Goal: Task Accomplishment & Management: Manage account settings

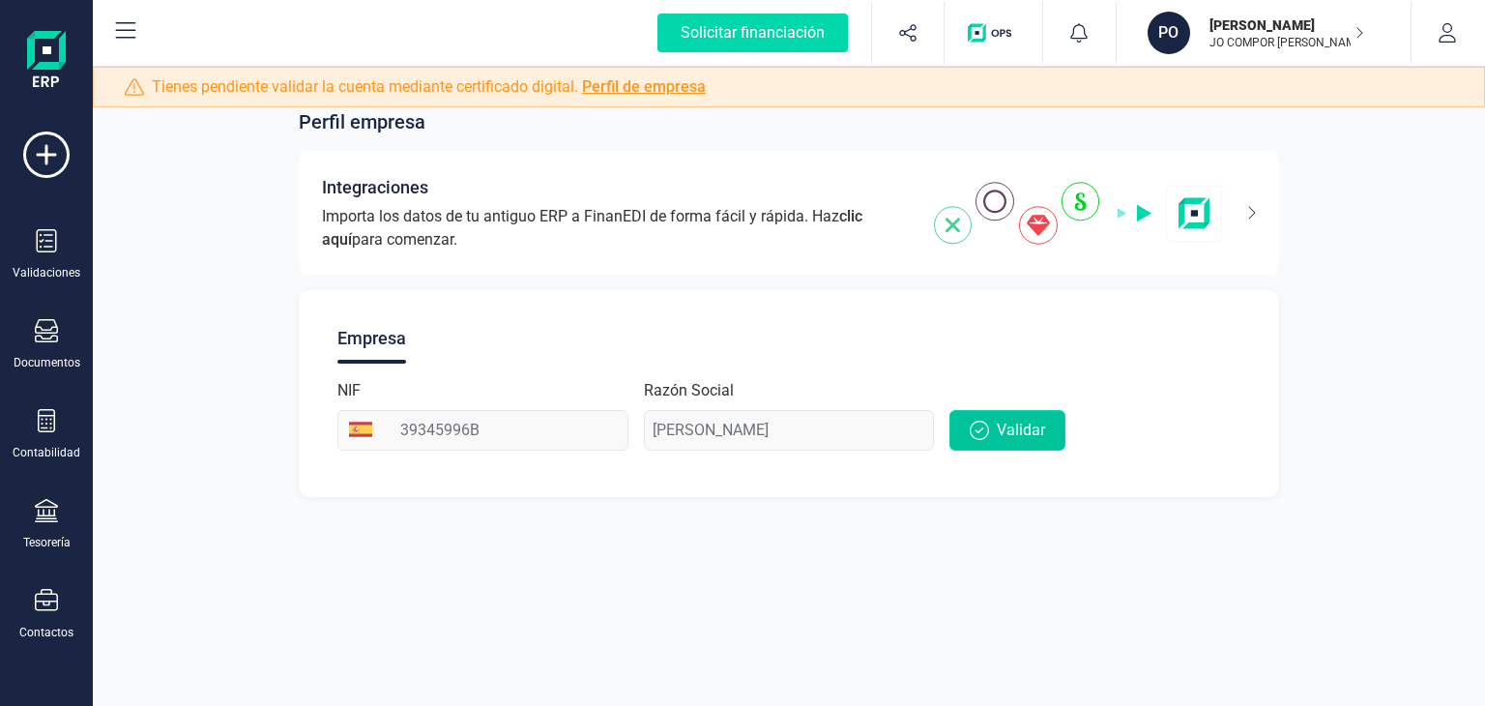
click at [982, 435] on icon "button" at bounding box center [979, 429] width 19 height 19
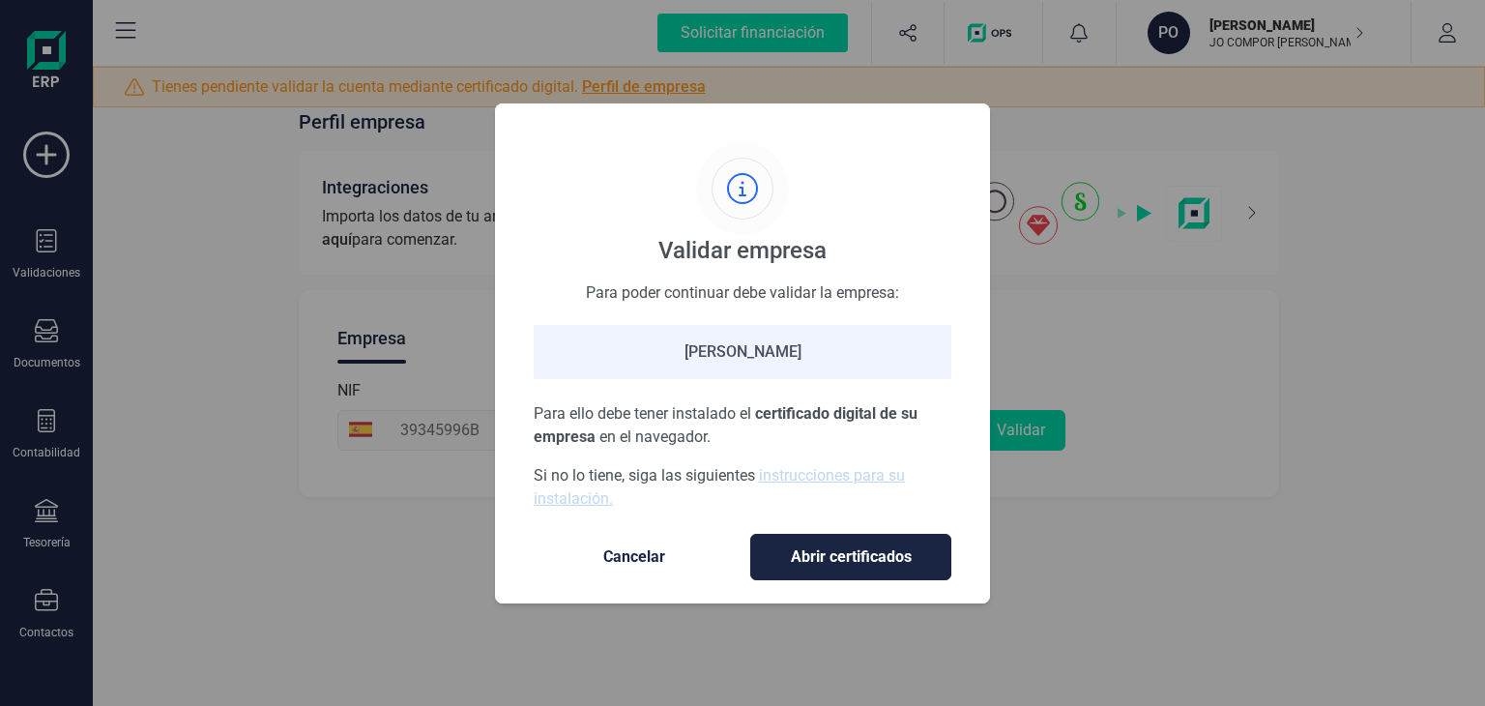
click at [619, 550] on span "Cancelar" at bounding box center [634, 556] width 162 height 23
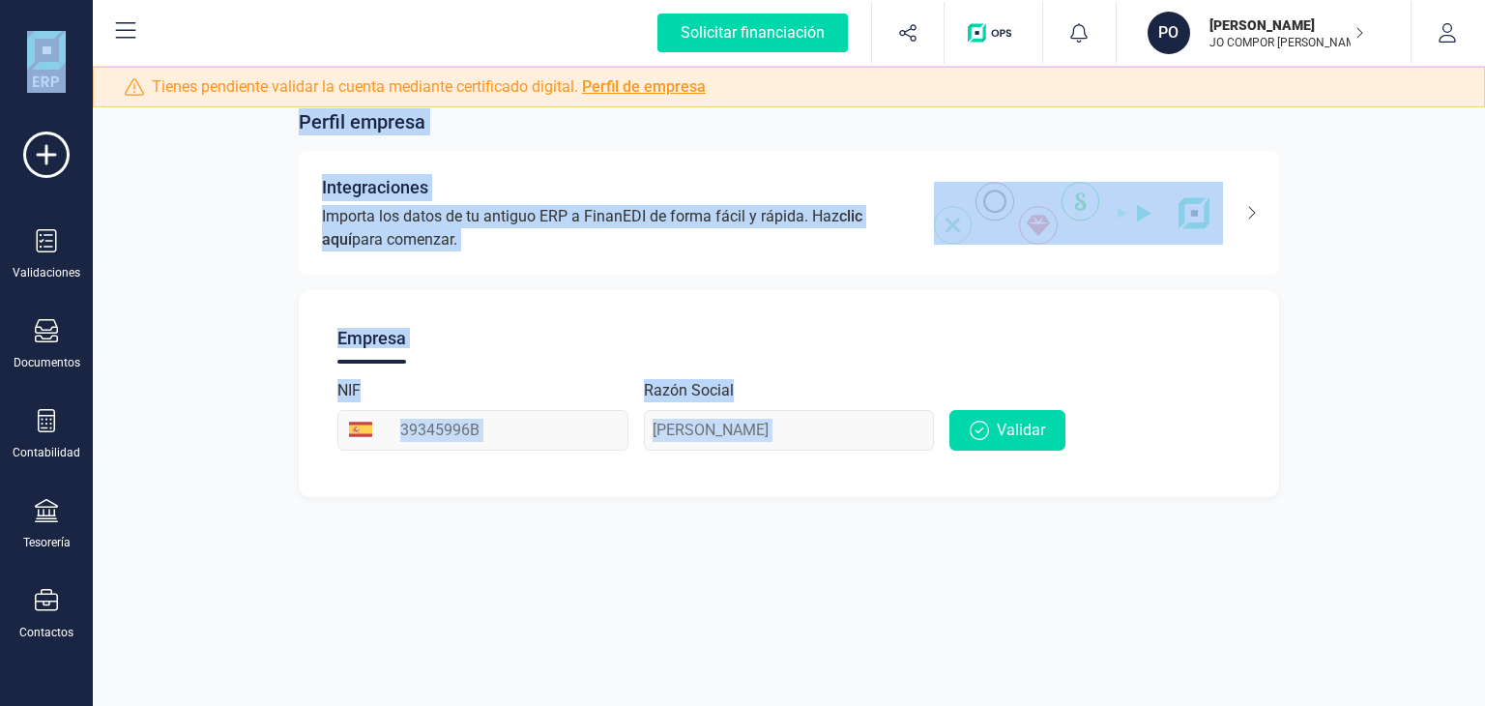
drag, startPoint x: 262, startPoint y: 107, endPoint x: 1195, endPoint y: 557, distance: 1035.4
click at [1195, 557] on div "Perfil empresa Integraciones Importa los datos de tu antiguo ERP a FinanEDI de …" at bounding box center [789, 353] width 1392 height 706
click at [1196, 558] on div "Perfil empresa Integraciones Importa los datos de tu antiguo ERP a FinanEDI de …" at bounding box center [789, 353] width 1392 height 706
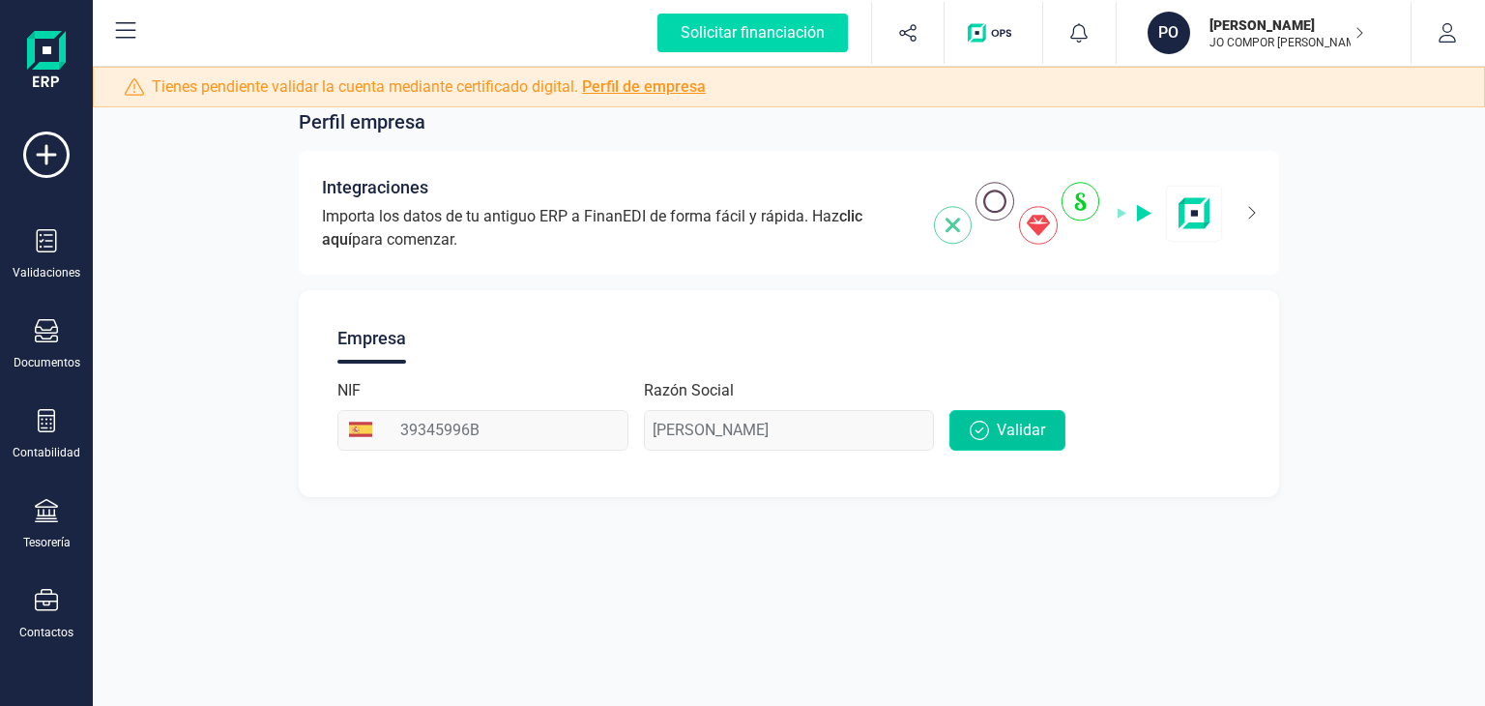
click at [992, 439] on button "Validar" at bounding box center [1007, 430] width 116 height 41
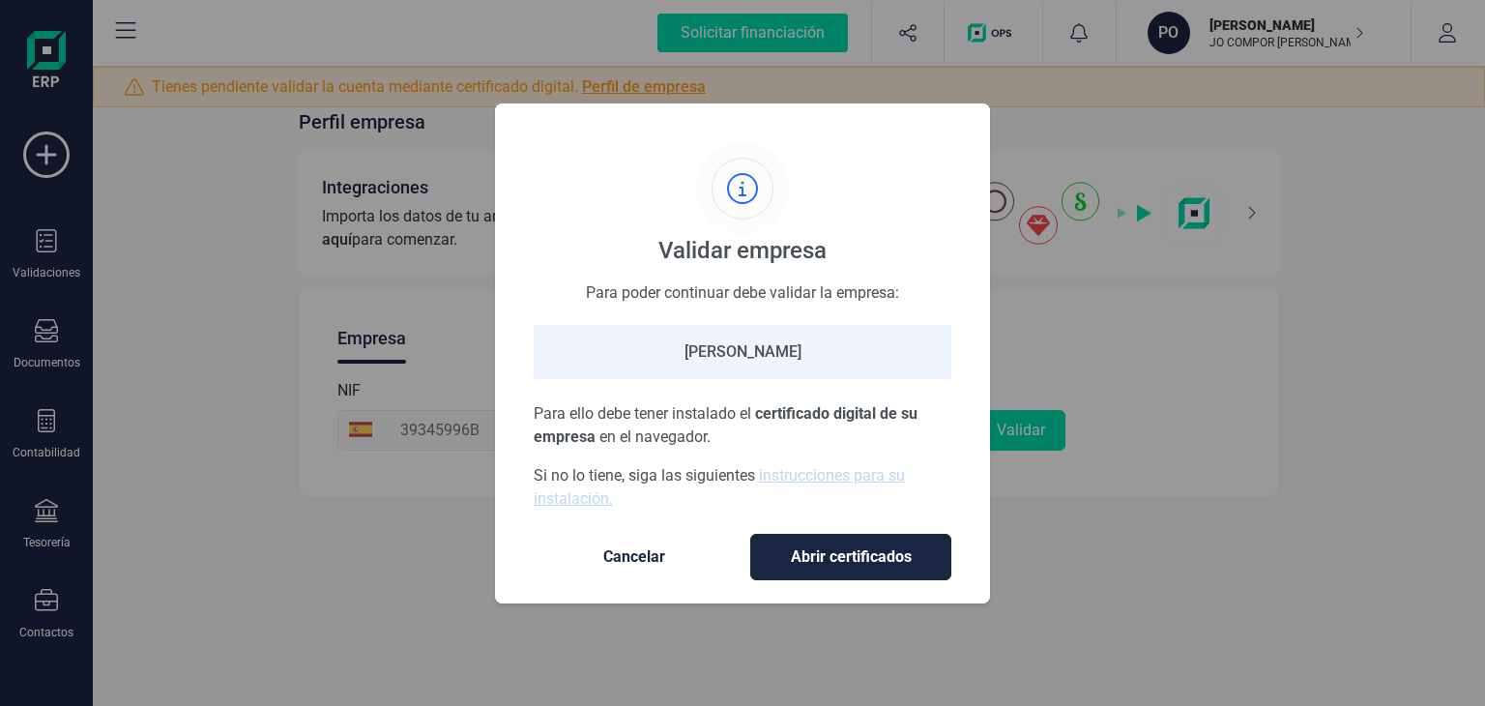
click at [663, 555] on span "Cancelar" at bounding box center [634, 556] width 162 height 23
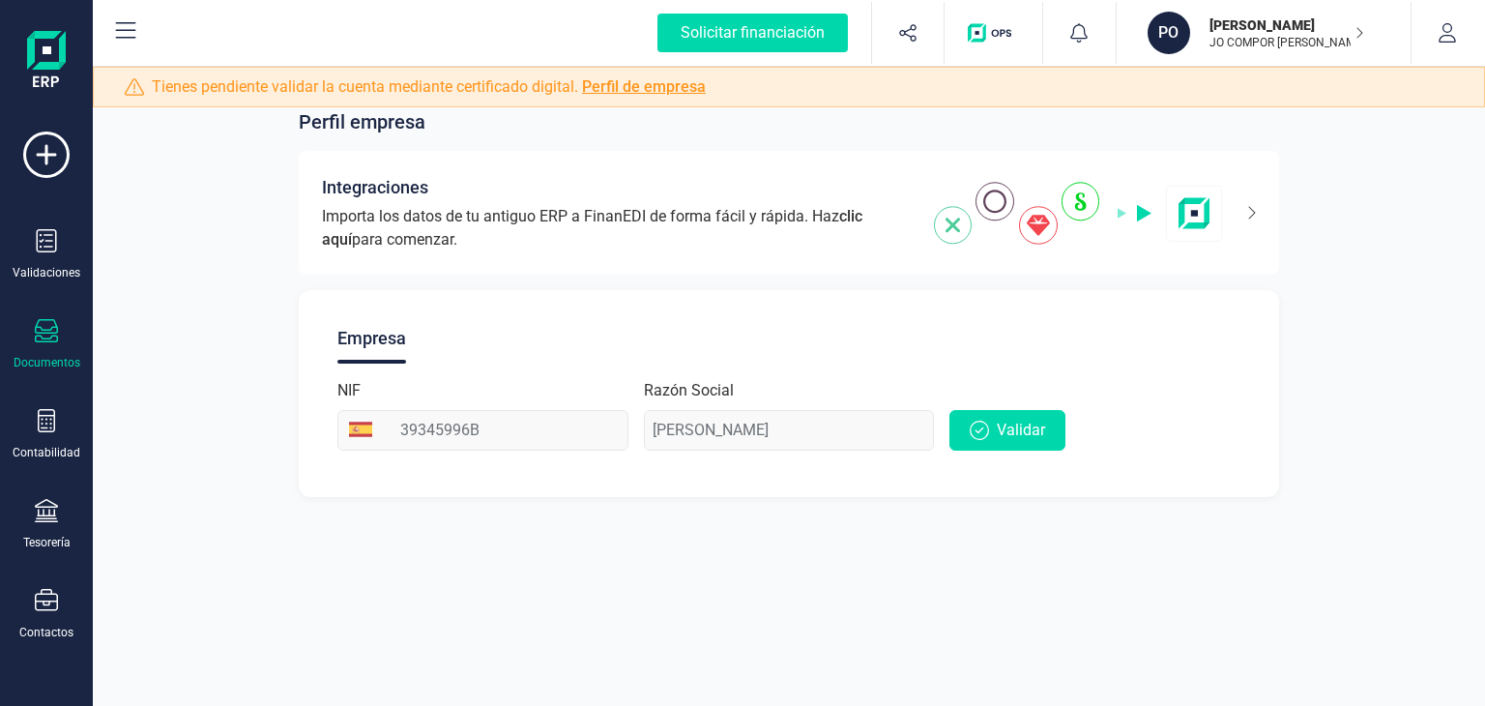
click at [49, 347] on div "Documentos" at bounding box center [46, 344] width 77 height 51
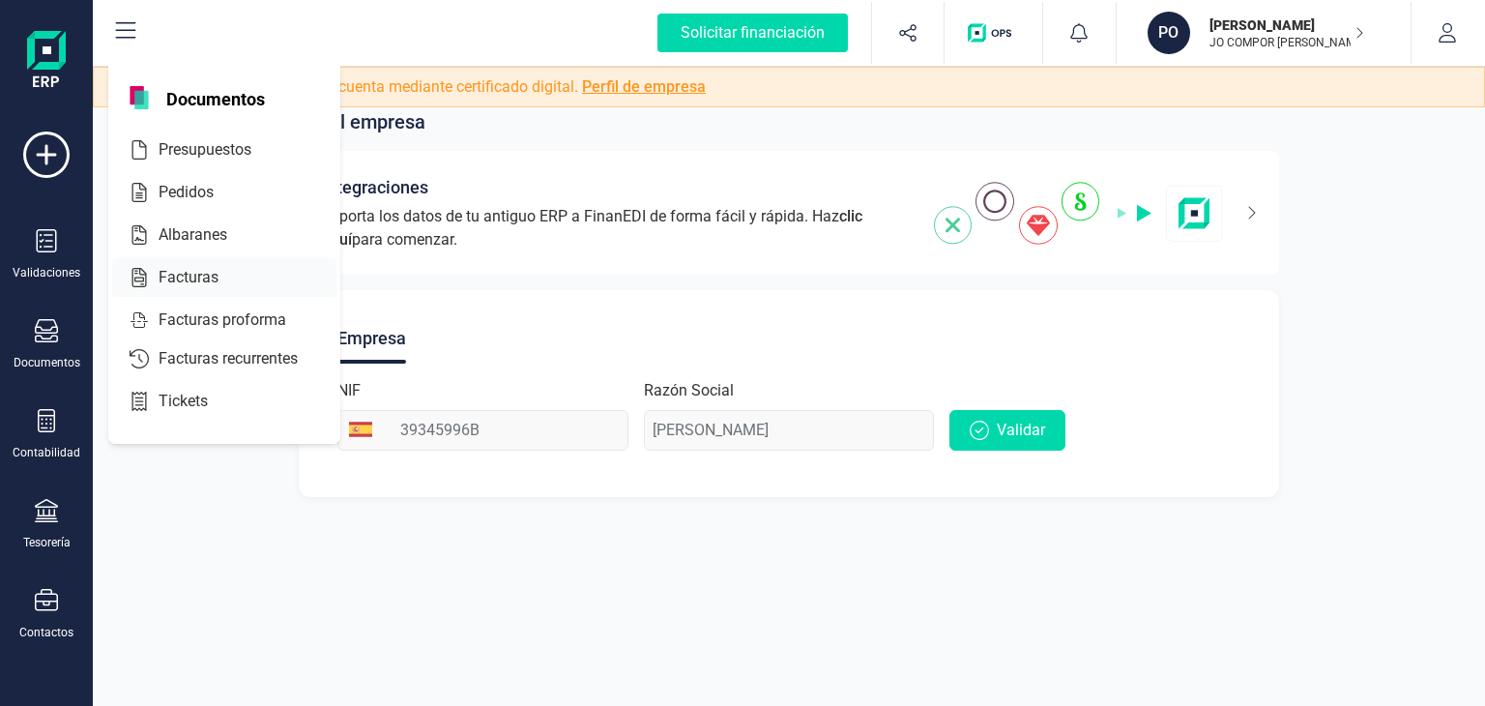
click at [169, 279] on span "Facturas" at bounding box center [202, 277] width 102 height 23
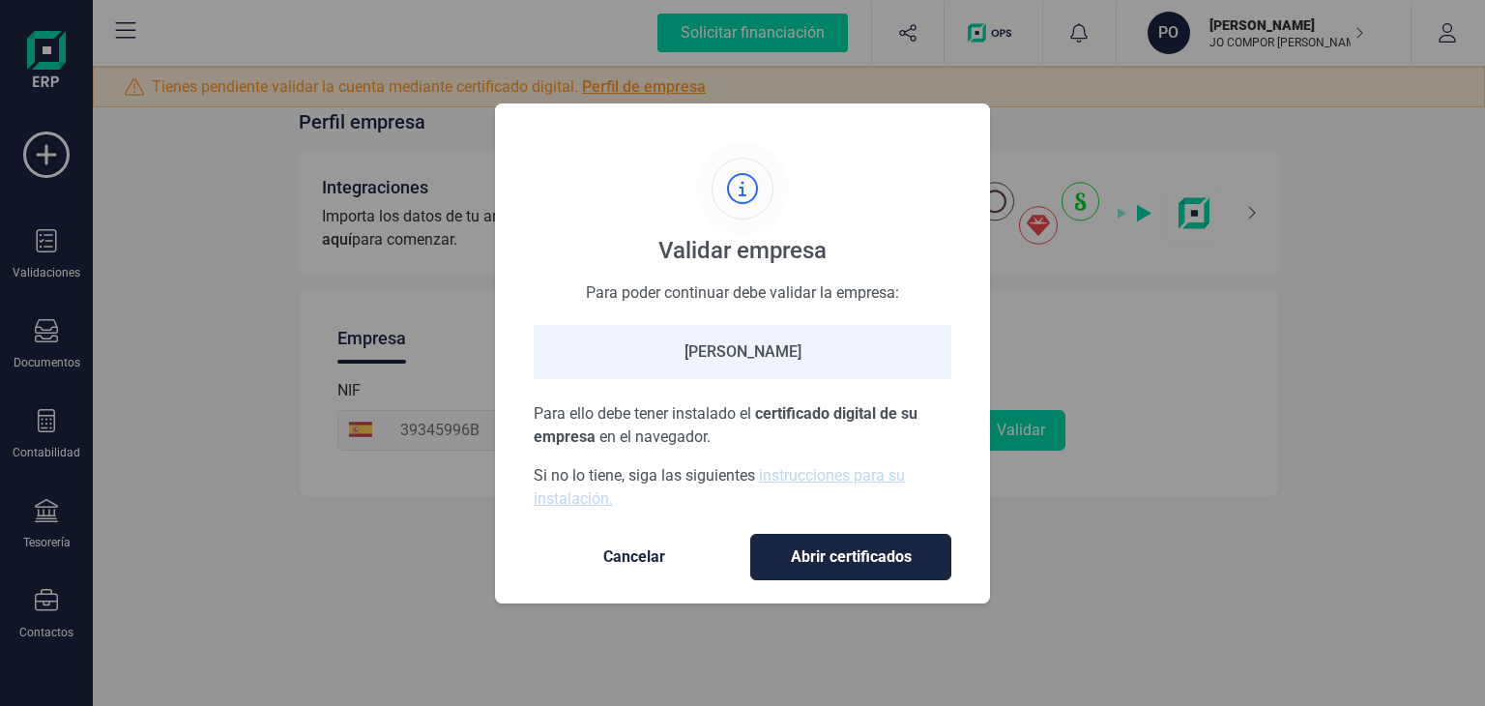
click at [624, 547] on span "Cancelar" at bounding box center [634, 556] width 162 height 23
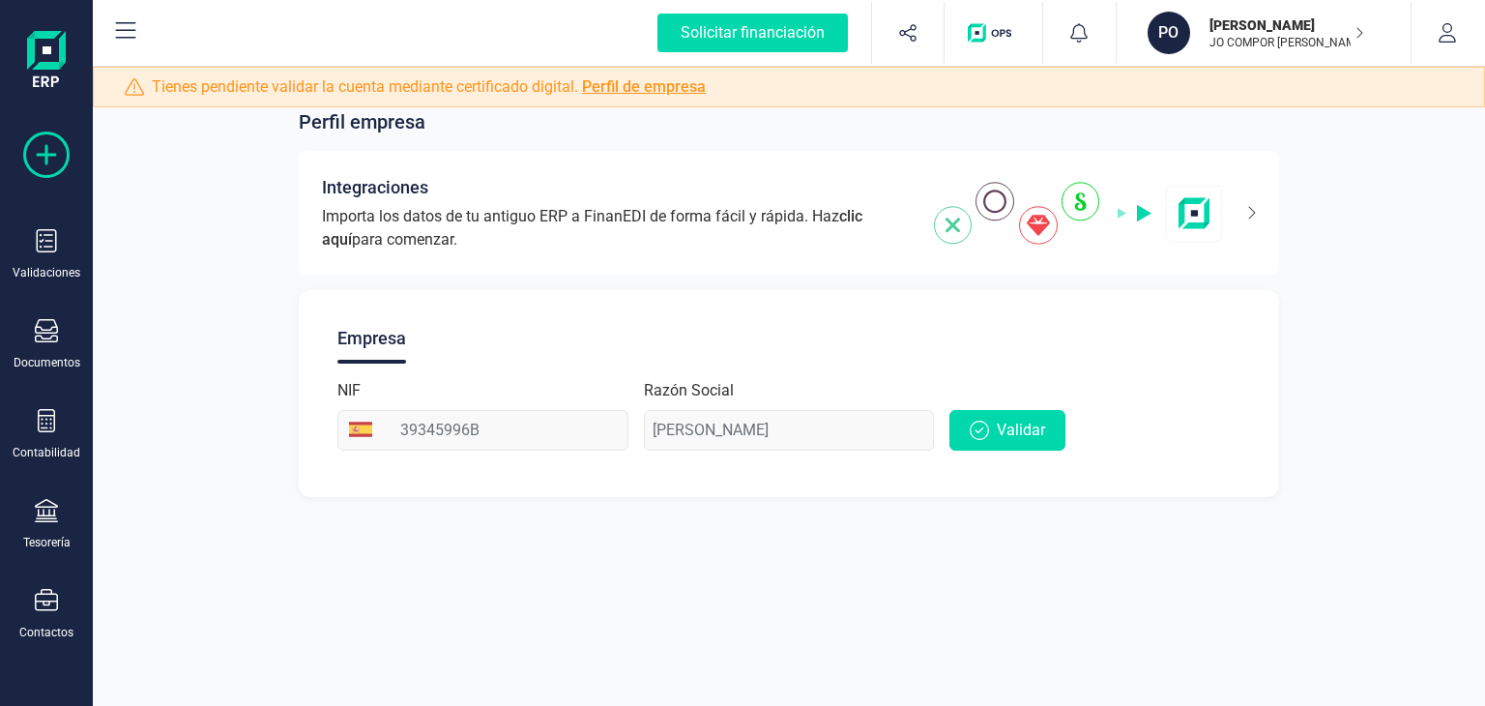
click at [35, 154] on icon at bounding box center [46, 154] width 46 height 46
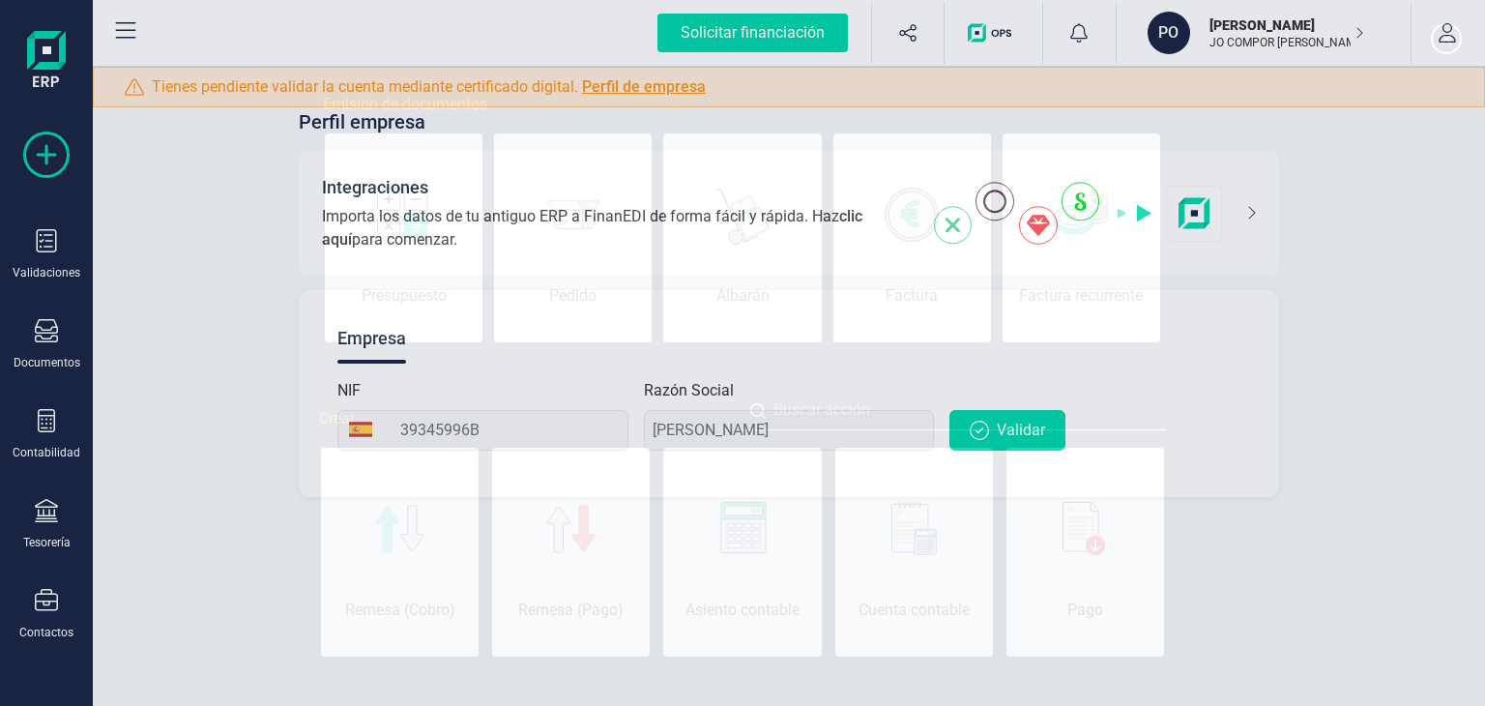
scroll to position [0, 97]
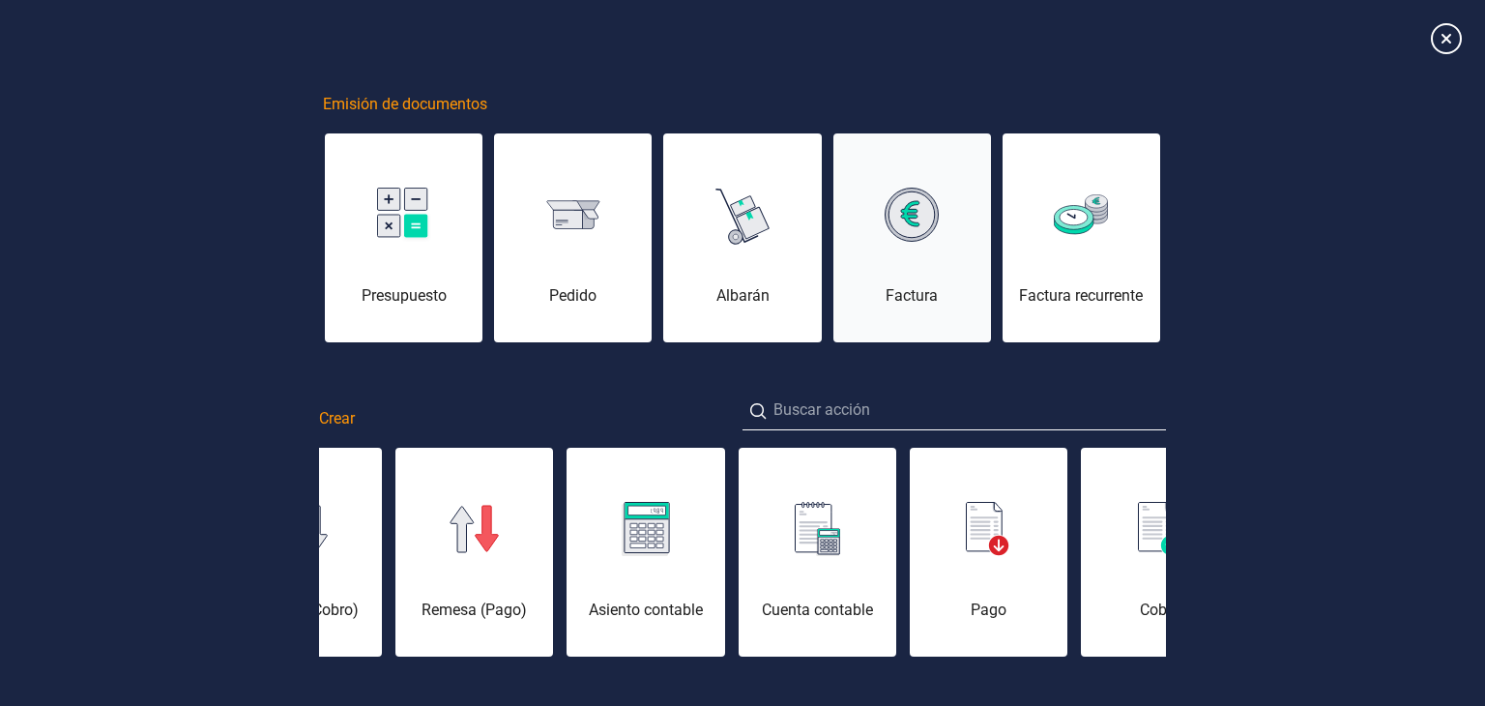
click at [940, 227] on div at bounding box center [912, 214] width 158 height 46
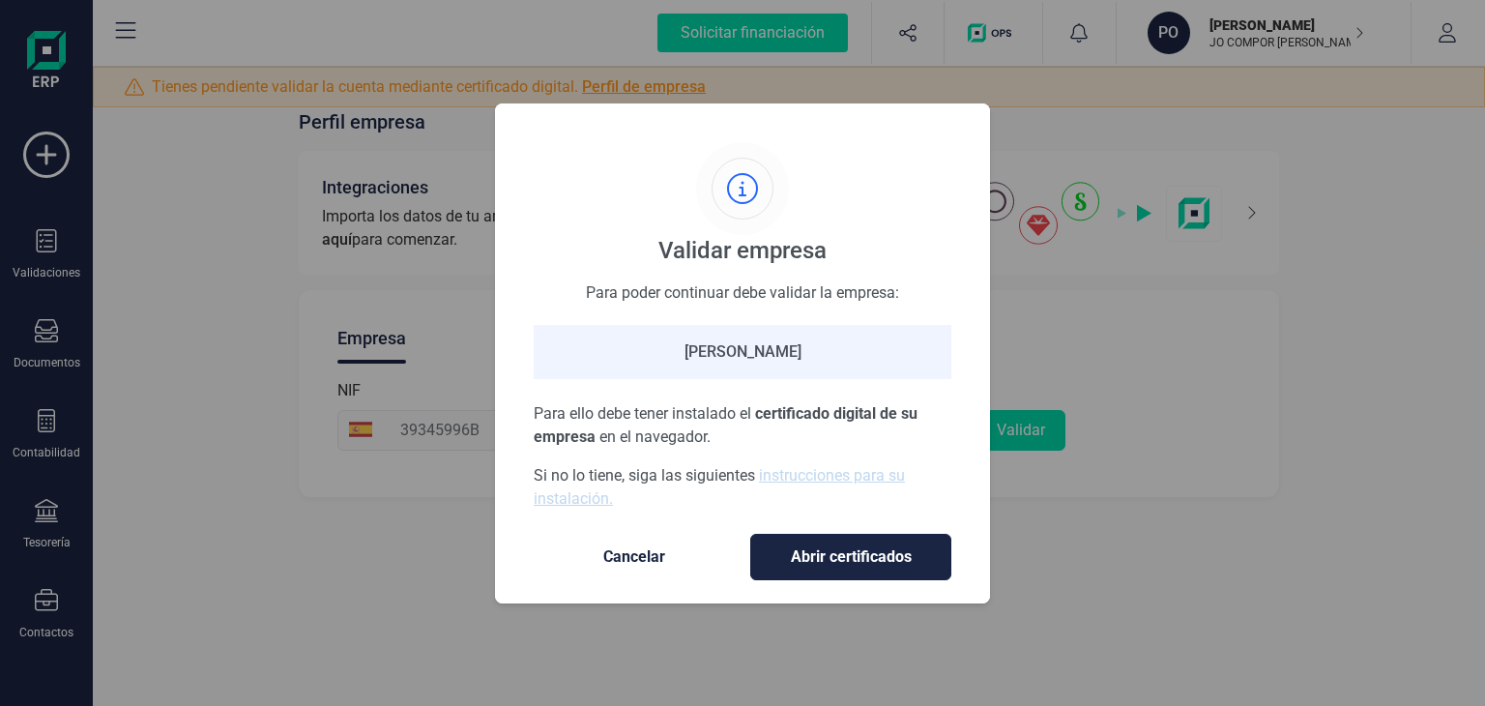
click at [669, 556] on span "Cancelar" at bounding box center [634, 556] width 162 height 23
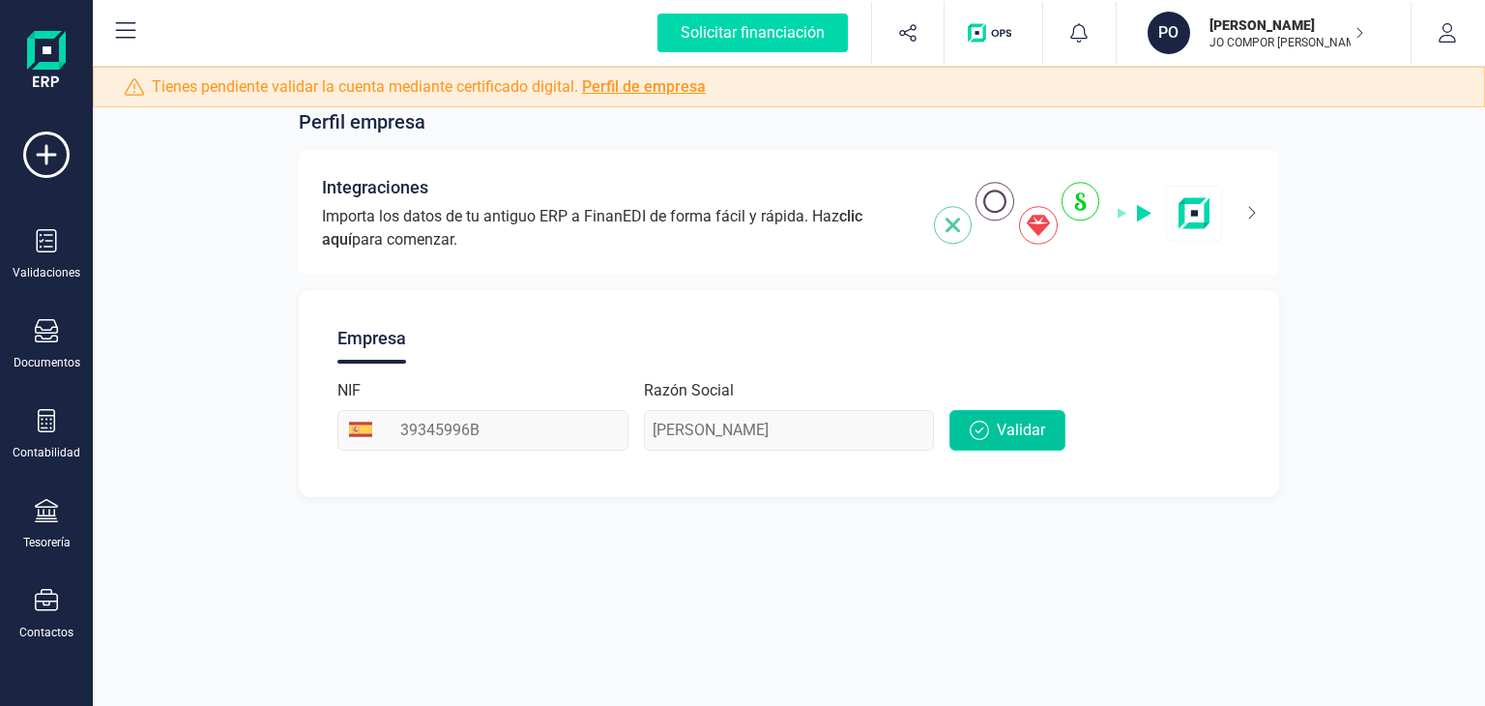
click at [1017, 444] on button "Validar" at bounding box center [1007, 430] width 116 height 41
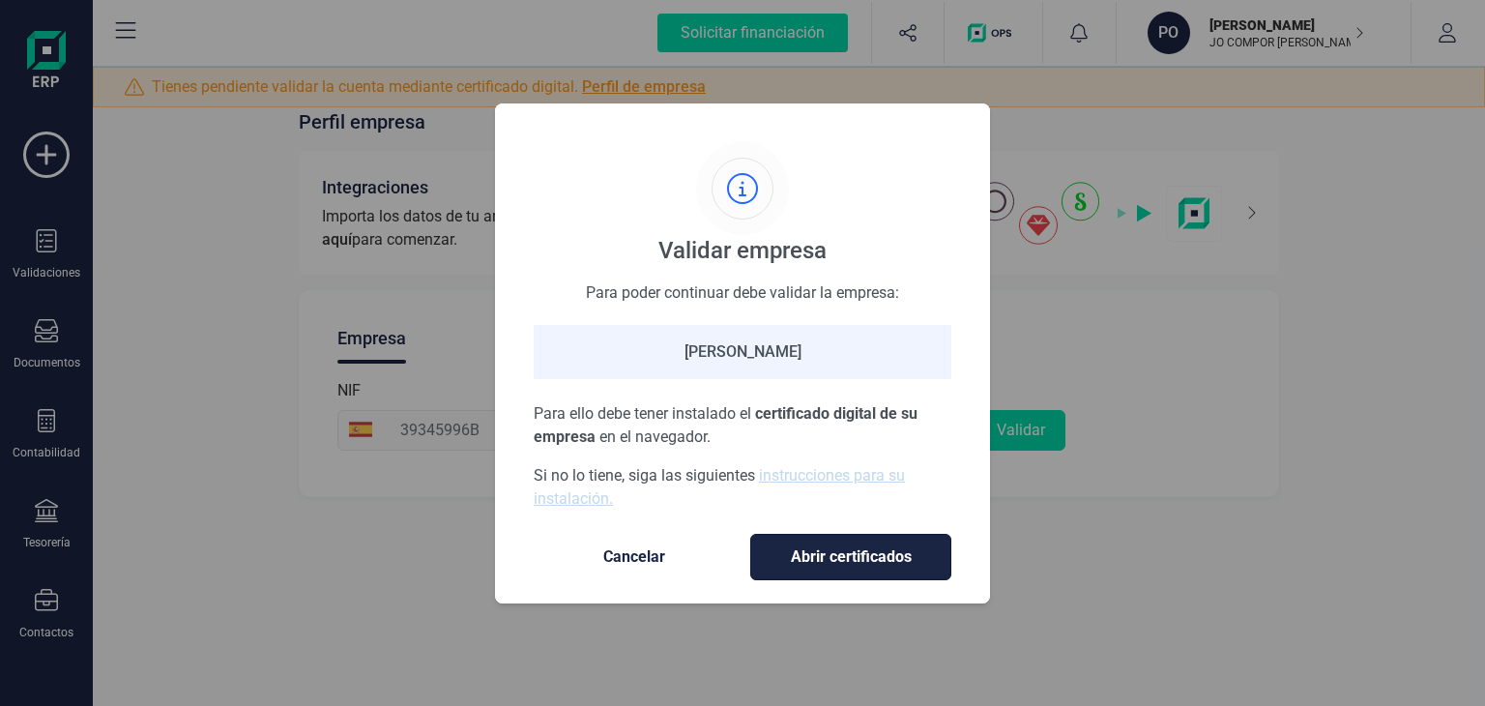
click at [932, 563] on button "Abrir certificados" at bounding box center [850, 557] width 201 height 46
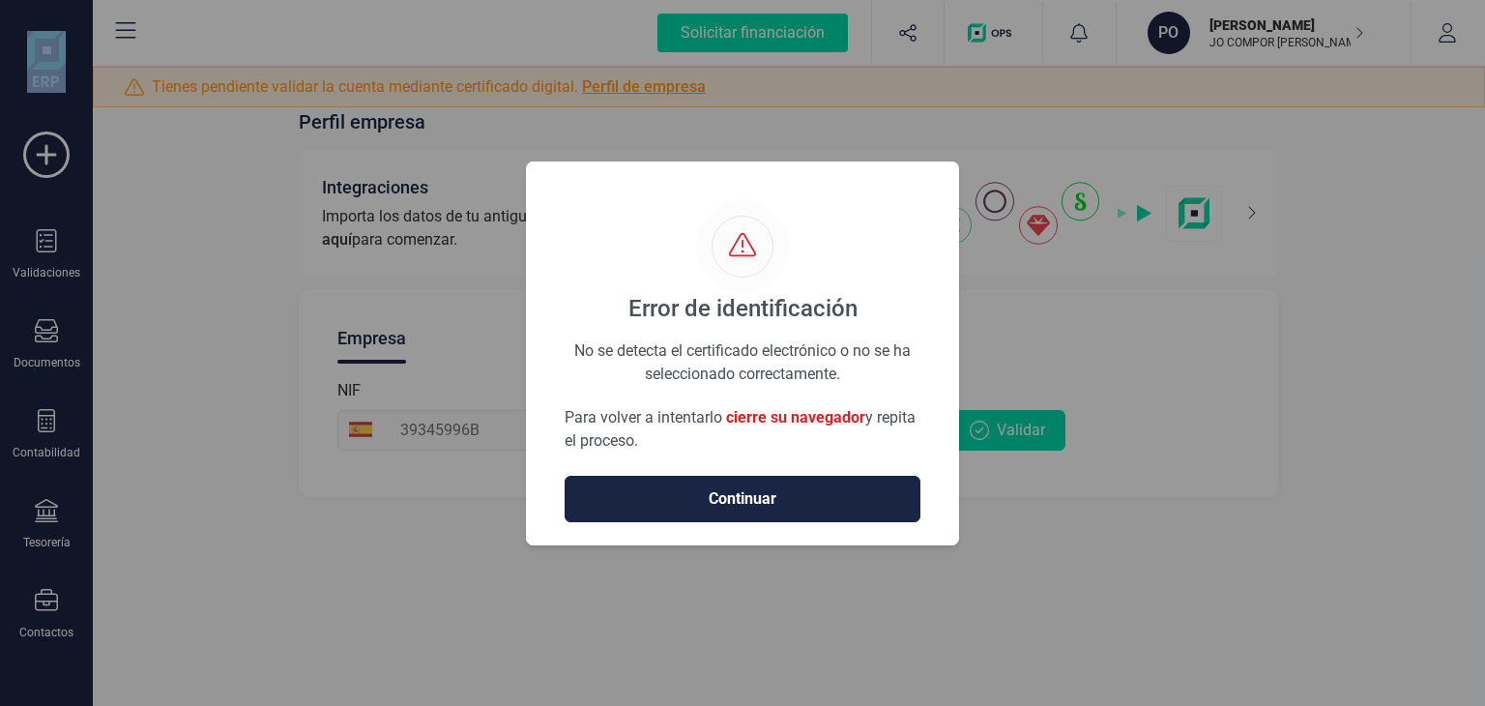
drag, startPoint x: 1255, startPoint y: 585, endPoint x: 205, endPoint y: 238, distance: 1105.6
click at [205, 238] on body "Solicitar financiación Importaciones completadas 0 / 0 PO POL SANCHEZ CASTELLA …" at bounding box center [742, 353] width 1485 height 706
click at [812, 502] on span "Continuar" at bounding box center [742, 498] width 315 height 23
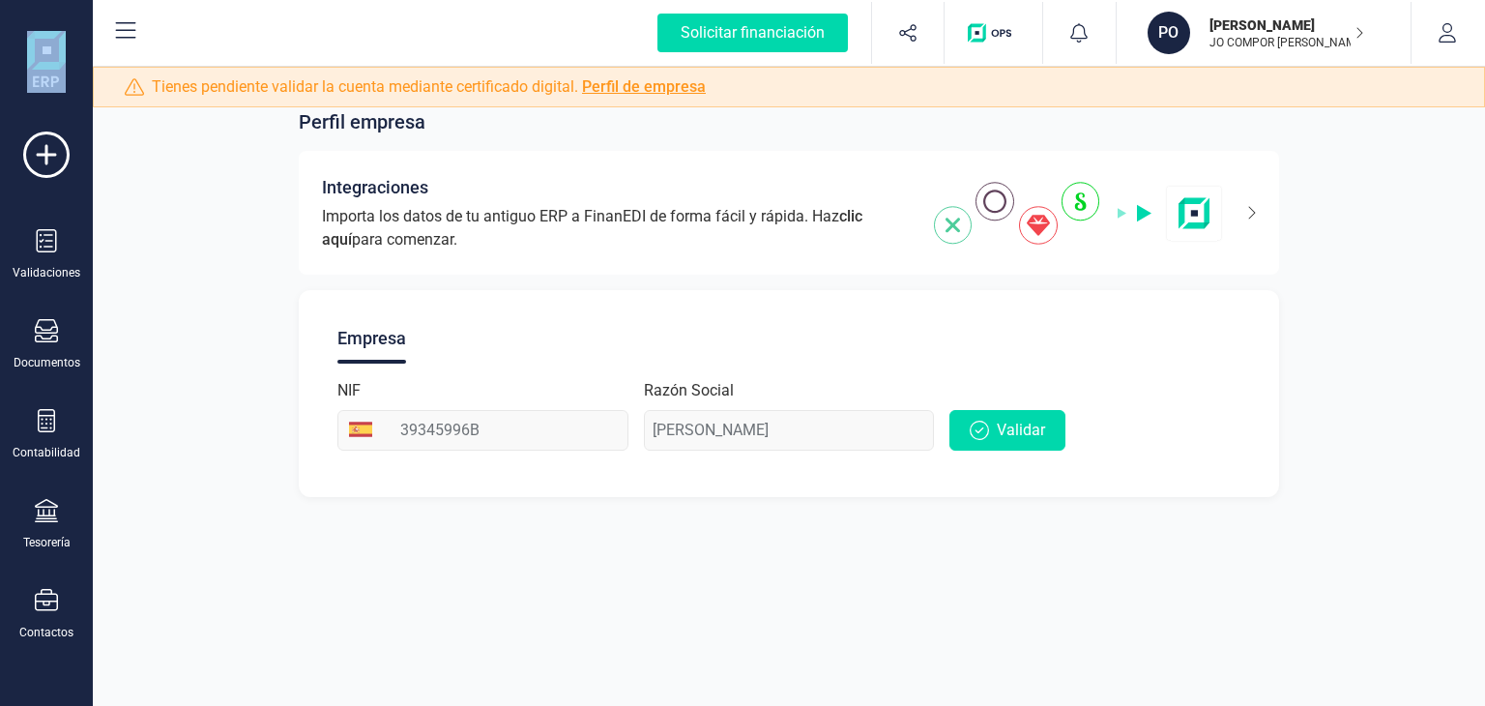
click at [1365, 24] on div "PO [PERSON_NAME] JO COMPOR A [GEOGRAPHIC_DATA]" at bounding box center [1256, 33] width 232 height 43
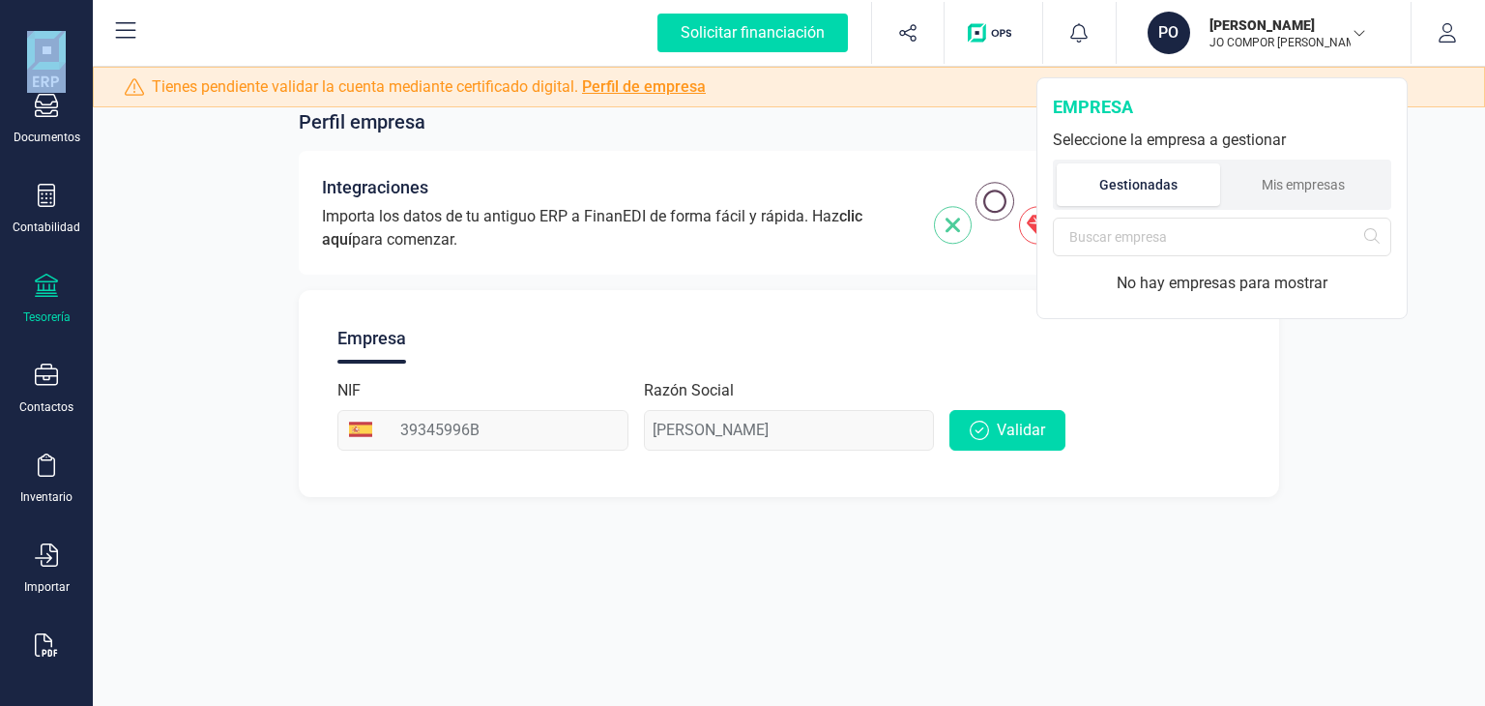
scroll to position [253, 0]
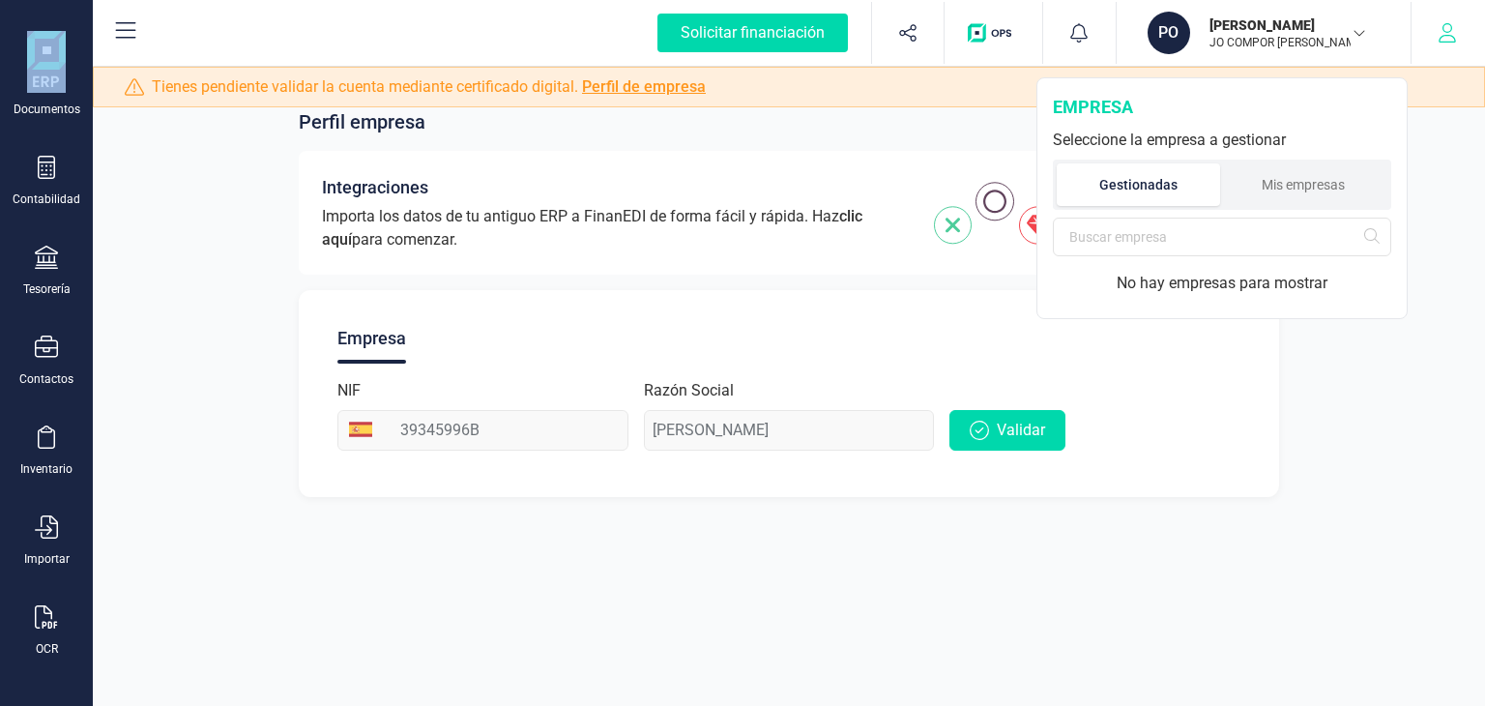
click at [1454, 24] on icon "button" at bounding box center [1446, 32] width 19 height 19
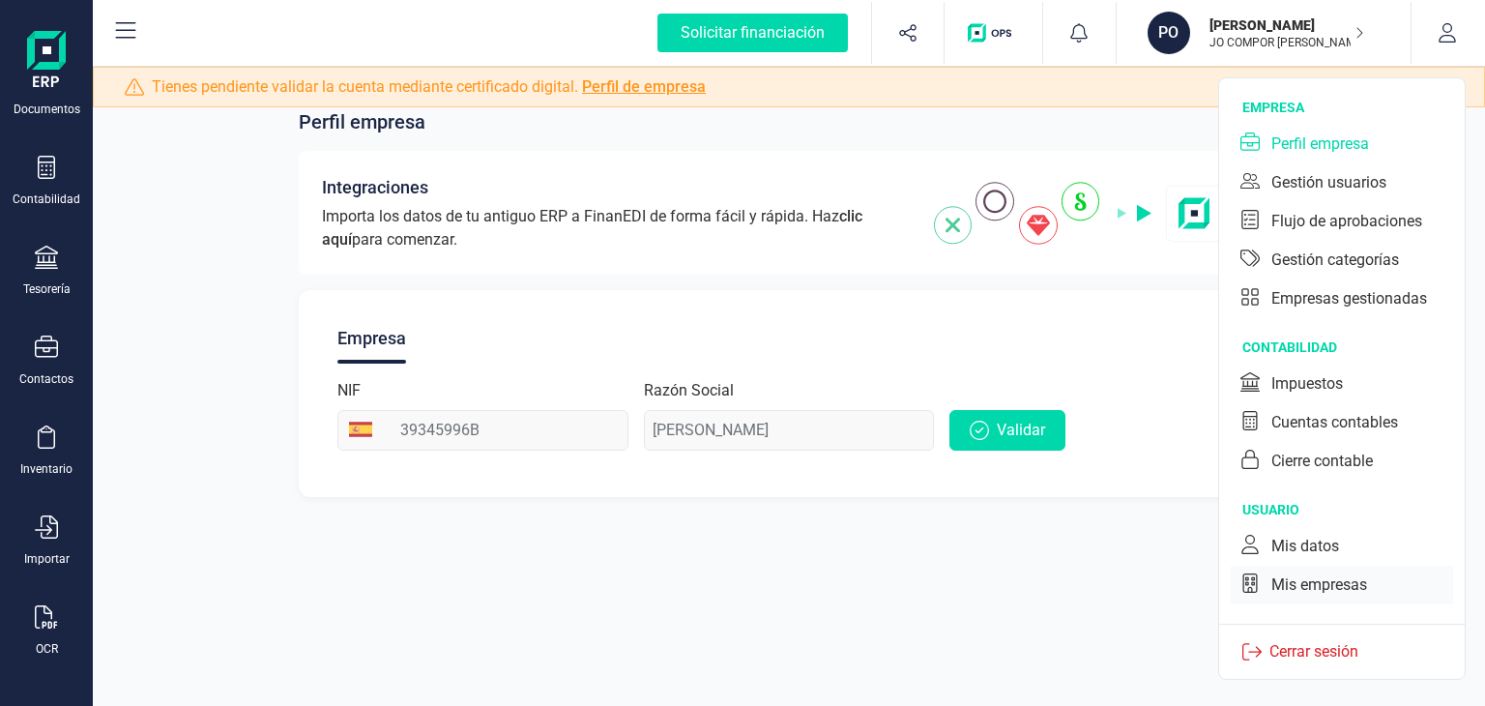
click at [1346, 592] on div "Mis empresas" at bounding box center [1319, 584] width 96 height 23
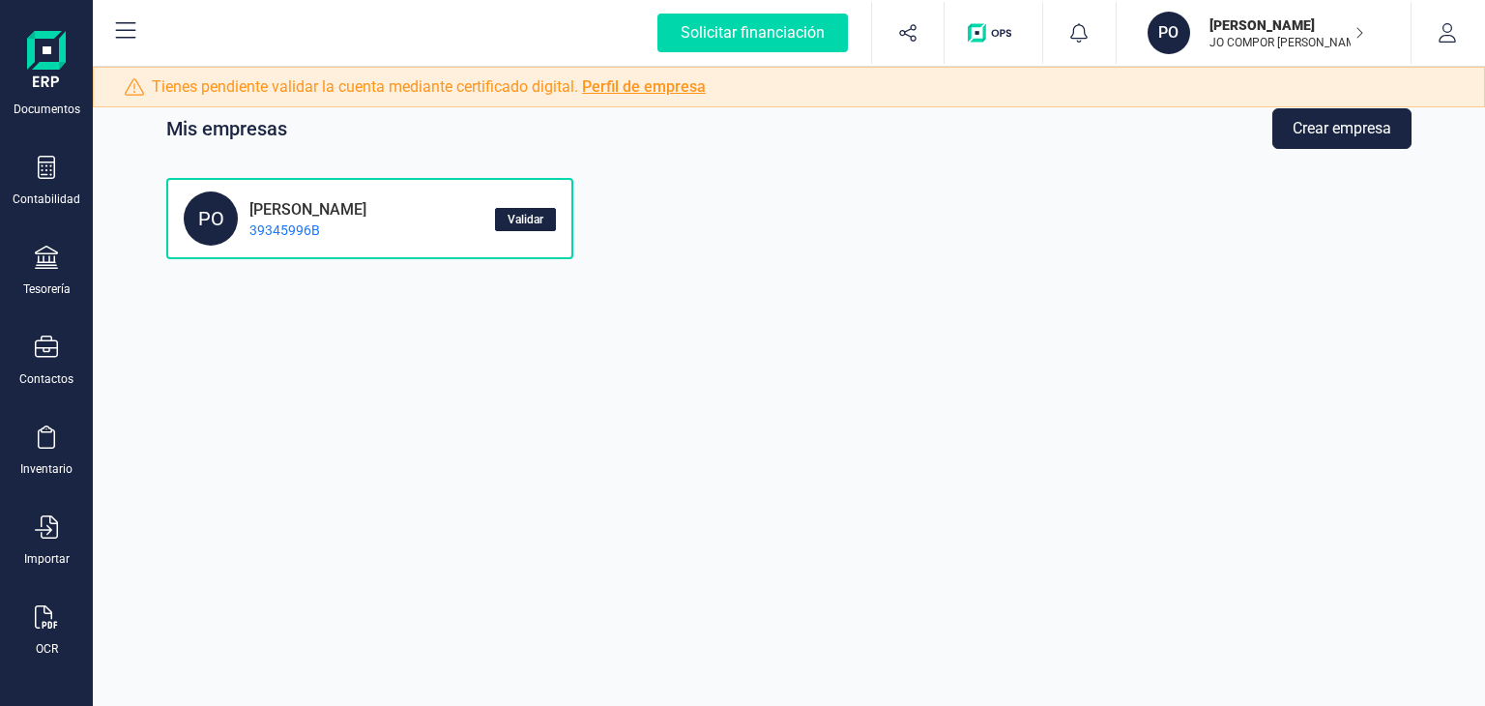
click at [511, 225] on span "Validar" at bounding box center [525, 220] width 36 height 12
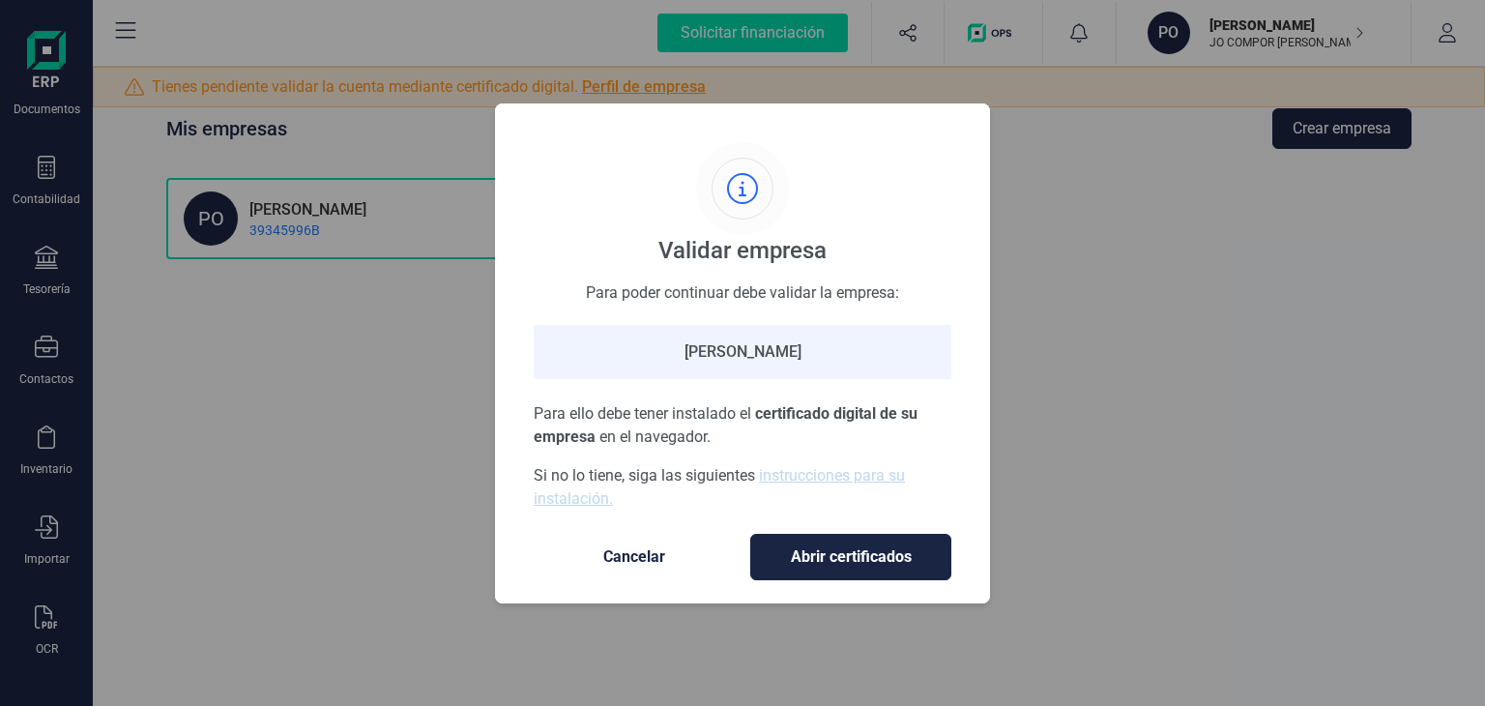
click at [675, 556] on span "Cancelar" at bounding box center [634, 556] width 162 height 23
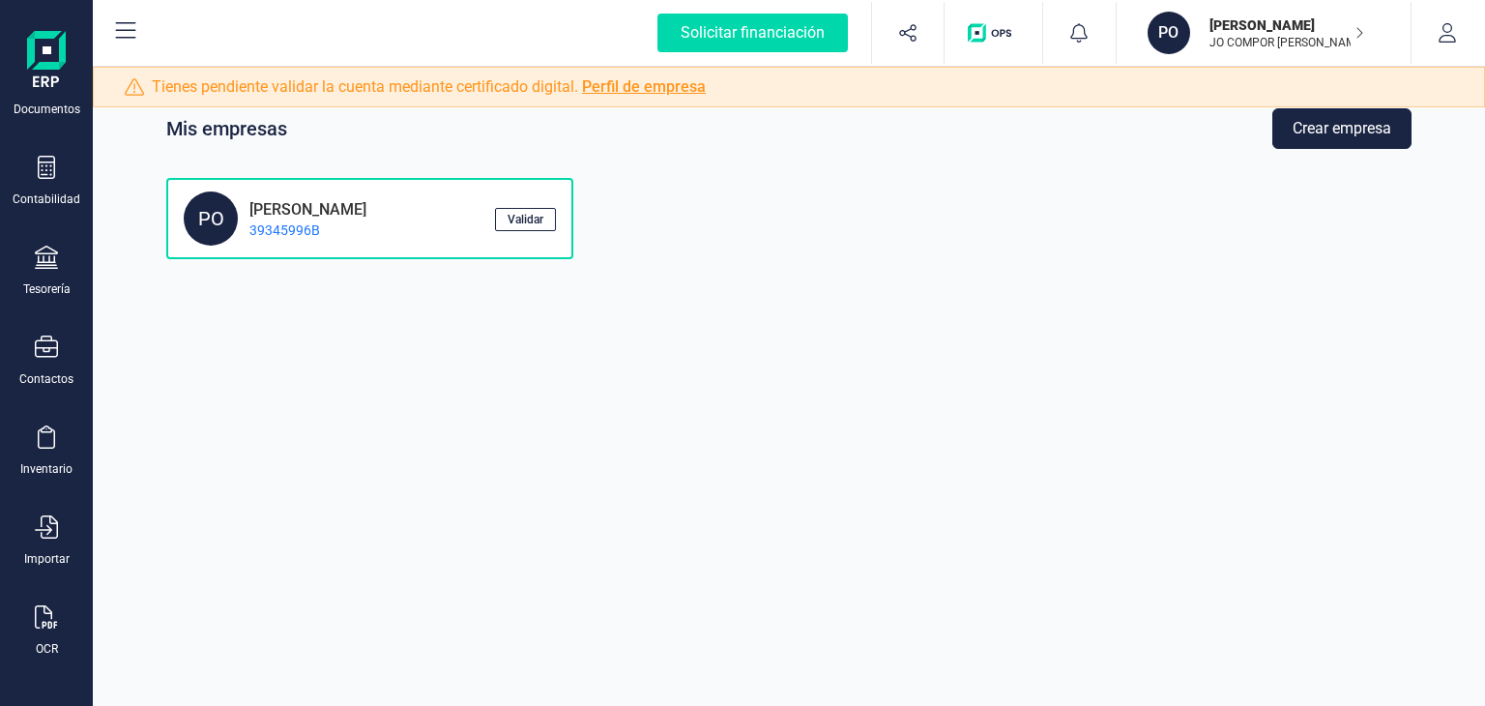
click at [1483, 30] on div "Solicitar financiación Importaciones completadas 0 / 0 PO POL SANCHEZ CASTELLA …" at bounding box center [789, 33] width 1392 height 67
click at [1442, 30] on icon "button" at bounding box center [1446, 32] width 17 height 19
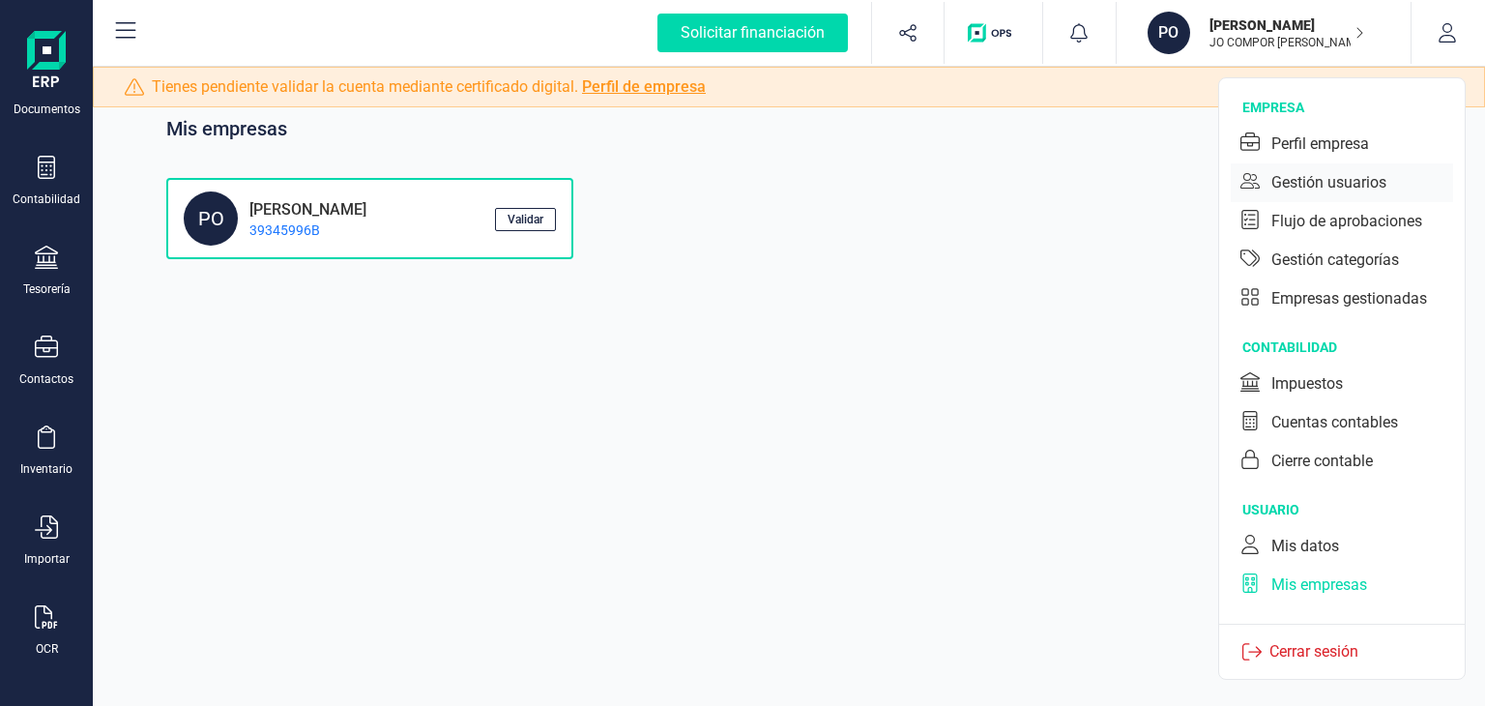
click at [1344, 188] on div "Gestión usuarios" at bounding box center [1328, 182] width 115 height 23
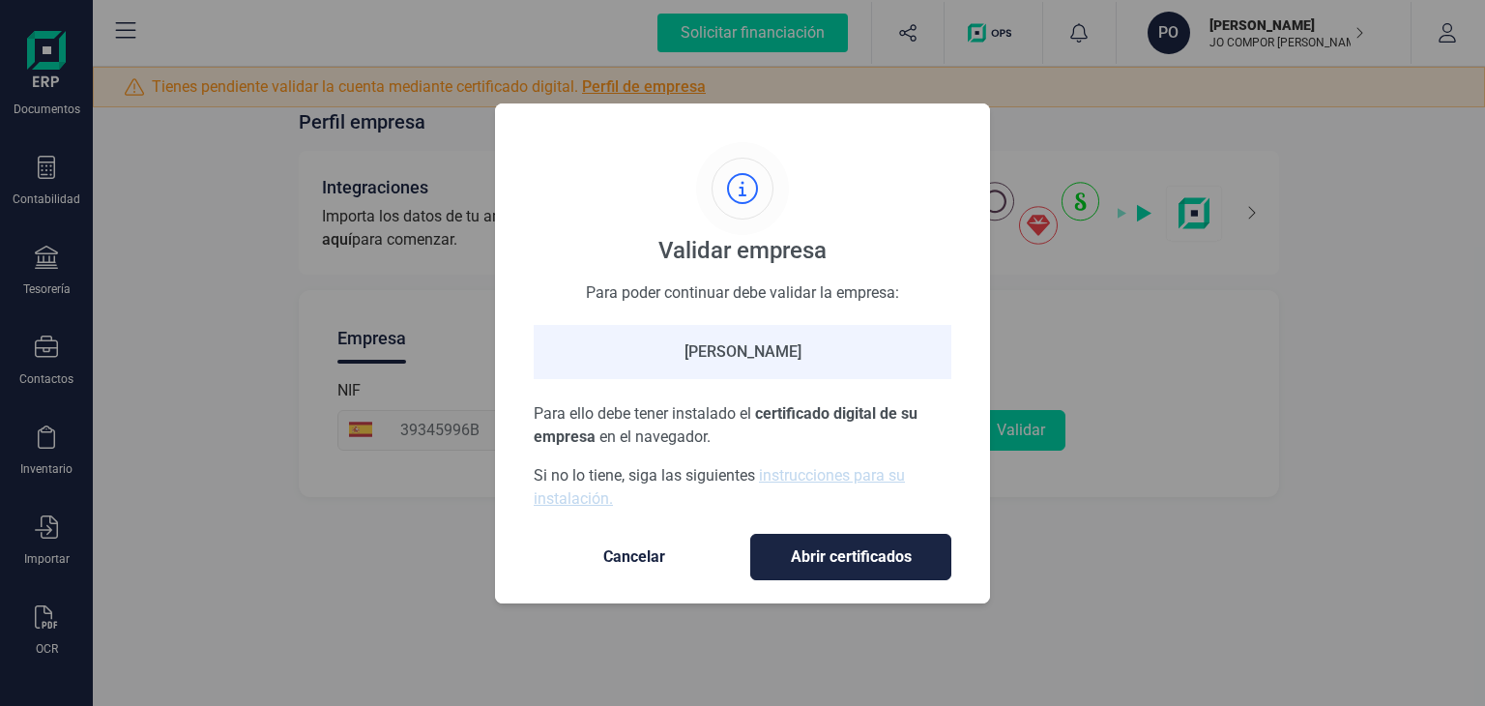
click at [633, 566] on span "Cancelar" at bounding box center [634, 556] width 162 height 23
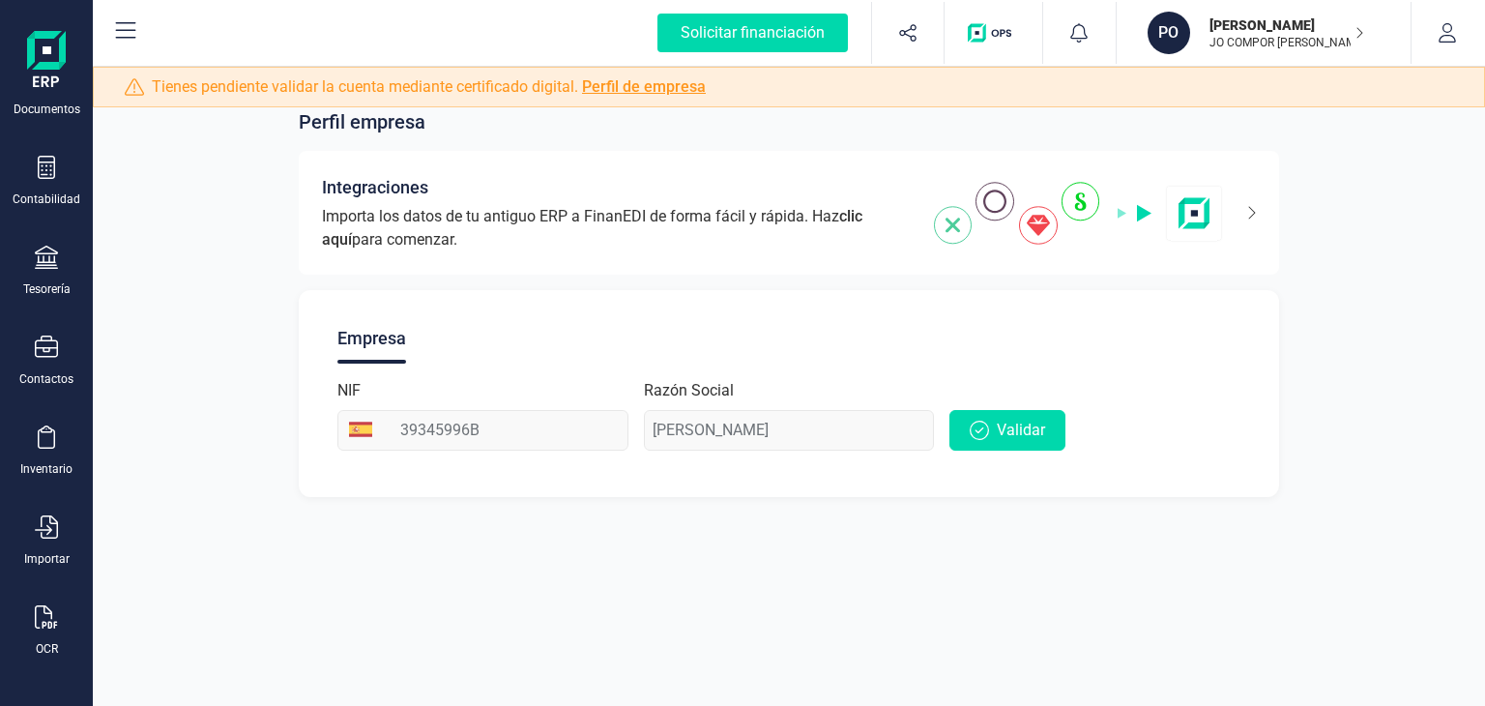
click at [378, 349] on div "Empresa" at bounding box center [371, 338] width 69 height 50
click at [1474, 43] on button "button" at bounding box center [1447, 33] width 72 height 62
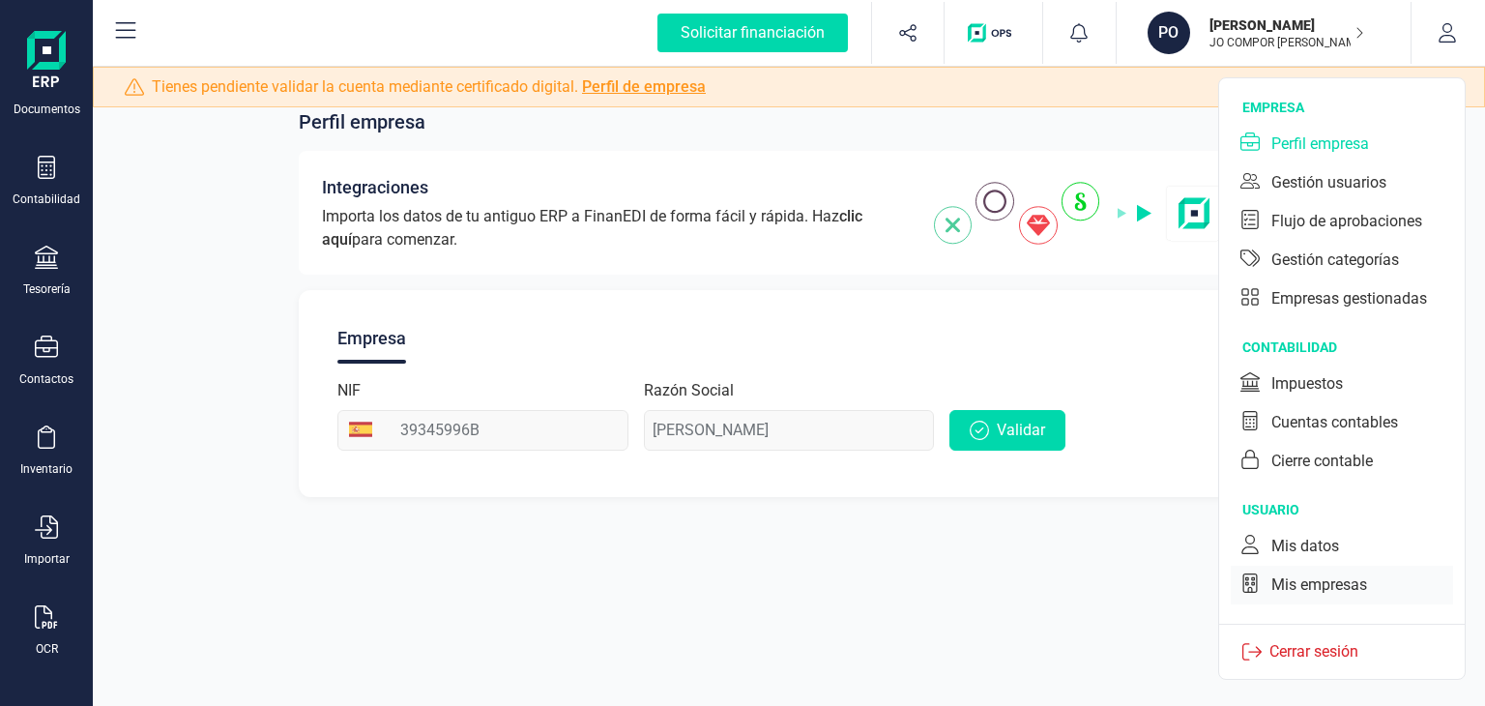
click at [1323, 596] on div "Mis empresas" at bounding box center [1342, 584] width 222 height 39
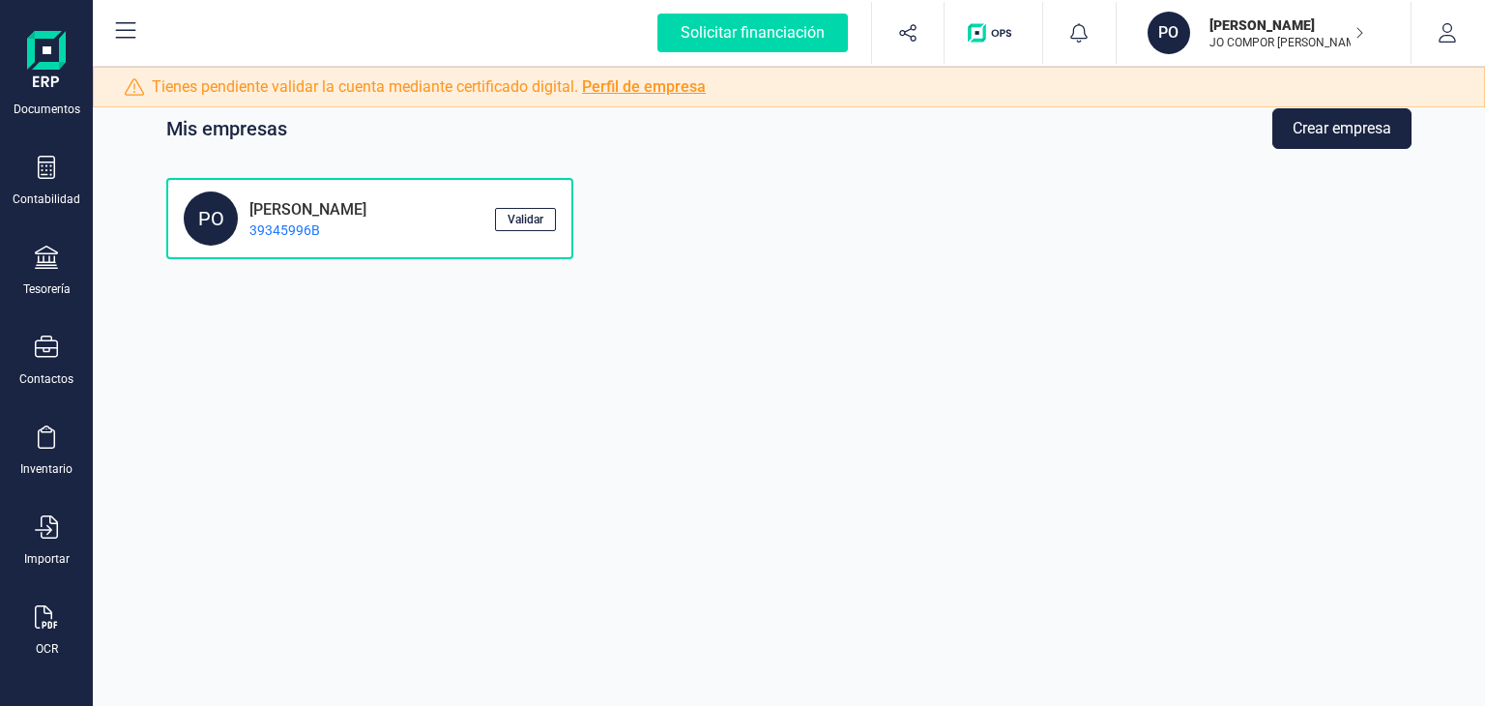
click at [361, 229] on p "39345996B" at bounding box center [302, 229] width 129 height 19
click at [357, 217] on div "POL SANCHEZ CASTELLA 39345996B" at bounding box center [310, 219] width 144 height 42
click at [1317, 129] on button "Crear empresa" at bounding box center [1341, 128] width 139 height 41
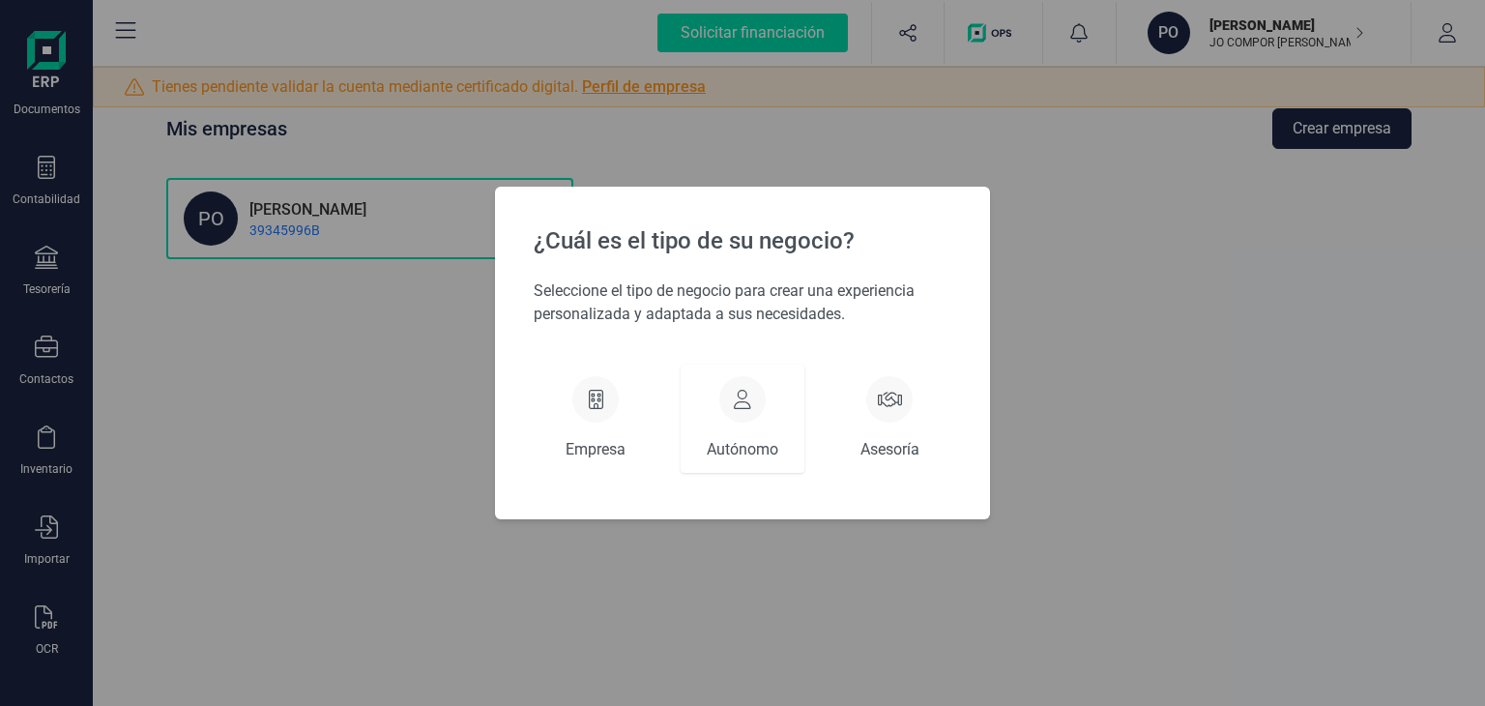
click at [754, 411] on div at bounding box center [742, 399] width 46 height 46
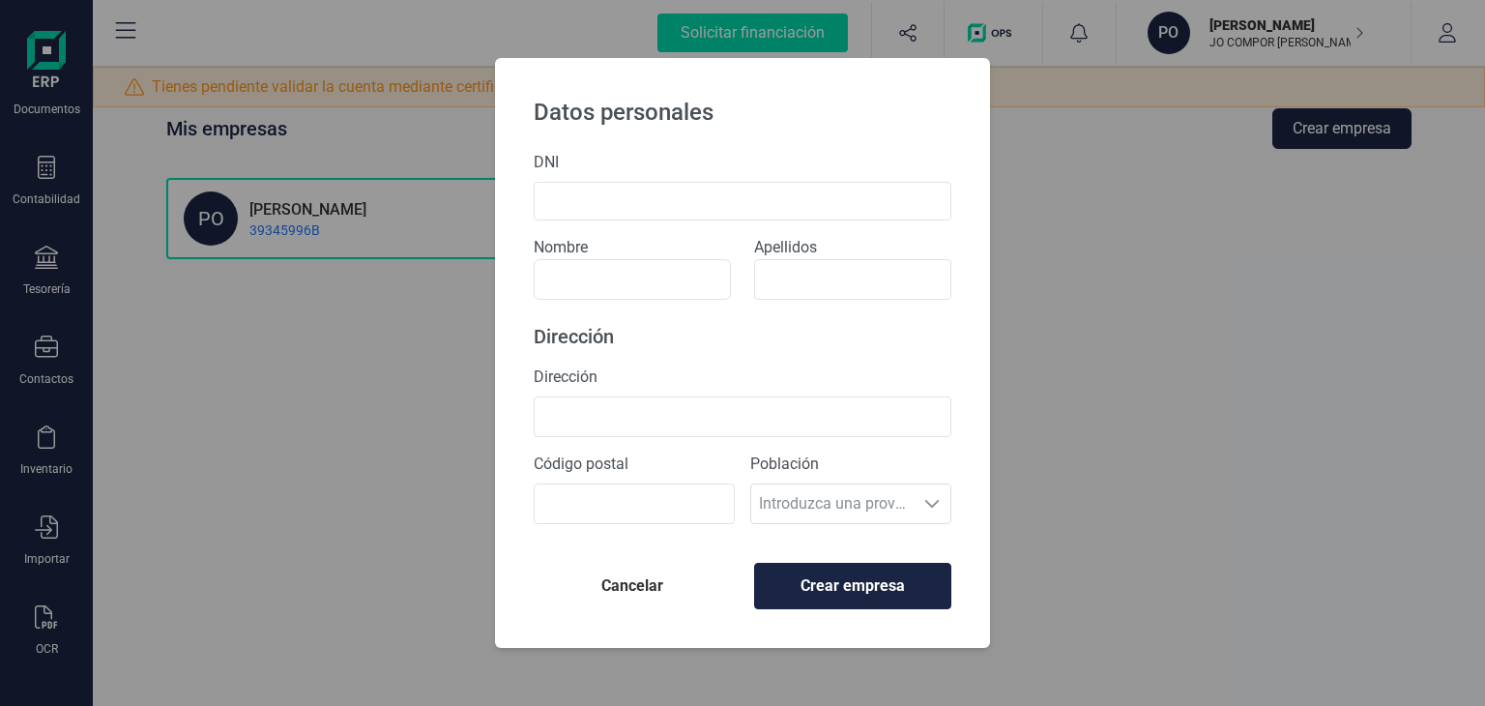
click at [639, 596] on button "Cancelar" at bounding box center [632, 586] width 197 height 46
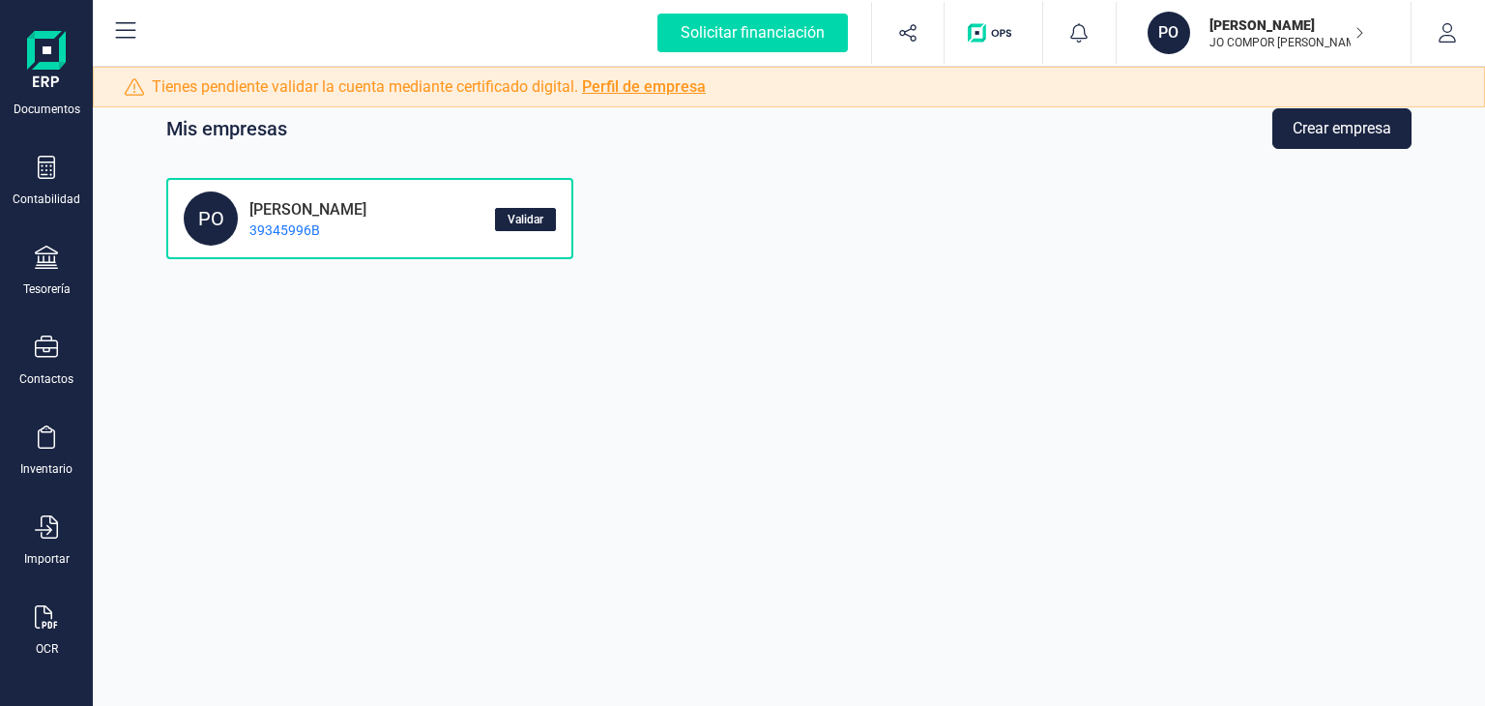
click at [543, 223] on span "Validar" at bounding box center [525, 220] width 36 height 12
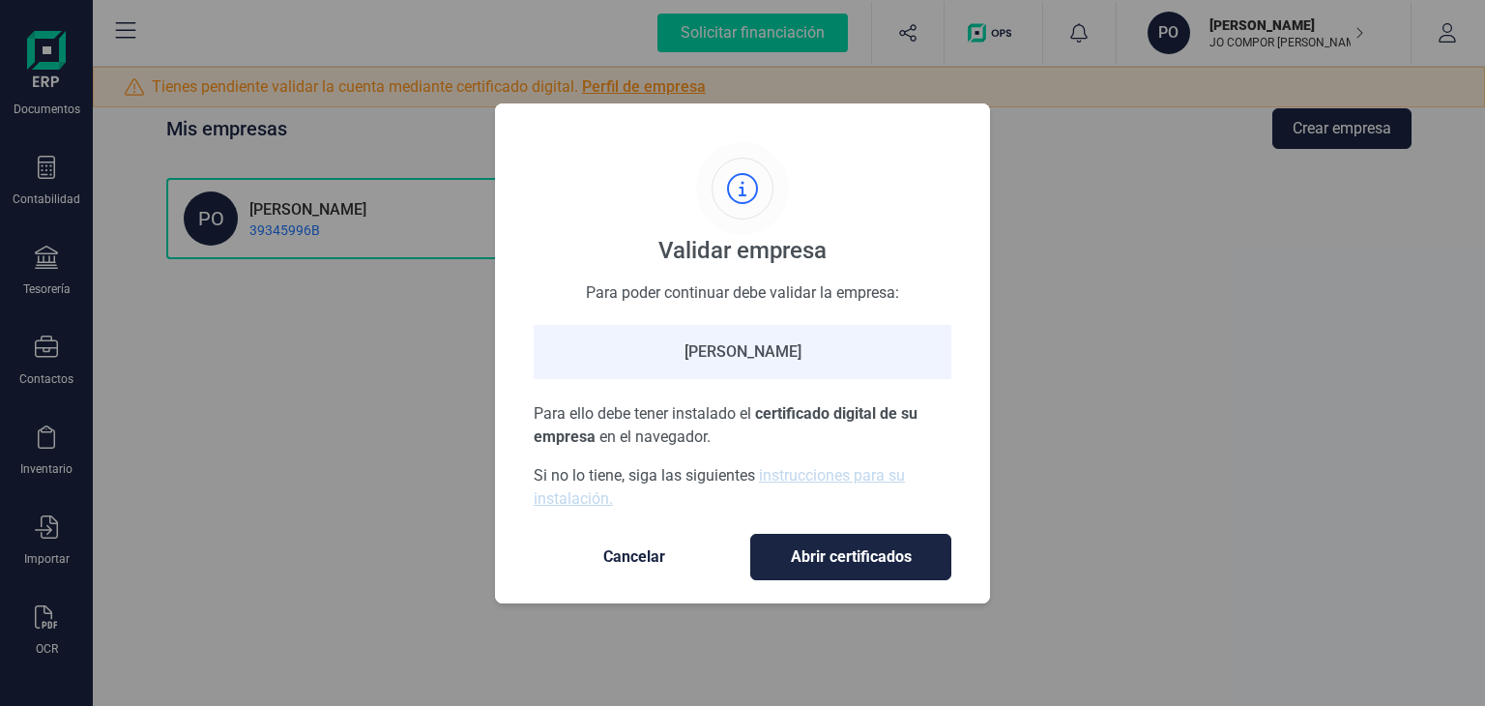
click at [661, 554] on span "Cancelar" at bounding box center [634, 556] width 162 height 23
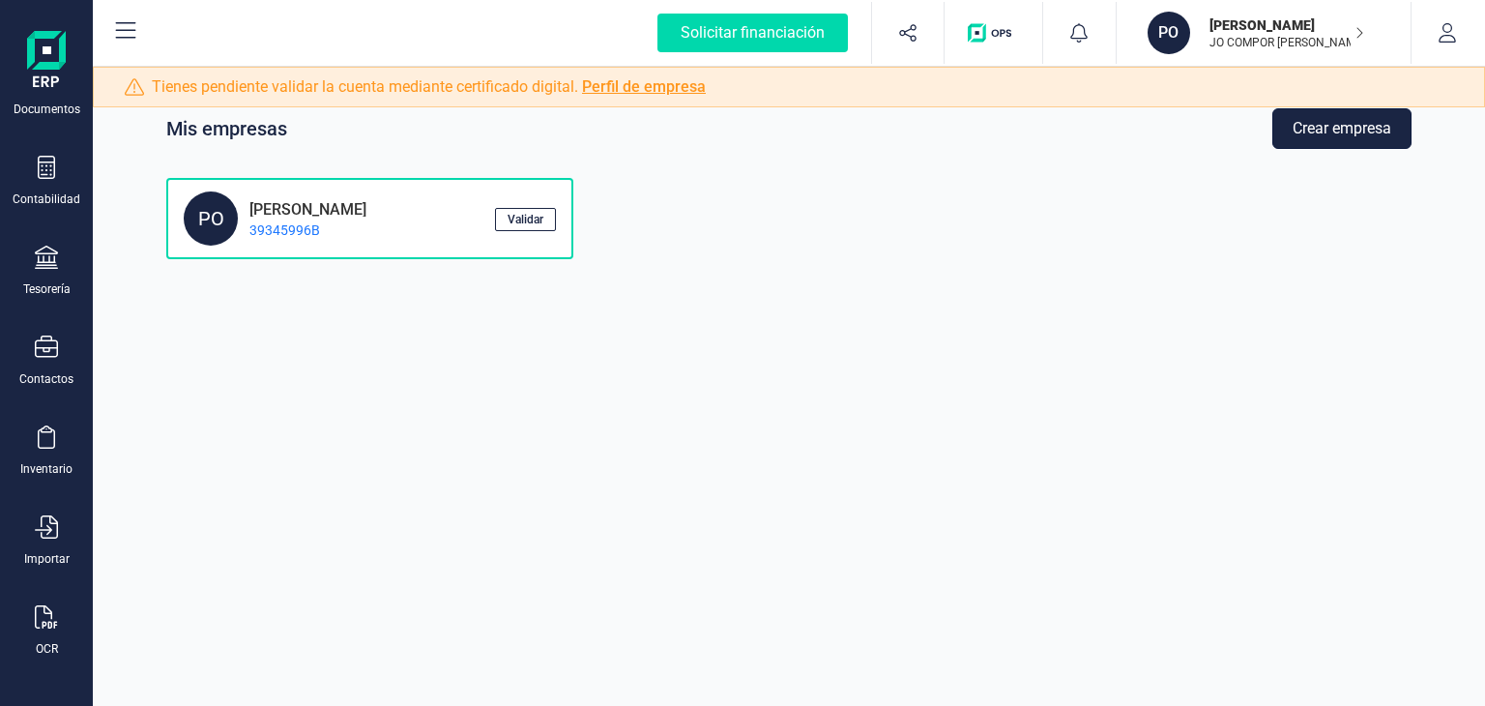
click at [1299, 127] on button "Crear empresa" at bounding box center [1341, 128] width 139 height 41
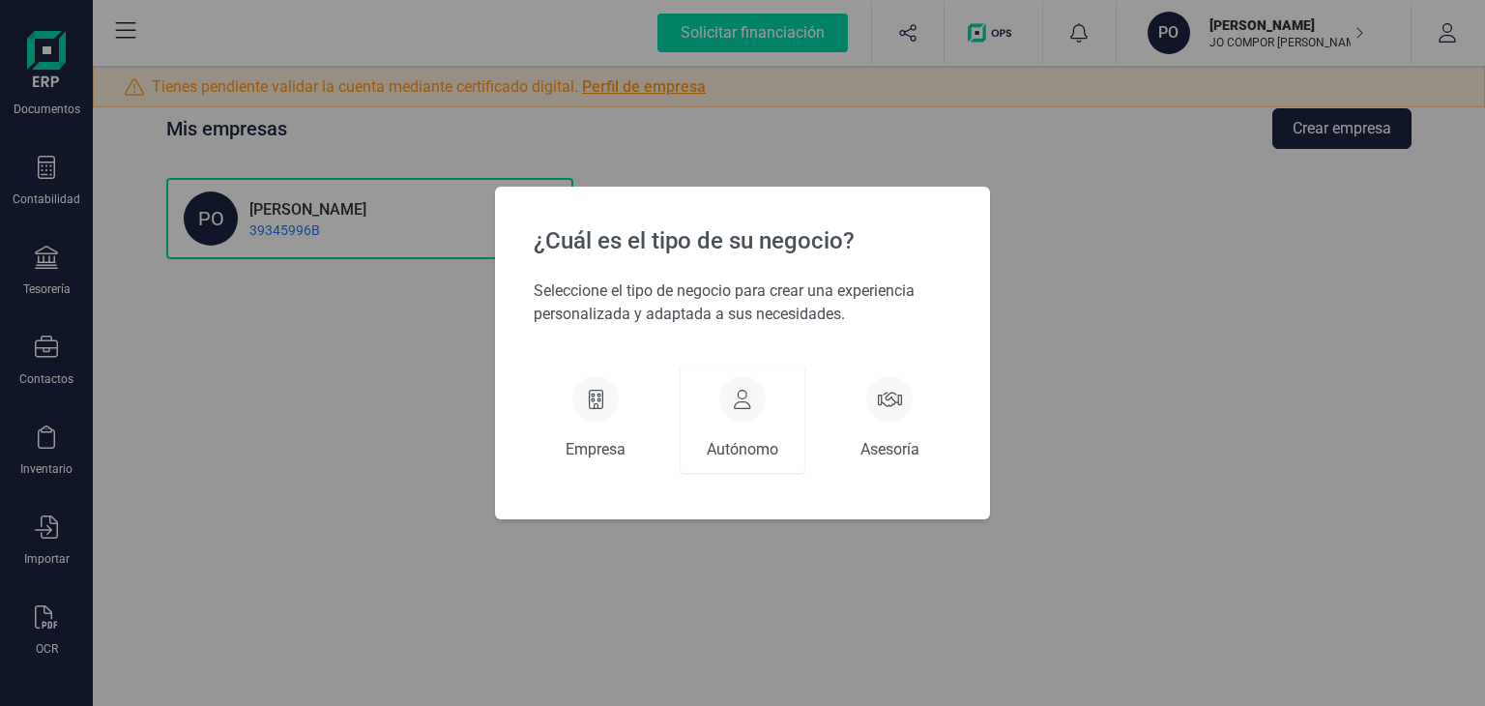
click at [742, 407] on icon at bounding box center [742, 399] width 17 height 19
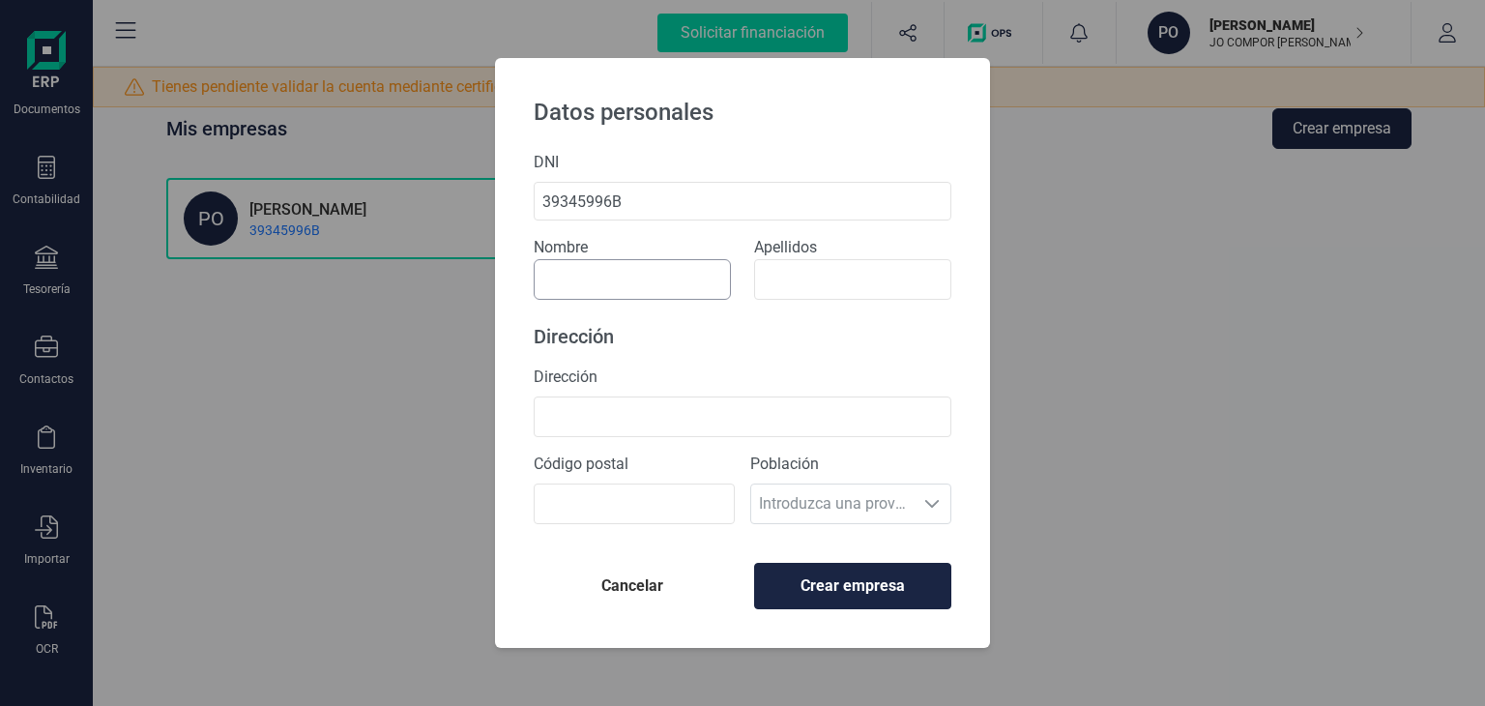
type input "39345996B"
click at [640, 274] on input at bounding box center [632, 279] width 197 height 41
type input "Pol"
type input "Sanchez Castella"
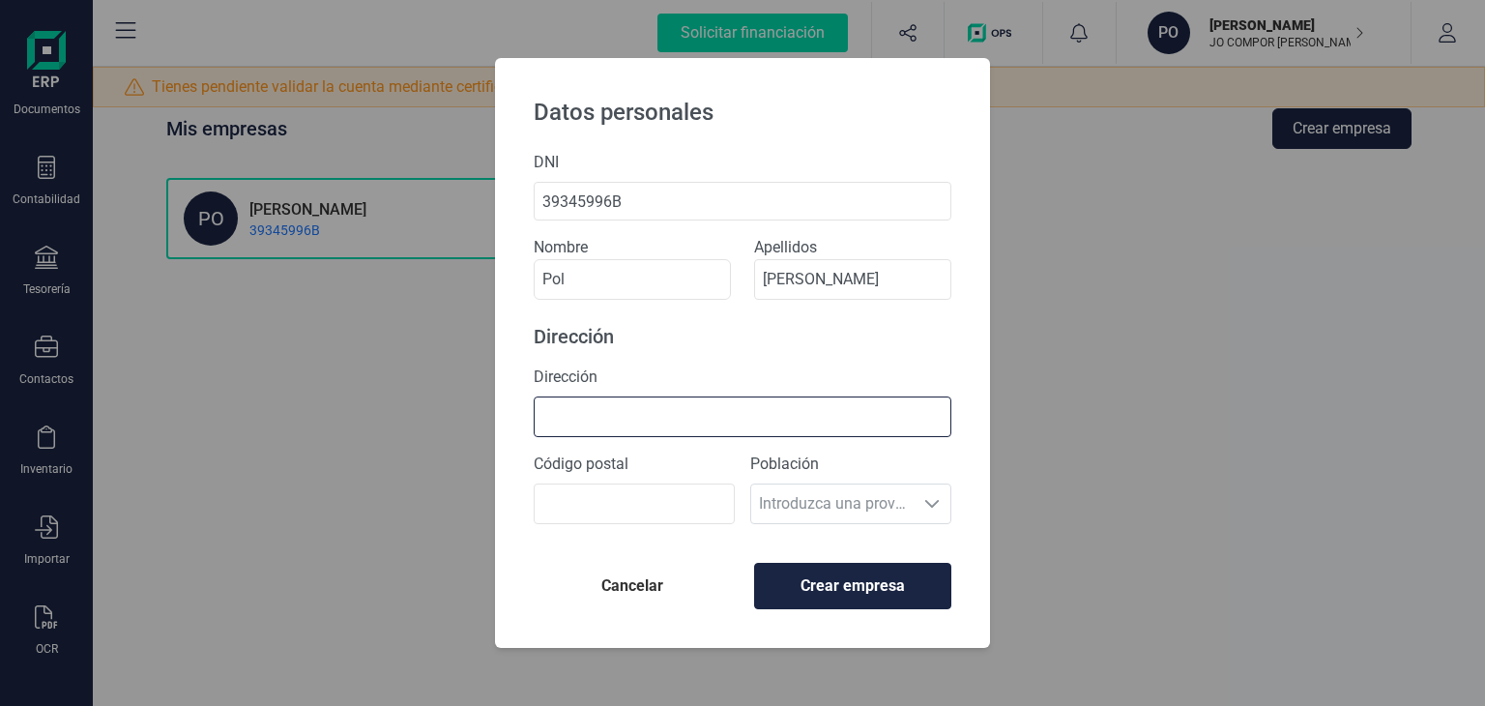
click at [599, 422] on input "Dirección" at bounding box center [743, 416] width 418 height 41
type input "Casa Simats, s/n (Bergús, 14)"
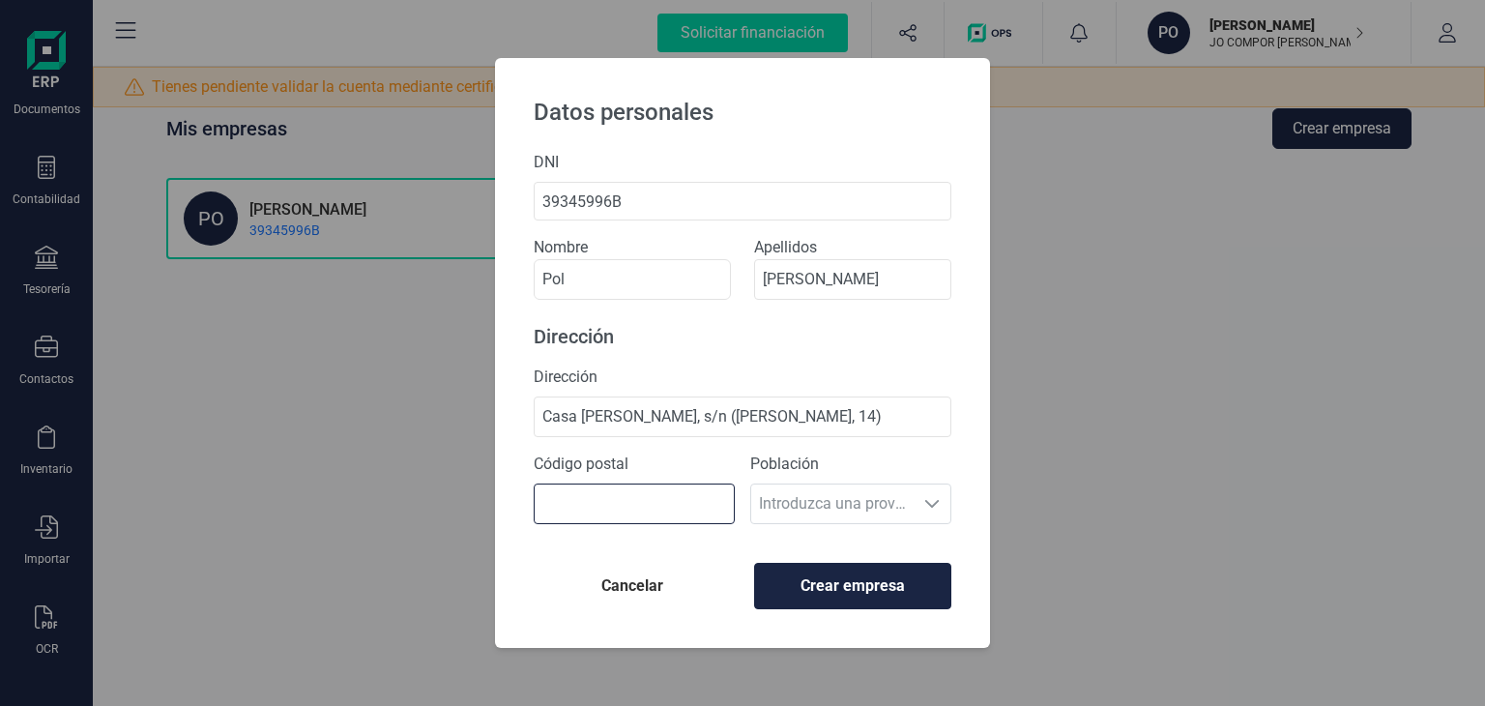
click at [600, 507] on input "Código postal" at bounding box center [634, 503] width 201 height 41
type input "08261"
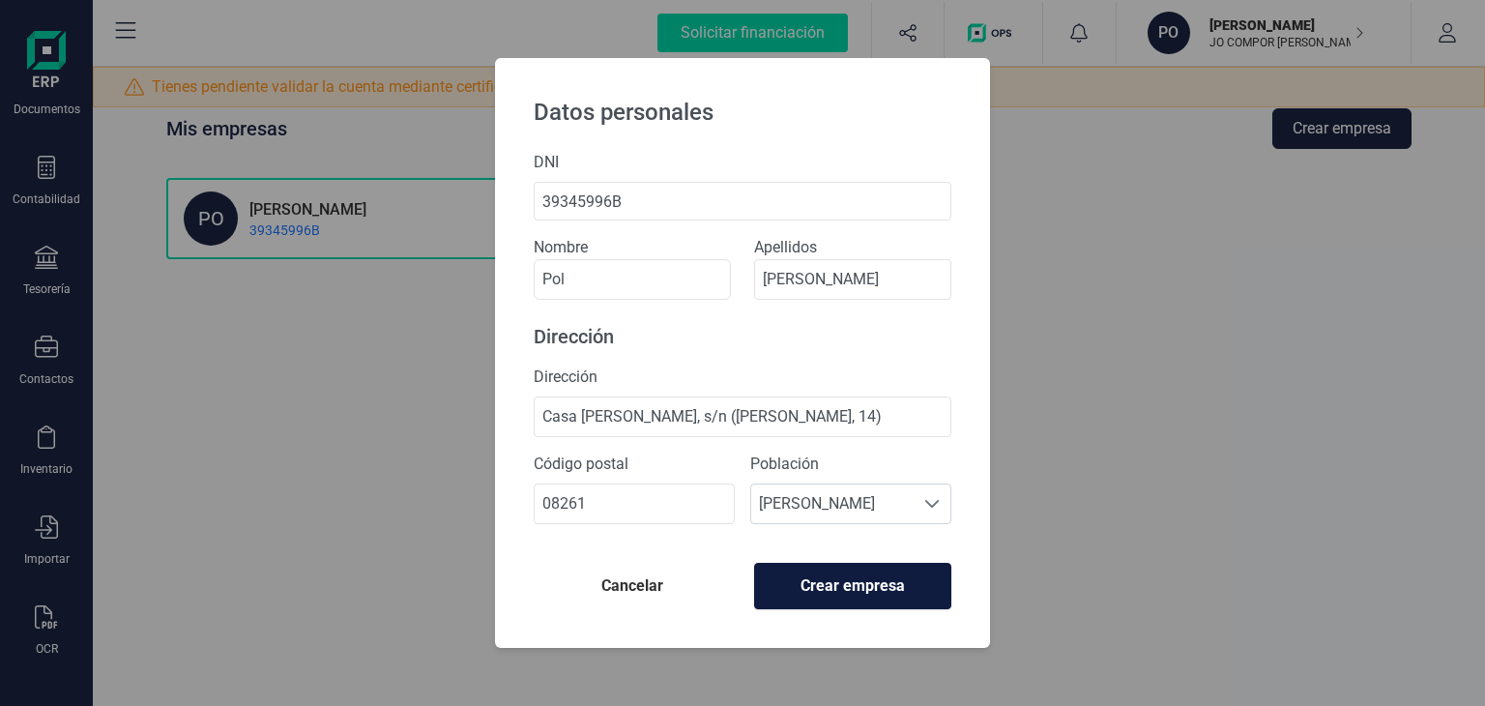
click at [855, 585] on span "Crear empresa" at bounding box center [852, 585] width 164 height 23
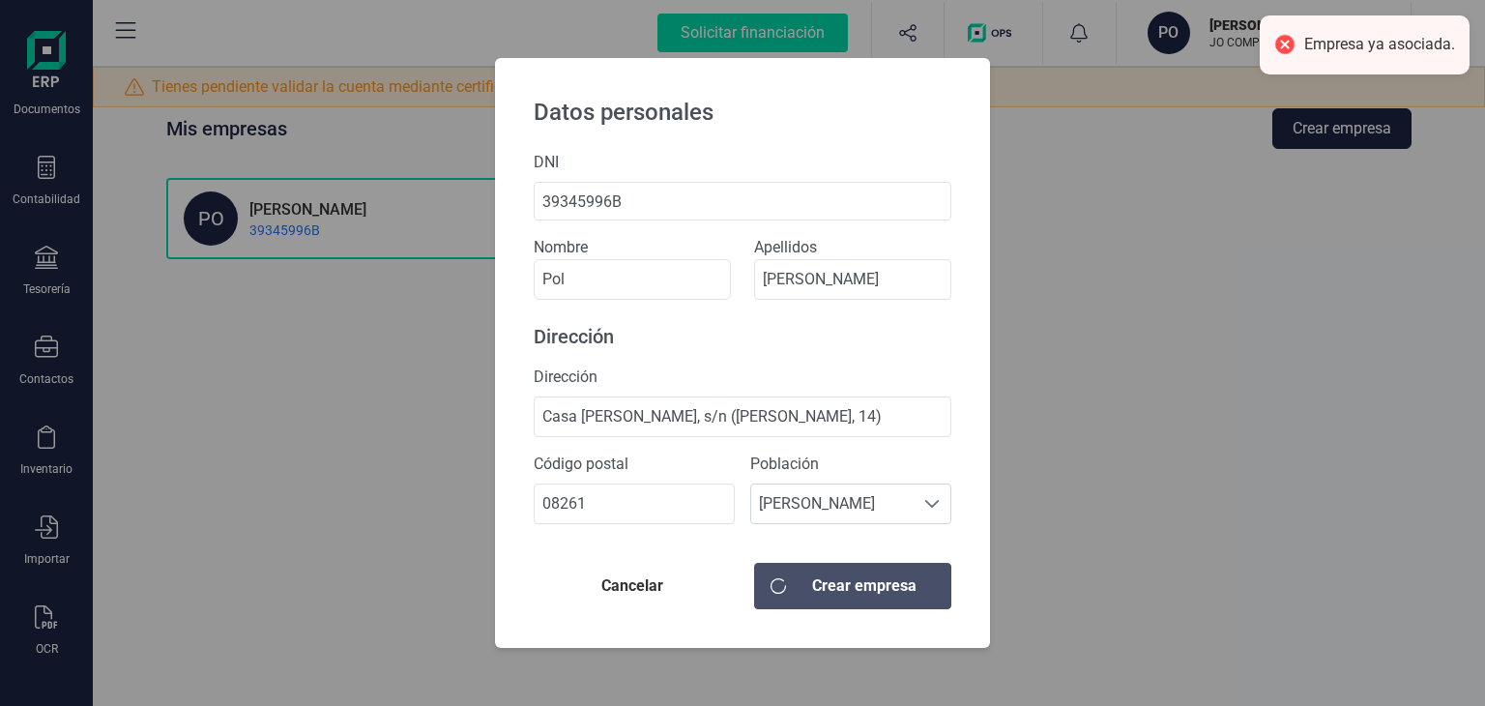
click at [1155, 538] on div "Datos personales DNI 39345996B Nombre Pol Apellidos Sanchez Castella Dirección …" at bounding box center [742, 353] width 1485 height 706
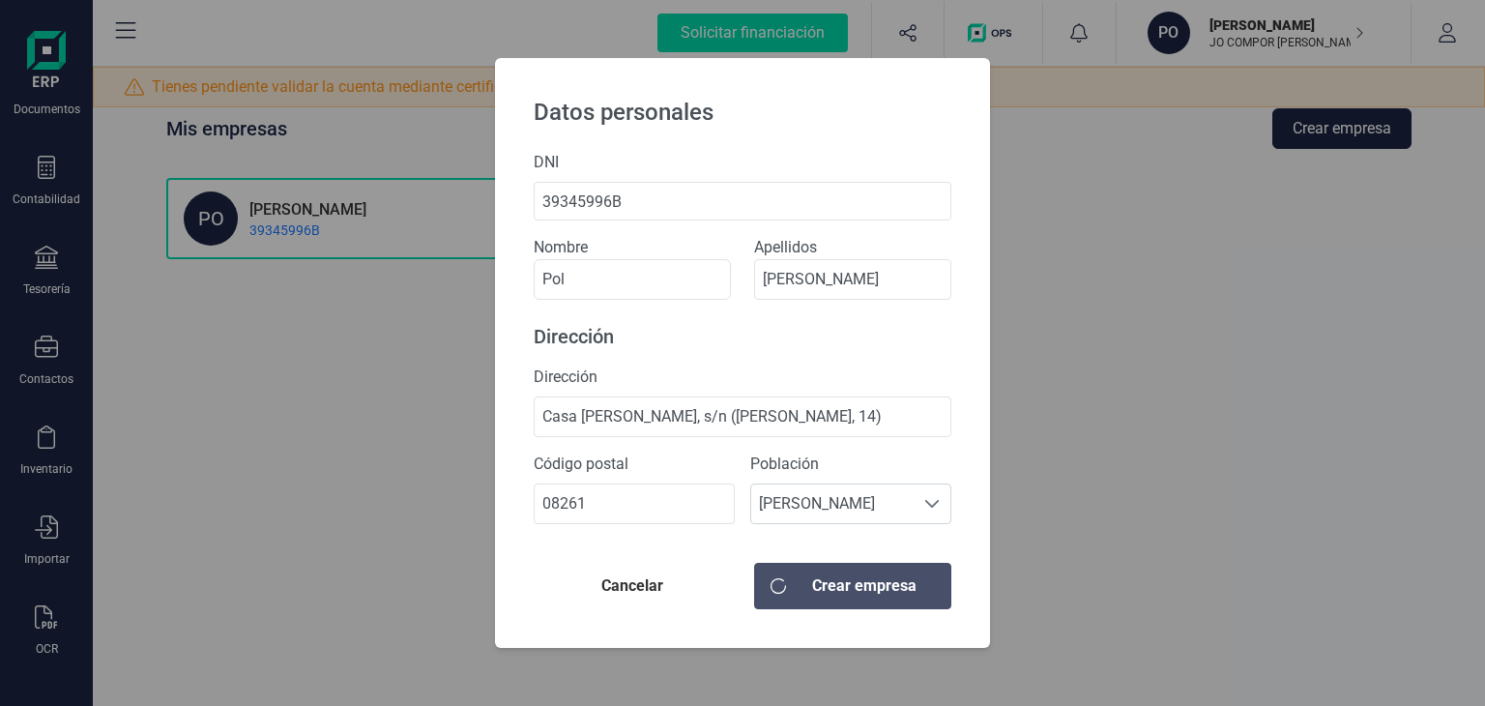
click at [654, 593] on span "Cancelar" at bounding box center [632, 585] width 166 height 23
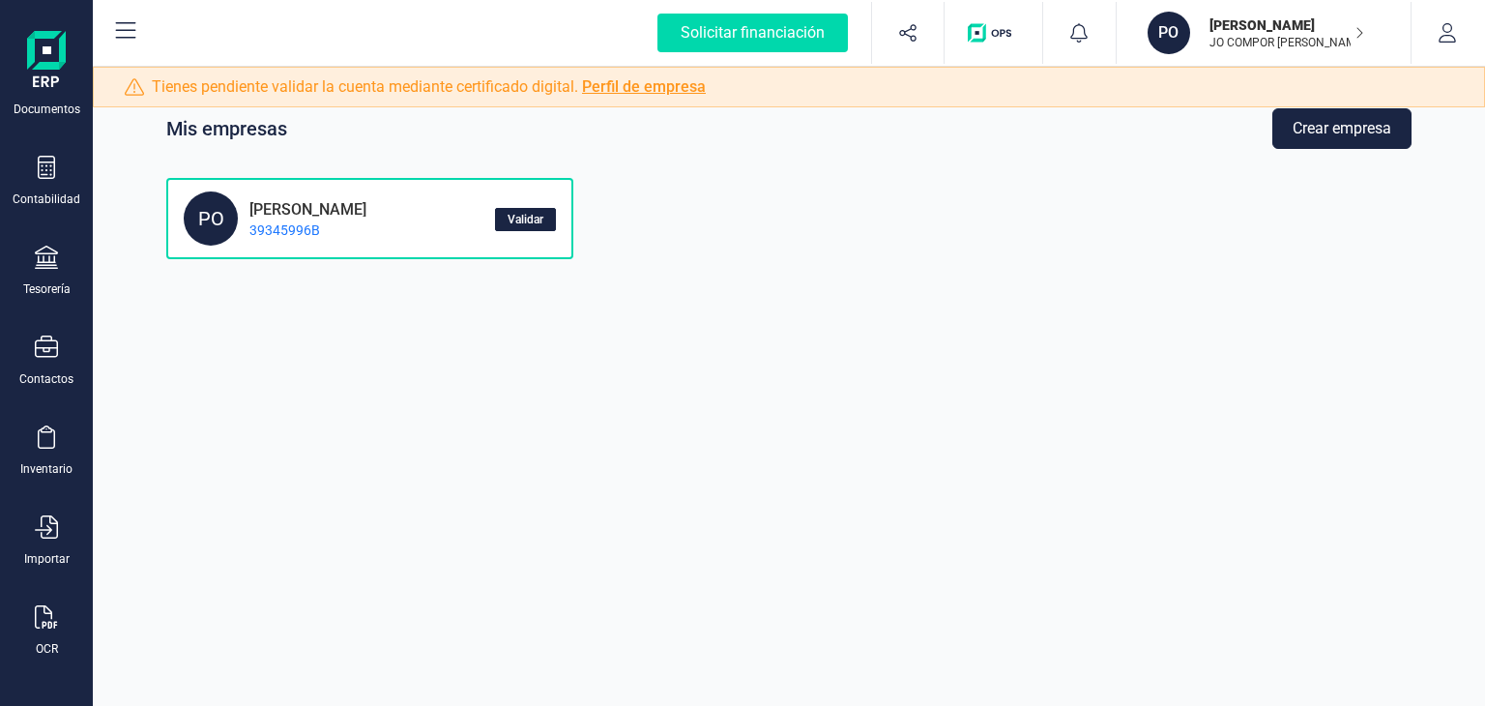
click at [513, 215] on span "Validar" at bounding box center [525, 220] width 36 height 12
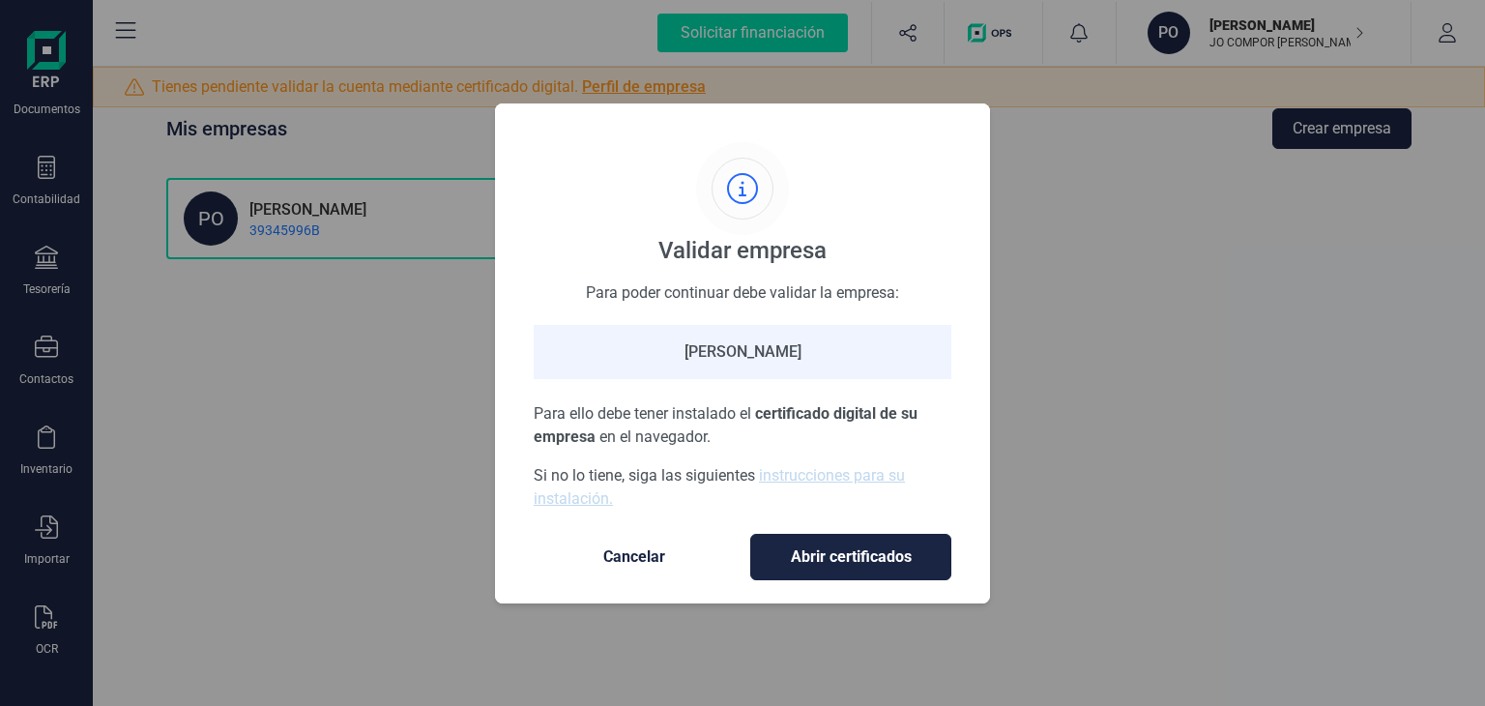
click at [689, 363] on div "[PERSON_NAME]" at bounding box center [743, 352] width 418 height 54
click at [1063, 330] on div "Validar empresa Para poder continuar debe validar la empresa: POL SANCHEZ CASTE…" at bounding box center [742, 353] width 1485 height 706
click at [633, 558] on span "Cancelar" at bounding box center [634, 556] width 162 height 23
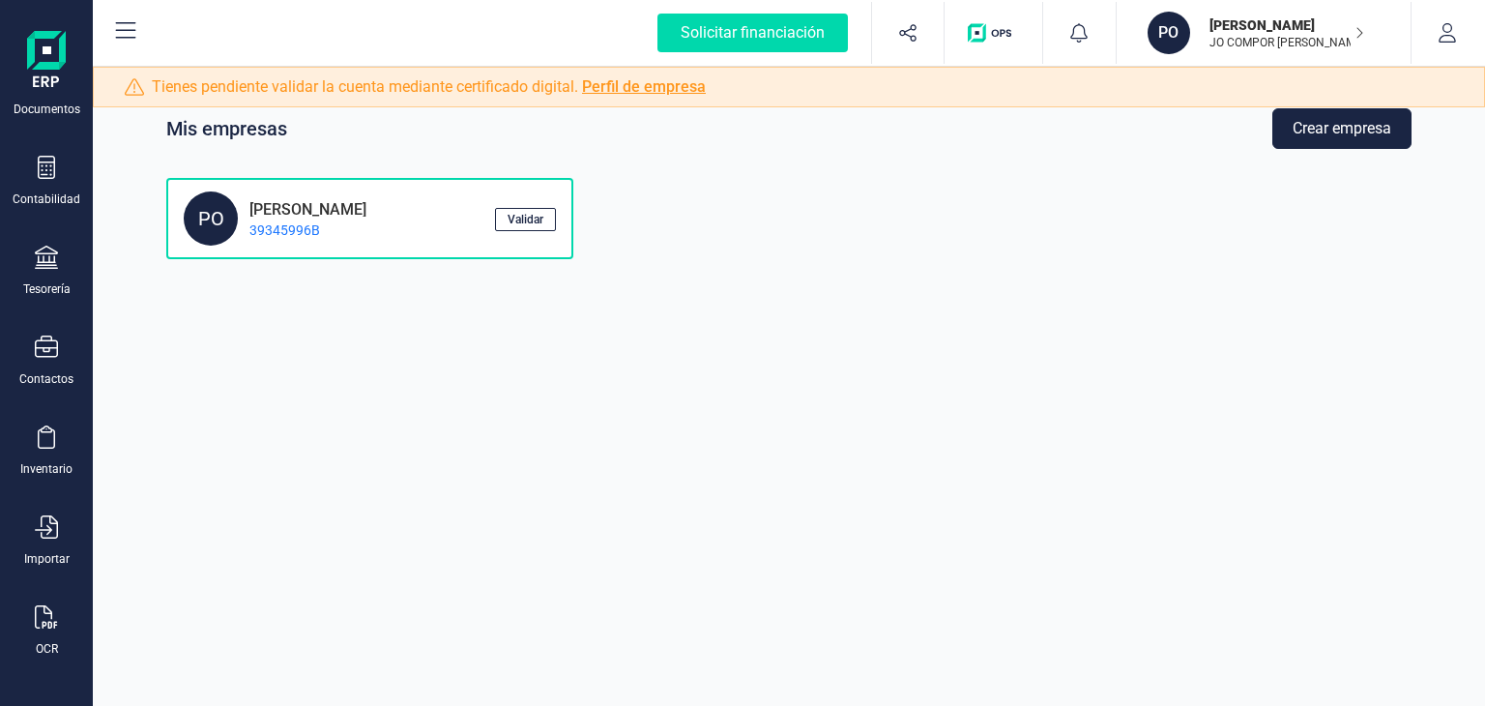
click at [303, 233] on p "39345996B" at bounding box center [302, 229] width 129 height 19
click at [297, 229] on p "39345996B" at bounding box center [302, 229] width 129 height 19
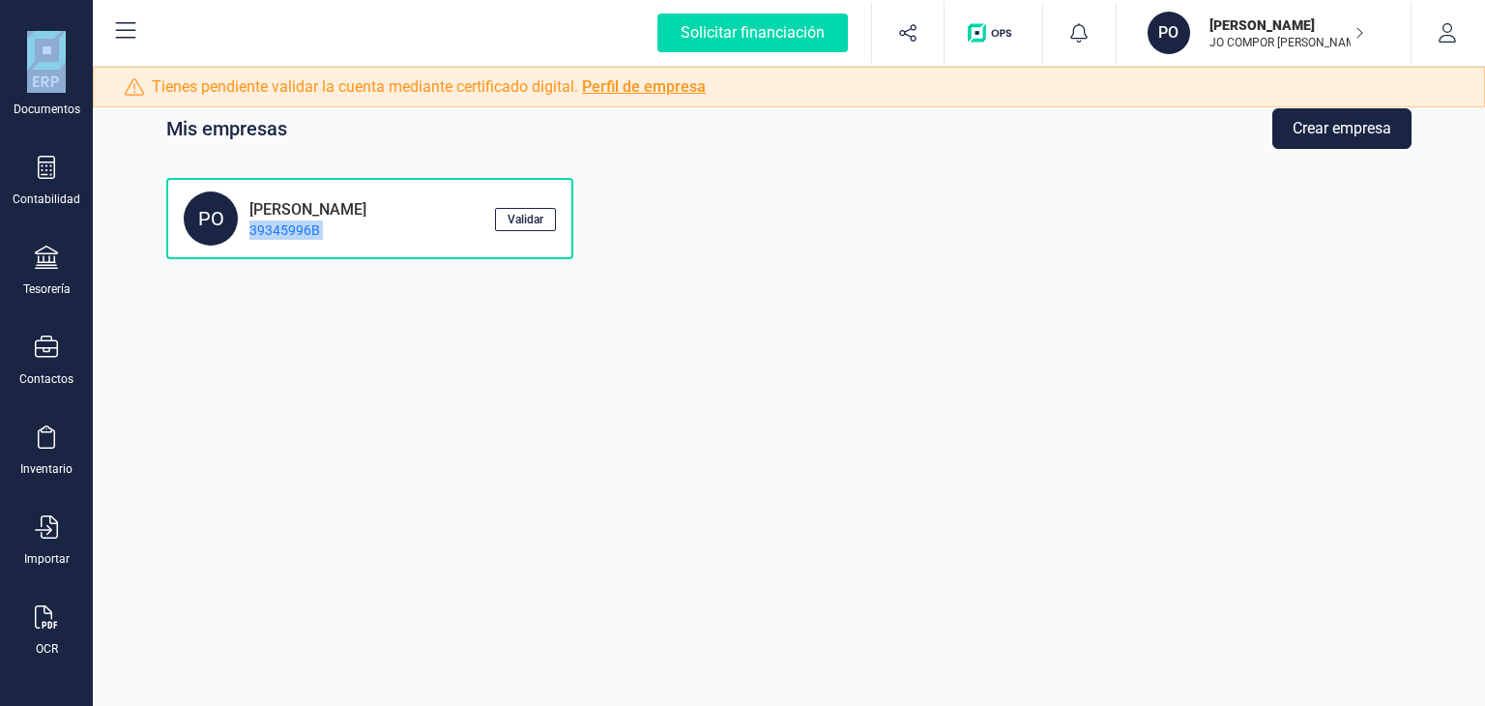
click at [297, 229] on p "39345996B" at bounding box center [302, 229] width 129 height 19
click at [1311, 125] on button "Crear empresa" at bounding box center [1341, 128] width 139 height 41
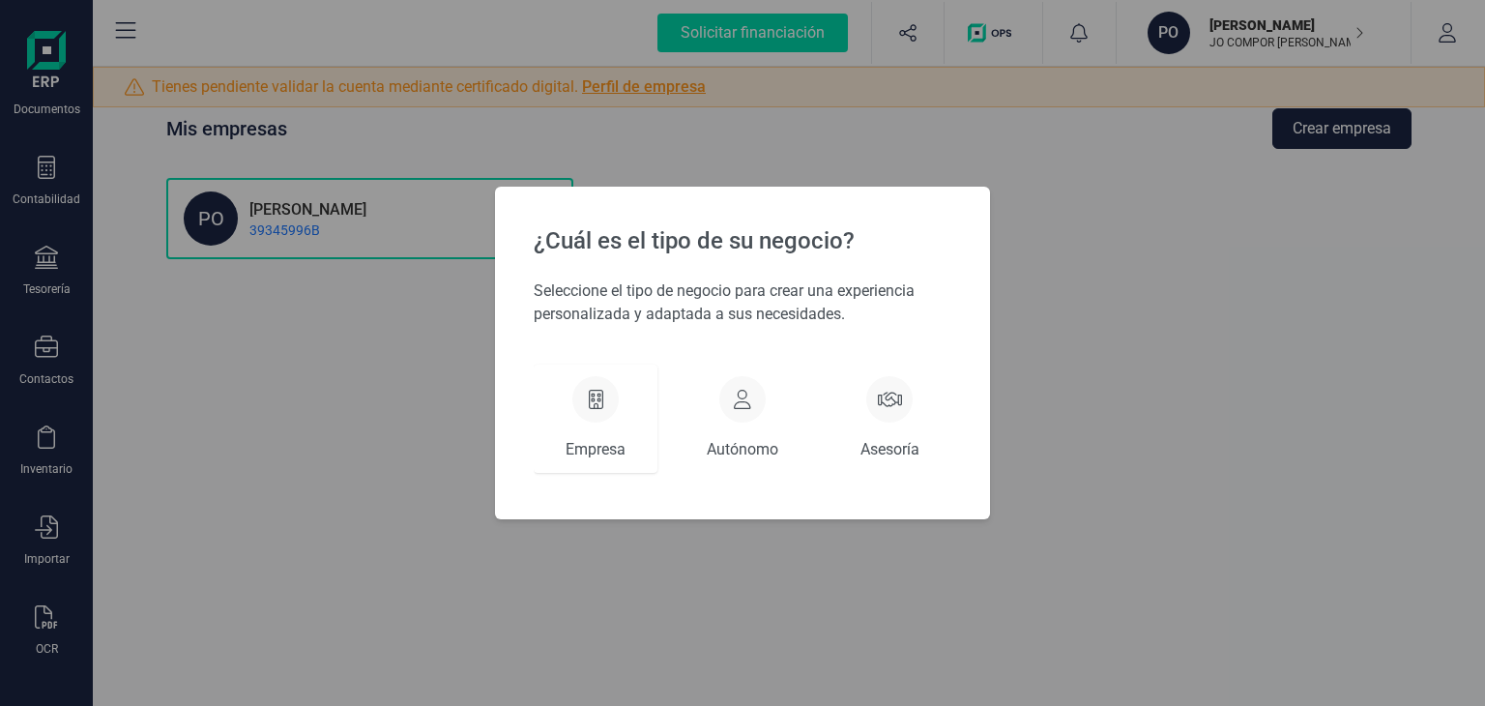
click at [576, 404] on div at bounding box center [595, 399] width 46 height 46
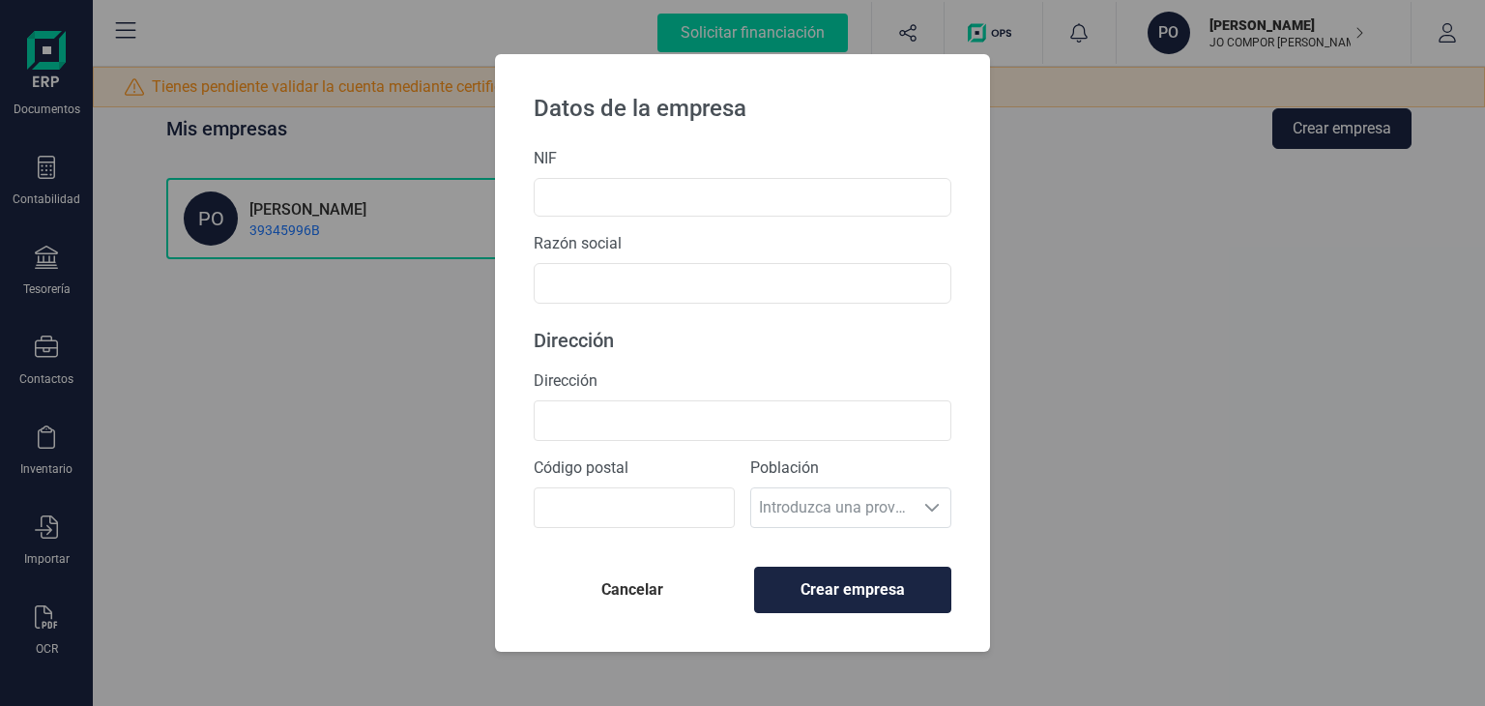
click at [635, 593] on span "Cancelar" at bounding box center [632, 589] width 166 height 23
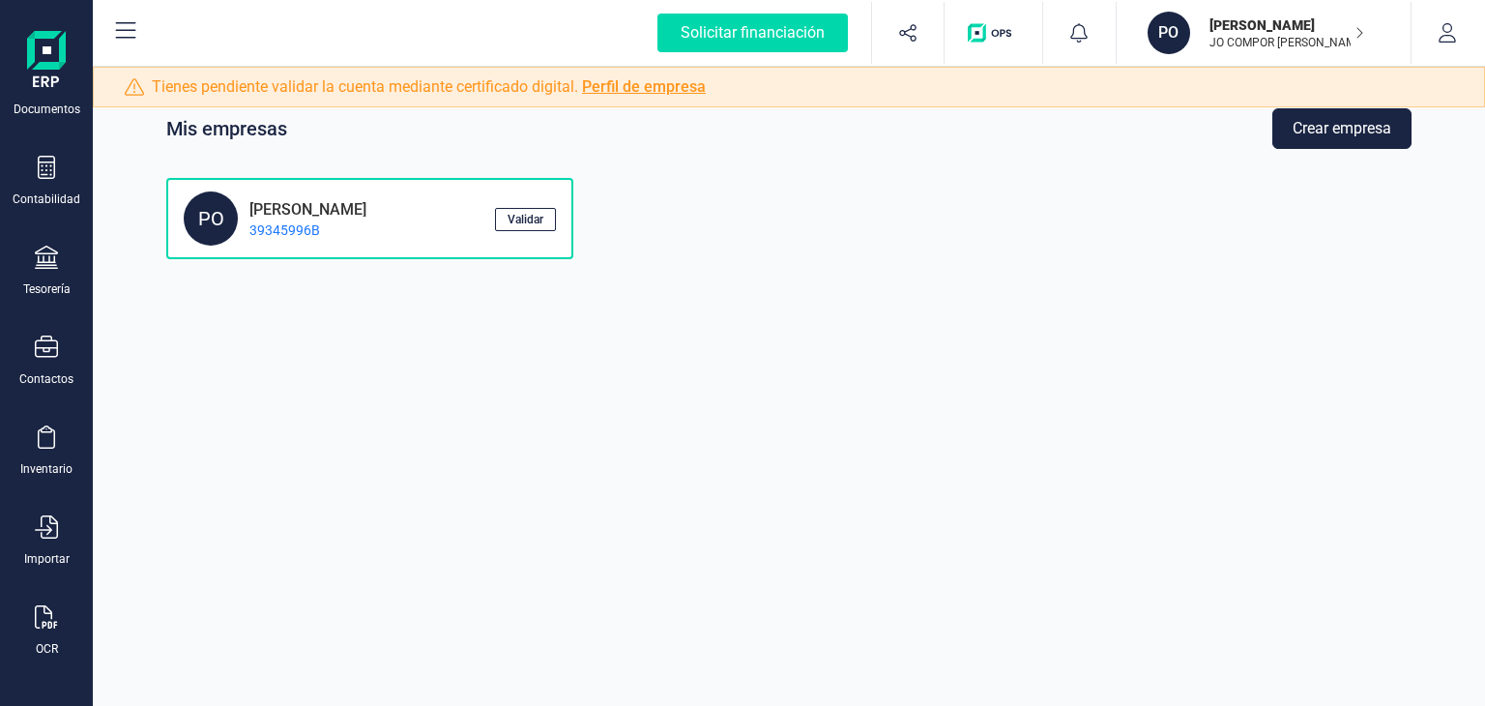
click at [124, 42] on icon at bounding box center [125, 30] width 23 height 23
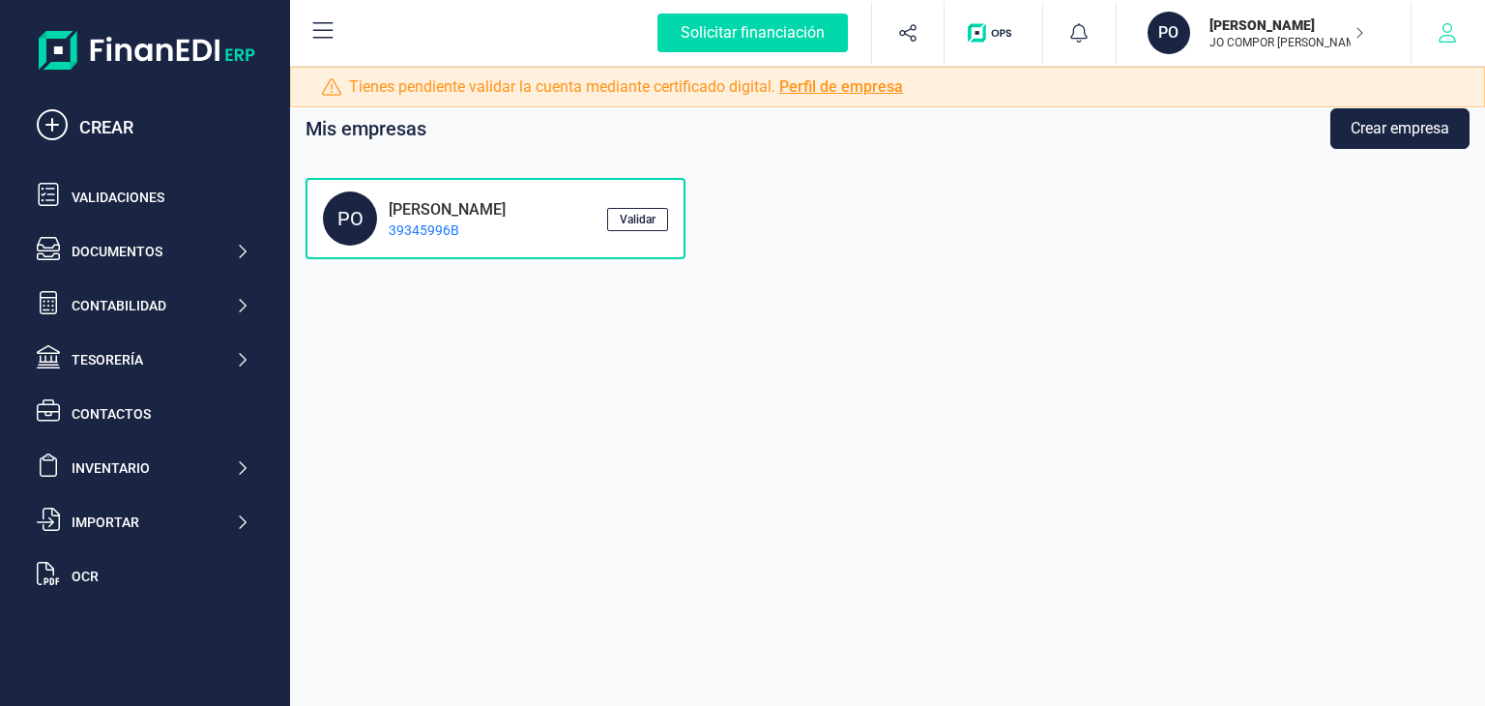
click at [1431, 26] on button "button" at bounding box center [1447, 33] width 72 height 62
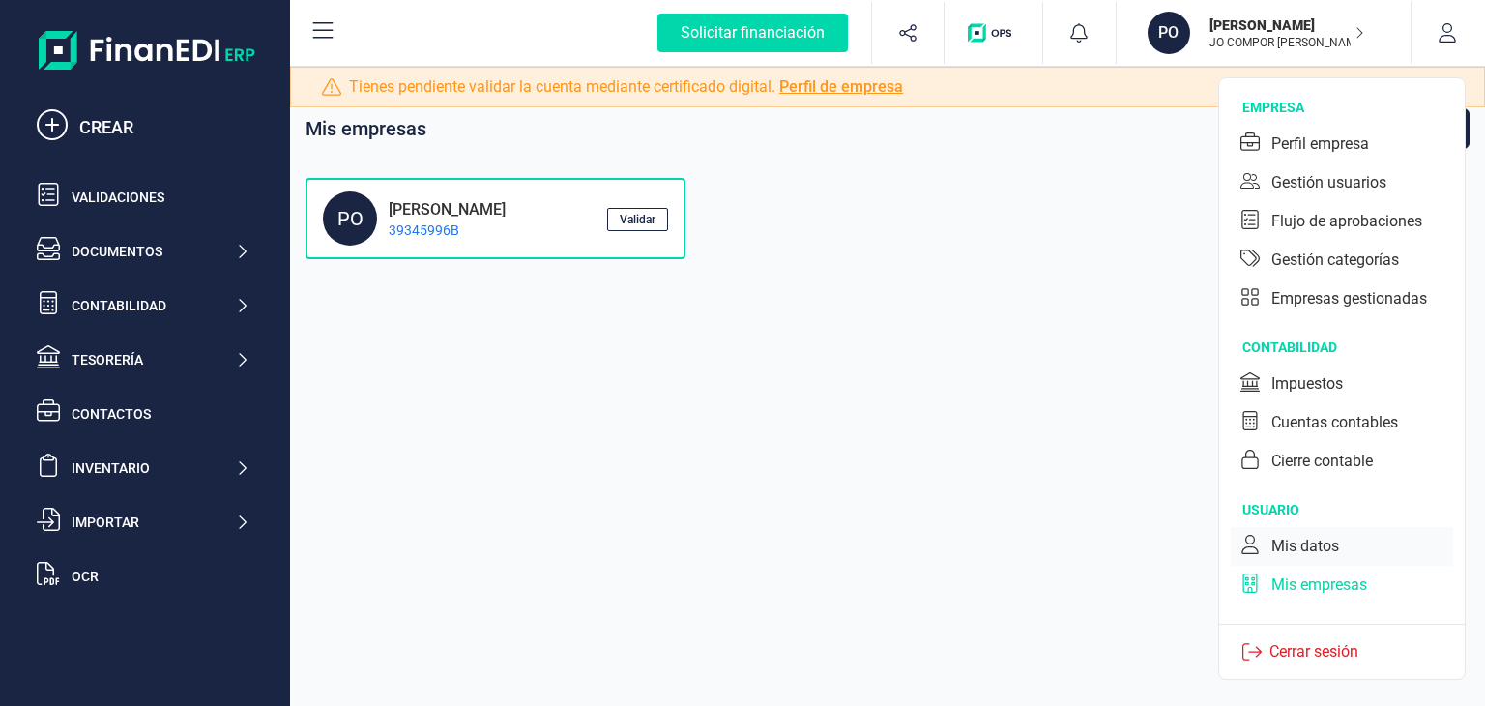
click at [1347, 546] on div "Mis datos" at bounding box center [1342, 546] width 222 height 39
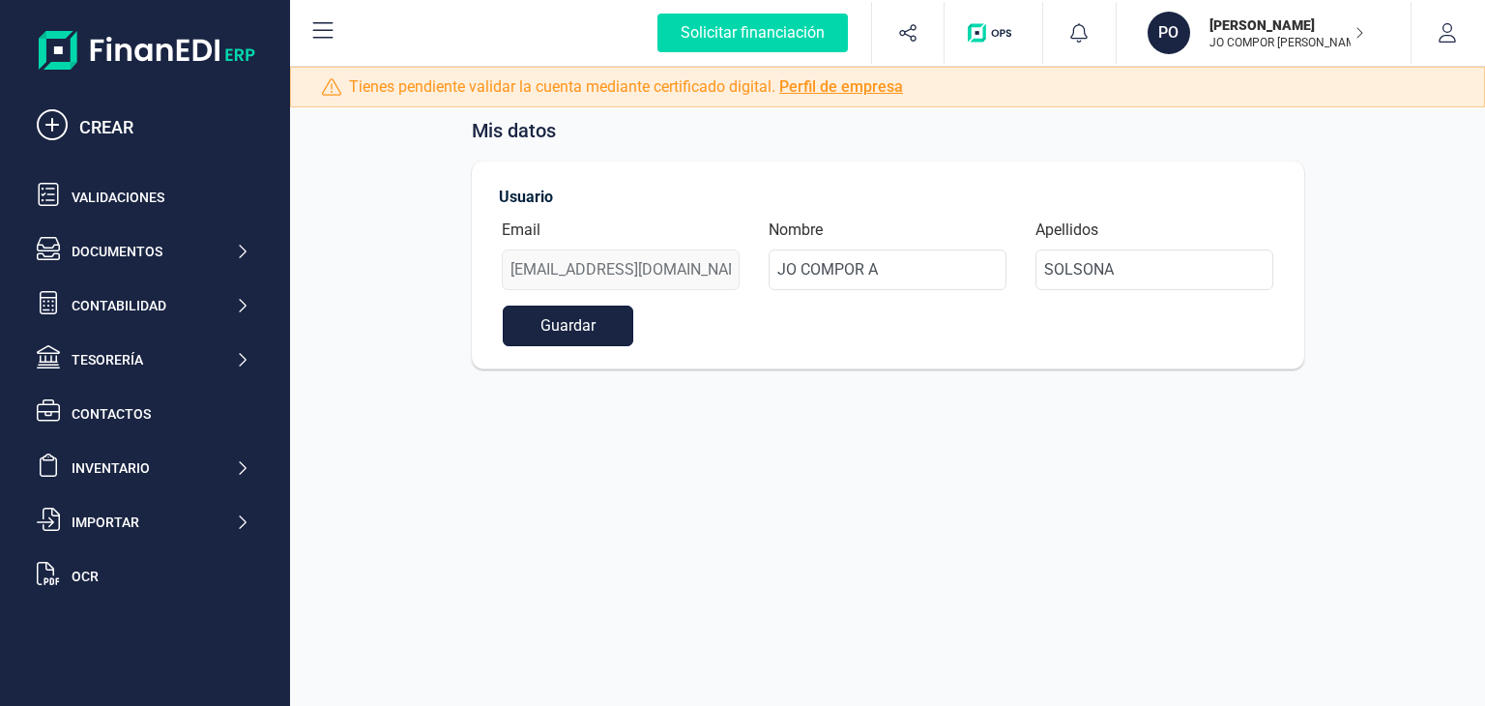
click at [559, 318] on button "Guardar" at bounding box center [568, 325] width 131 height 41
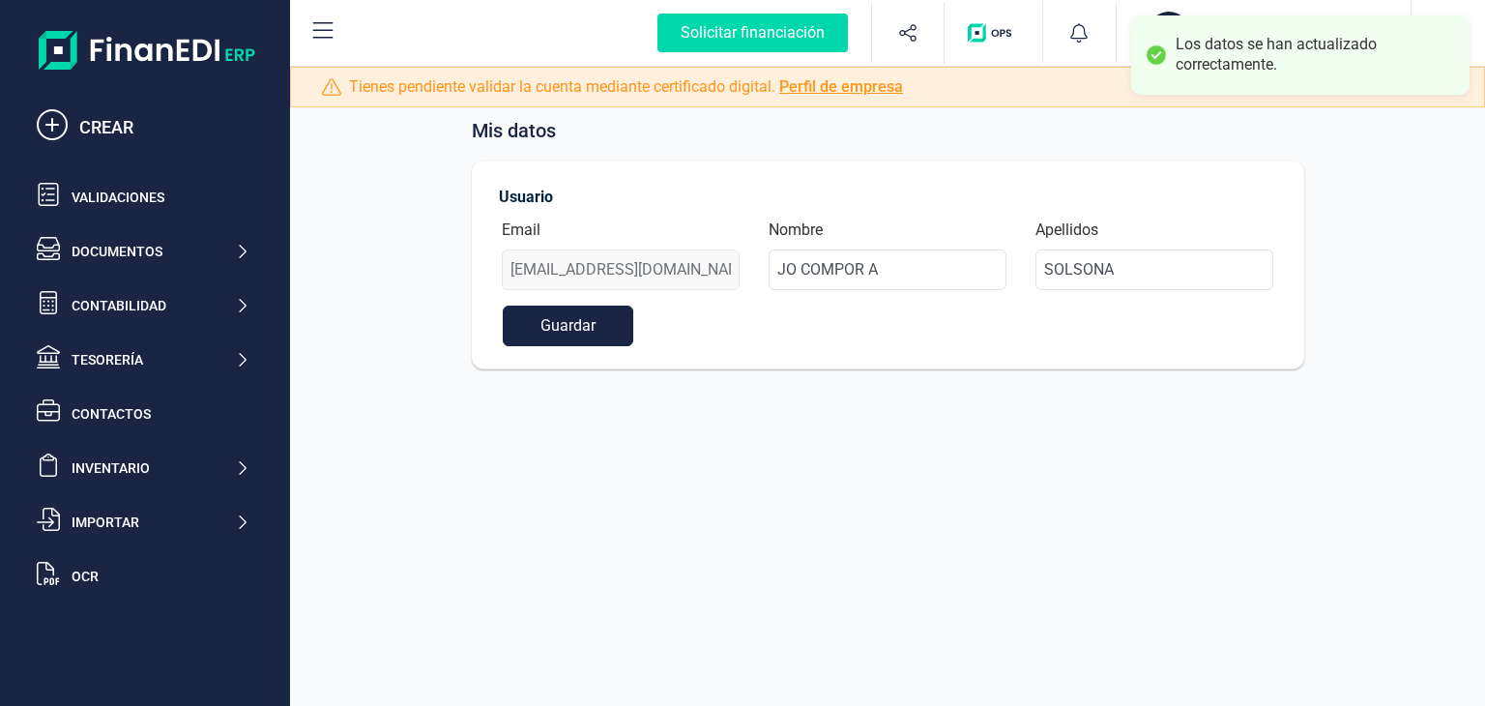
click at [1473, 28] on button "button" at bounding box center [1447, 33] width 72 height 62
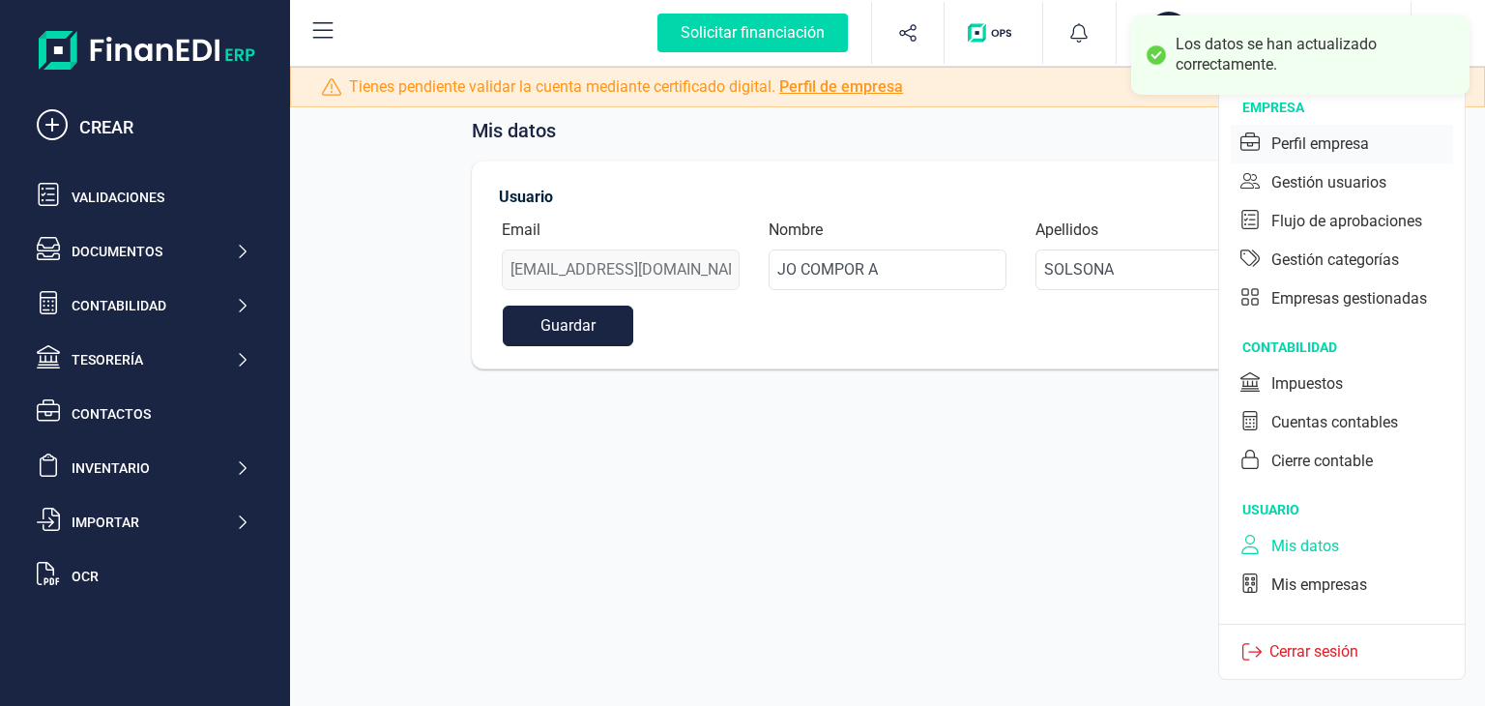
click at [1391, 152] on div "Perfil empresa" at bounding box center [1342, 144] width 222 height 39
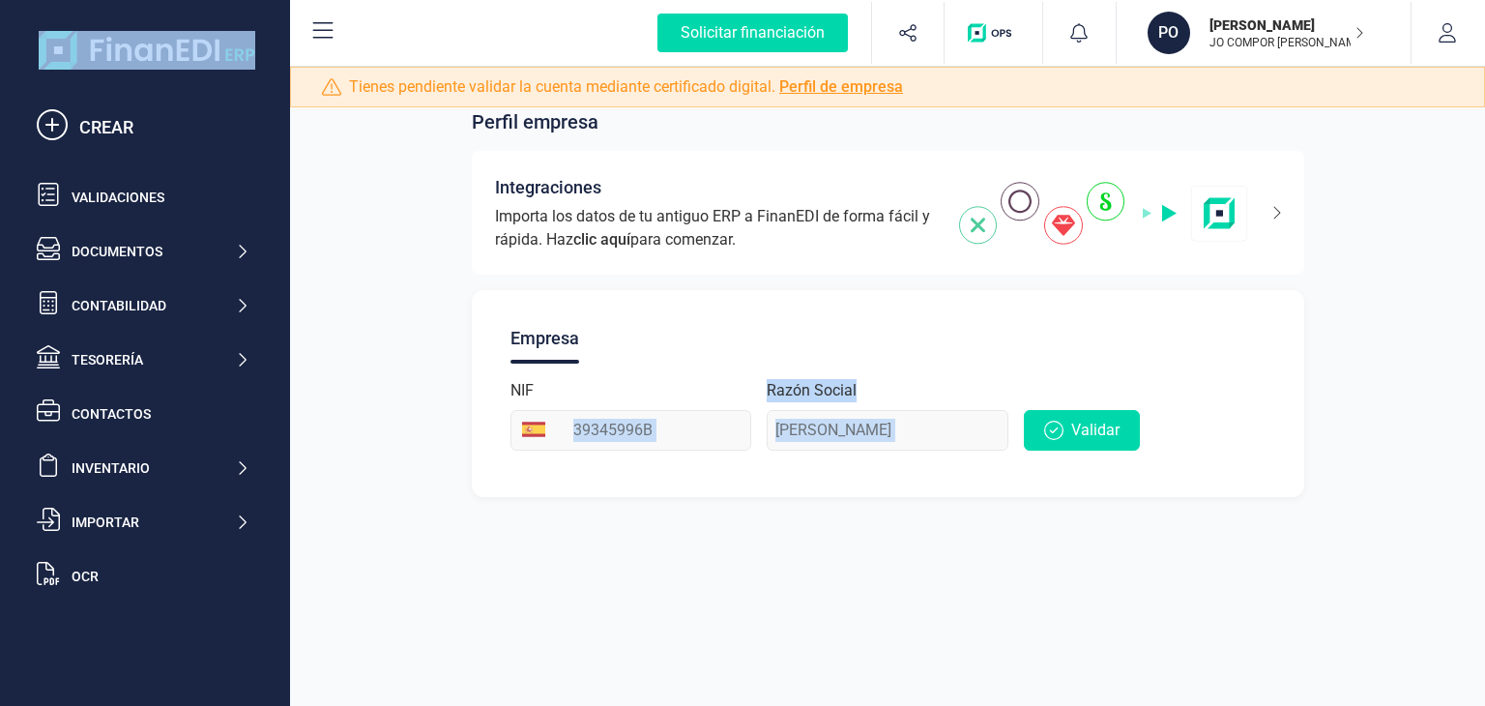
click at [540, 419] on div "NIF 39345996B Razón Social POL SANCHEZ CASTELLA Validar" at bounding box center [887, 415] width 755 height 72
click at [1465, 46] on button "button" at bounding box center [1447, 33] width 72 height 62
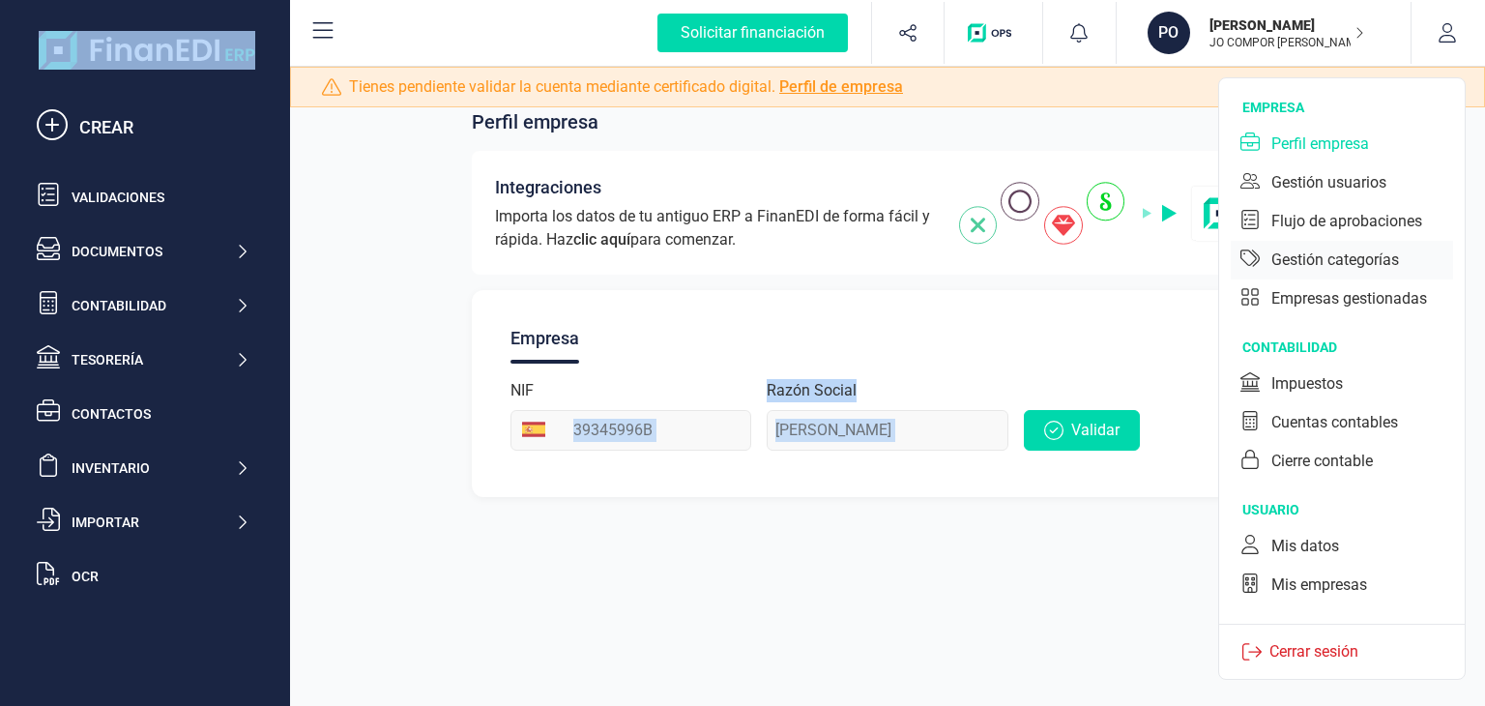
click at [1375, 246] on div "Gestión categorías" at bounding box center [1342, 260] width 222 height 39
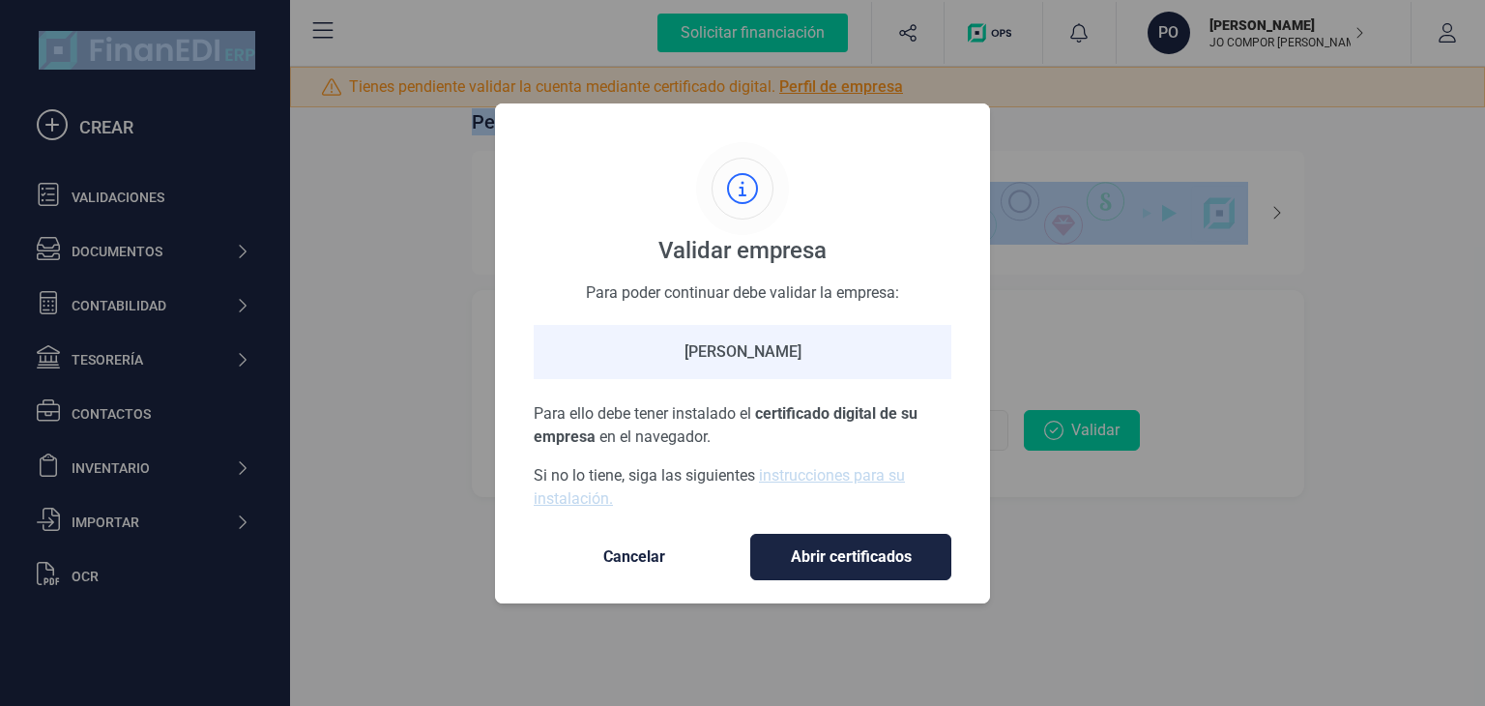
click at [615, 561] on span "Cancelar" at bounding box center [634, 556] width 162 height 23
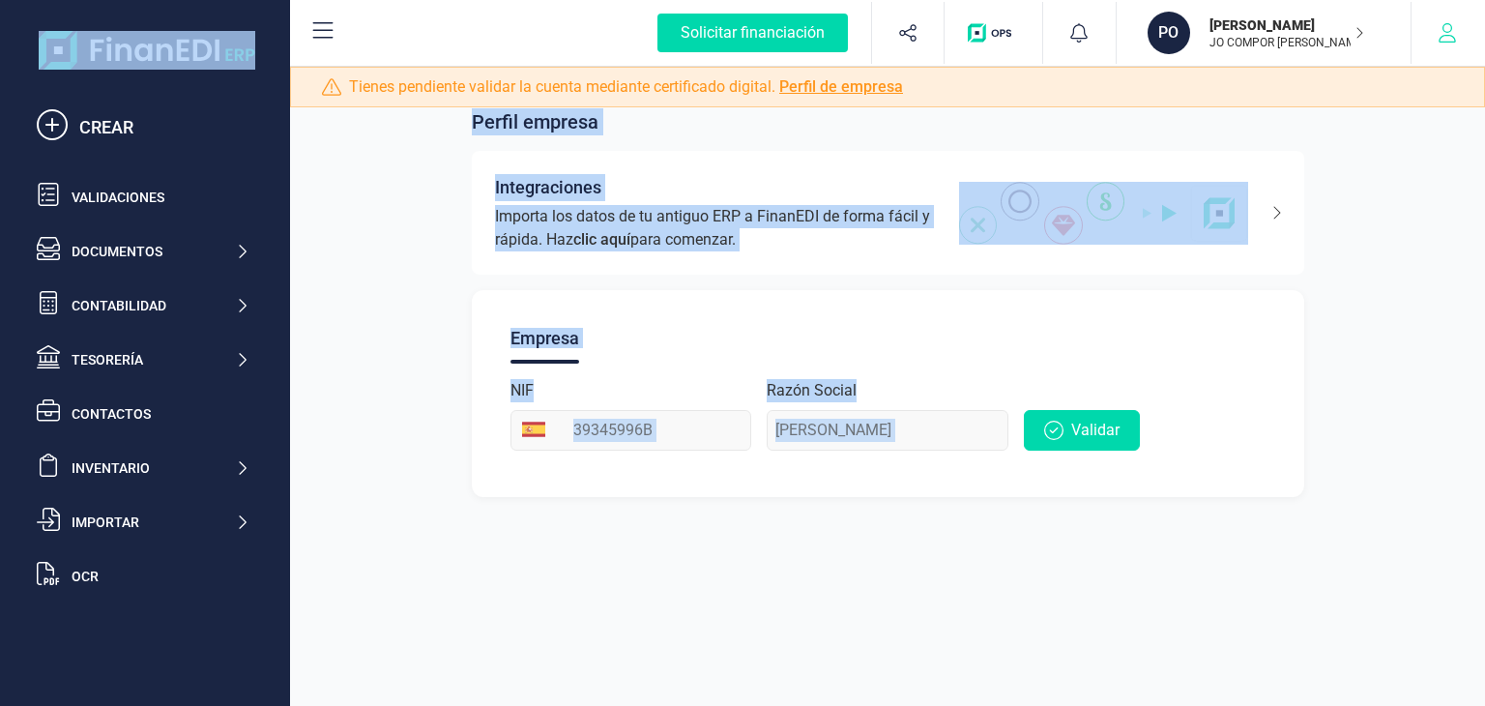
click at [1466, 55] on button "button" at bounding box center [1447, 33] width 72 height 62
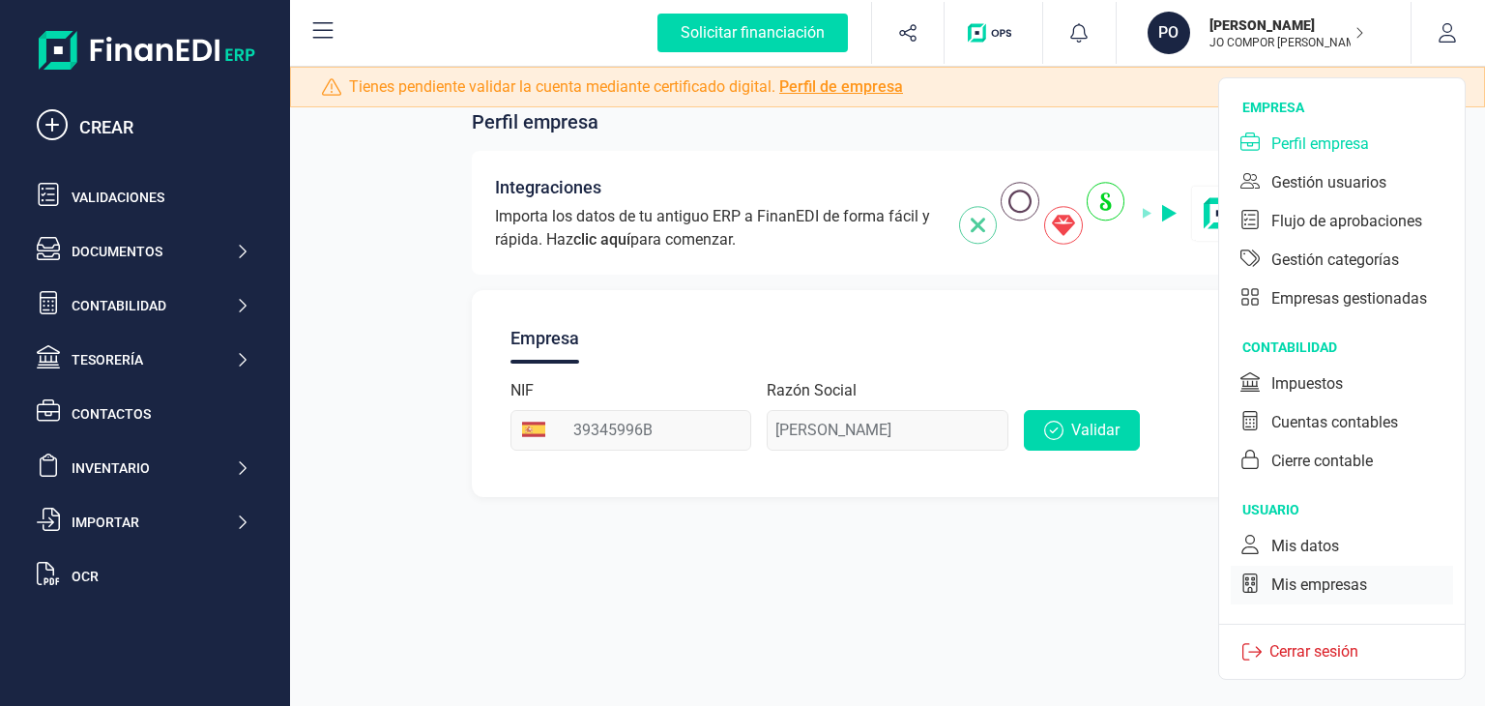
click at [1320, 590] on div "Mis empresas" at bounding box center [1319, 584] width 96 height 23
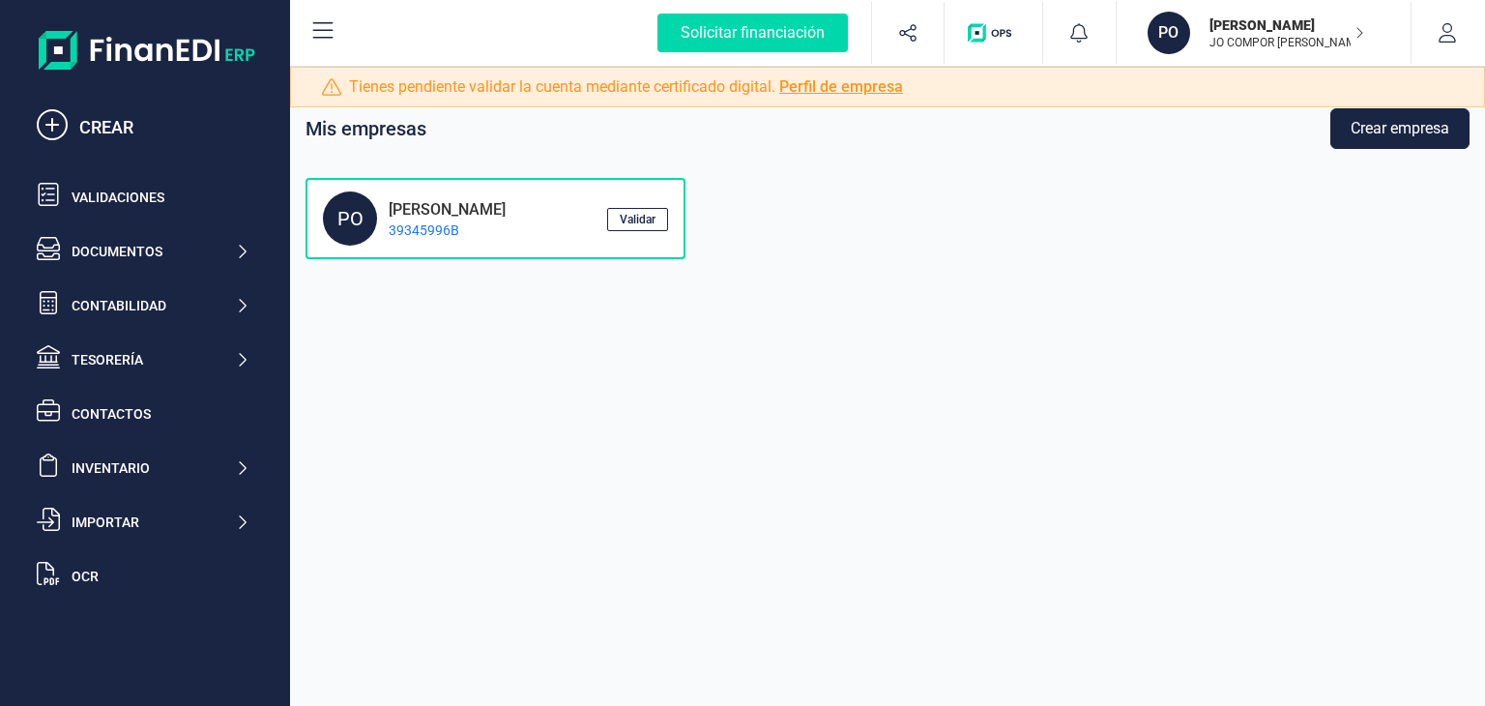
click at [855, 91] on link "Perfil de empresa" at bounding box center [841, 86] width 124 height 18
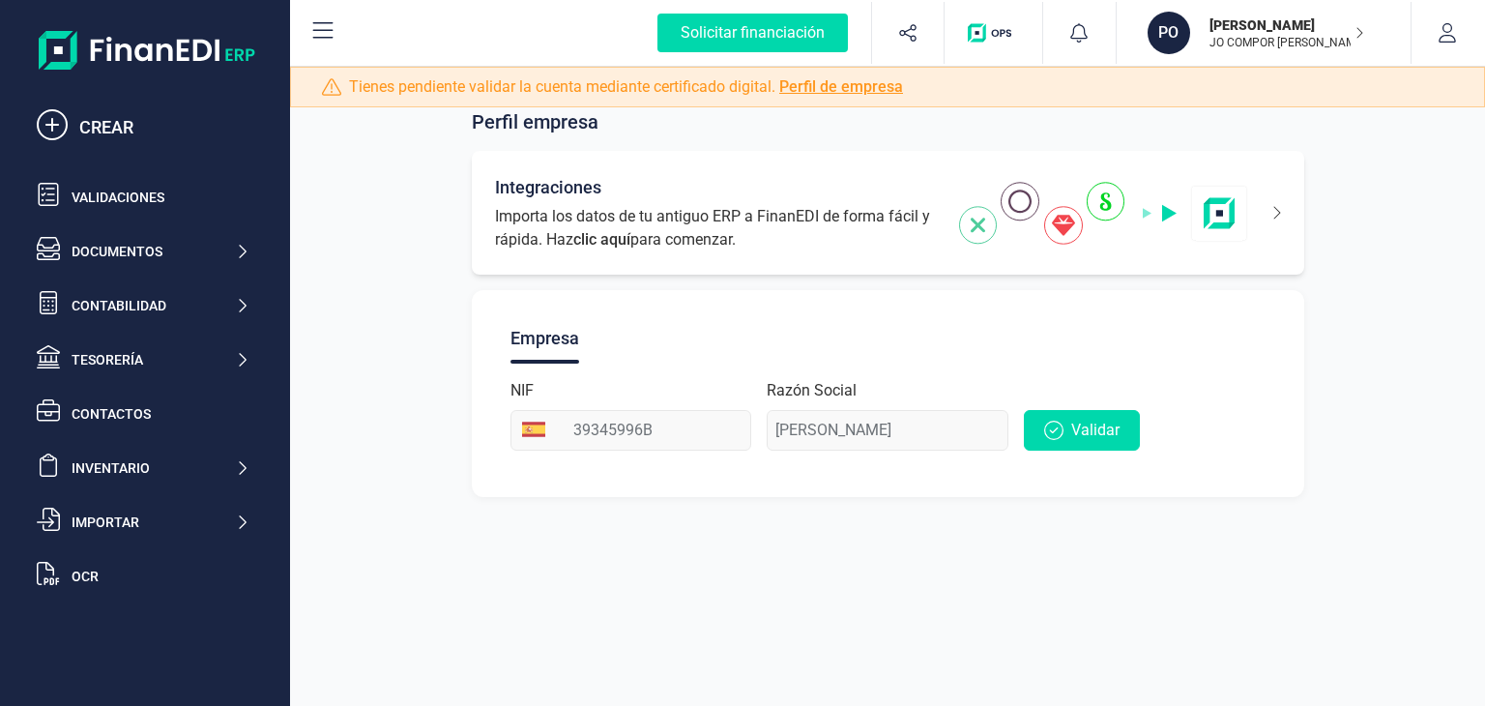
click at [1280, 219] on icon at bounding box center [1264, 212] width 33 height 31
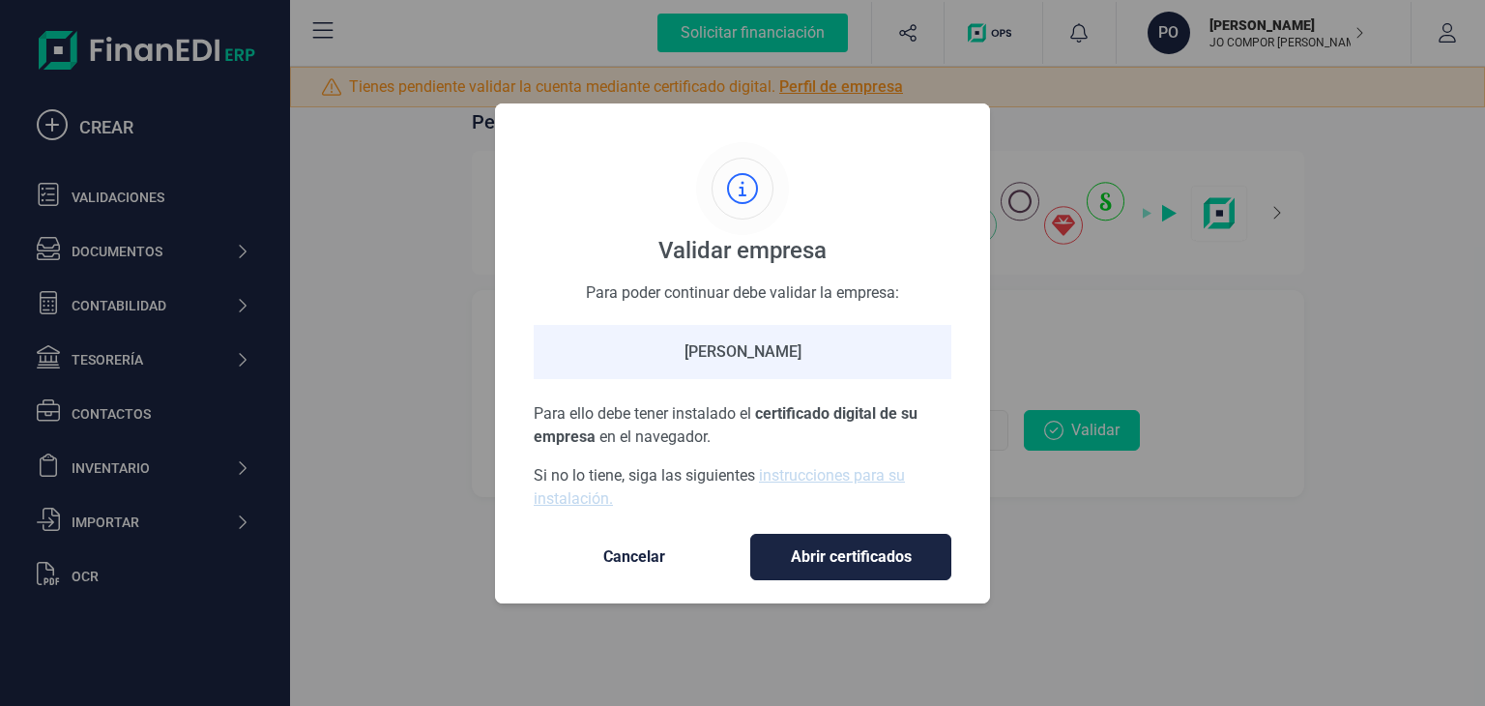
click at [623, 563] on span "Cancelar" at bounding box center [634, 556] width 162 height 23
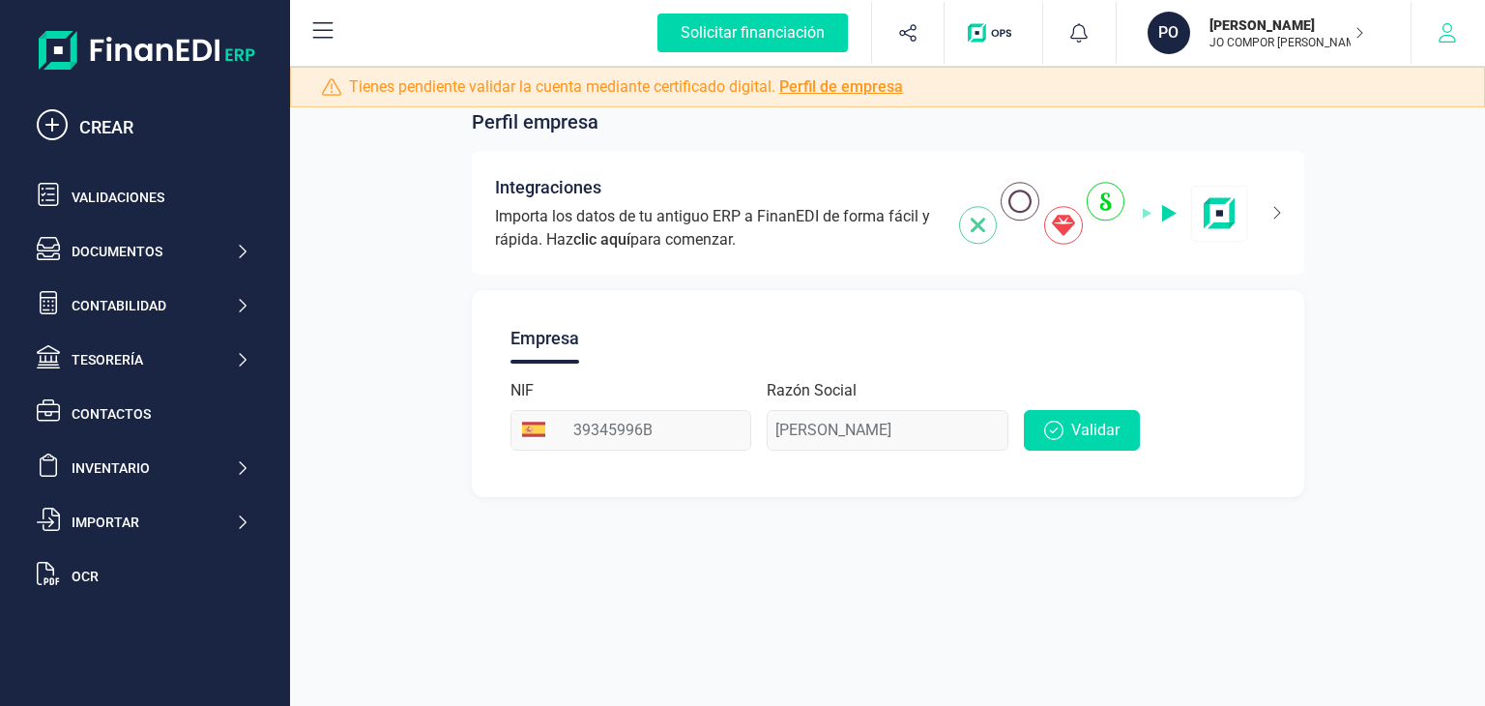
click at [1434, 33] on button "button" at bounding box center [1447, 33] width 72 height 62
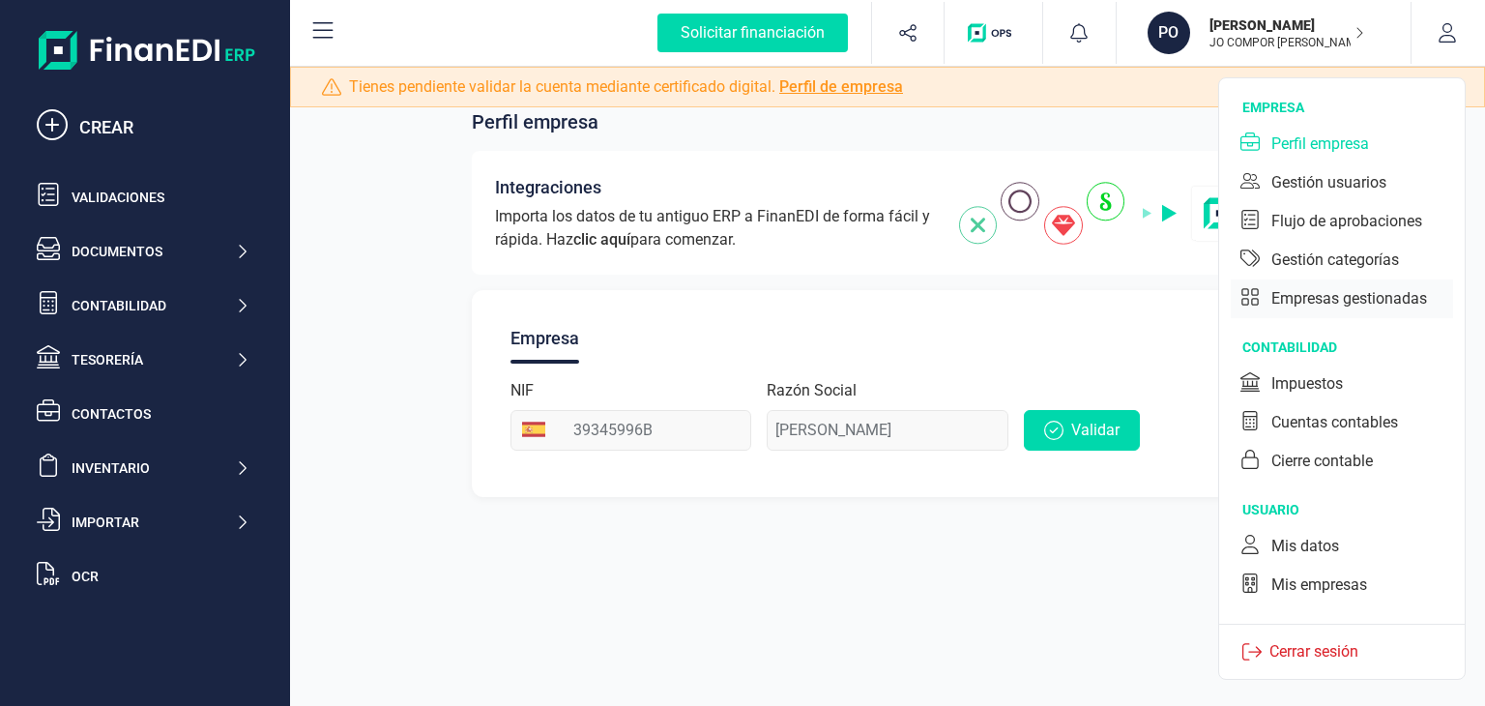
click at [1413, 299] on div "Empresas gestionadas" at bounding box center [1349, 298] width 156 height 23
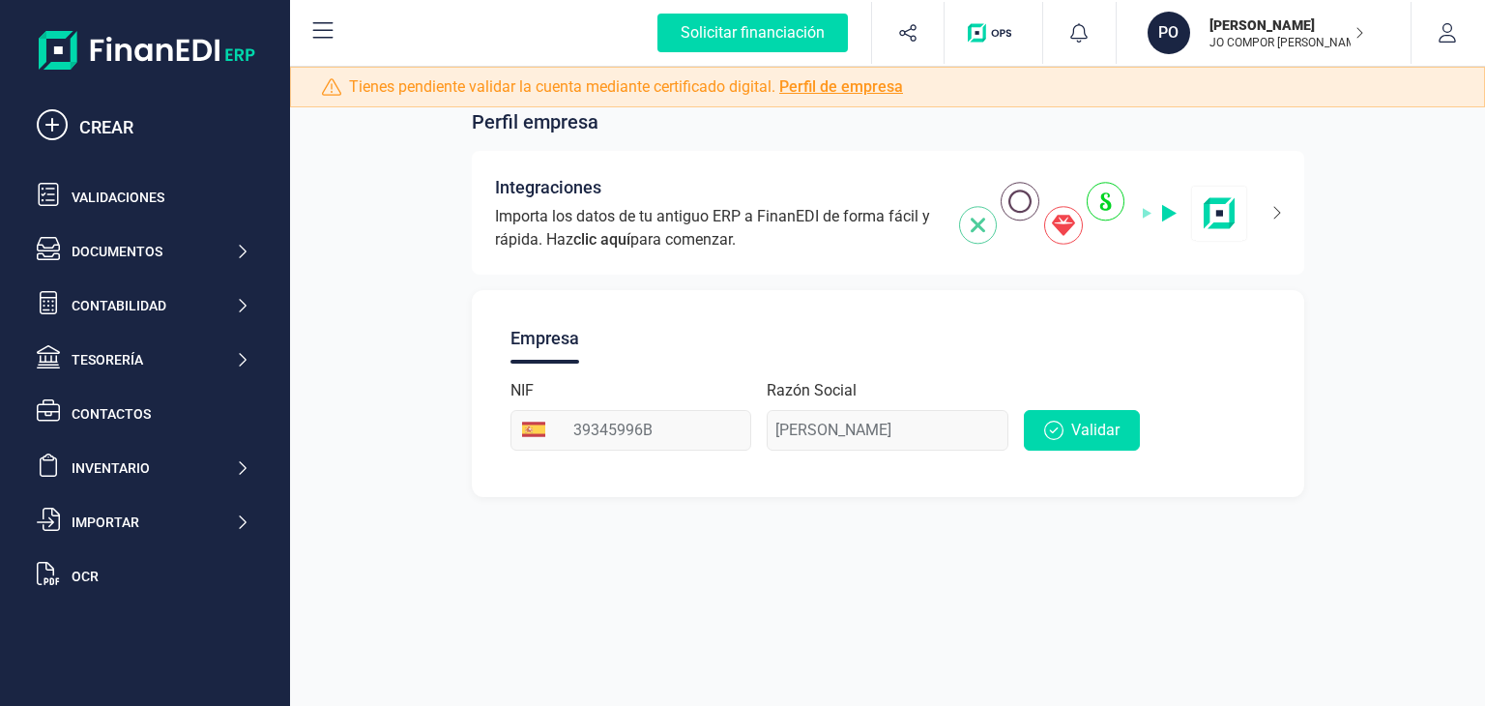
click at [1226, 415] on div "Validar" at bounding box center [1145, 415] width 242 height 72
click at [541, 345] on div "Empresa" at bounding box center [544, 338] width 69 height 50
click at [816, 431] on div "Razón Social POL SANCHEZ CASTELLA" at bounding box center [888, 415] width 242 height 72
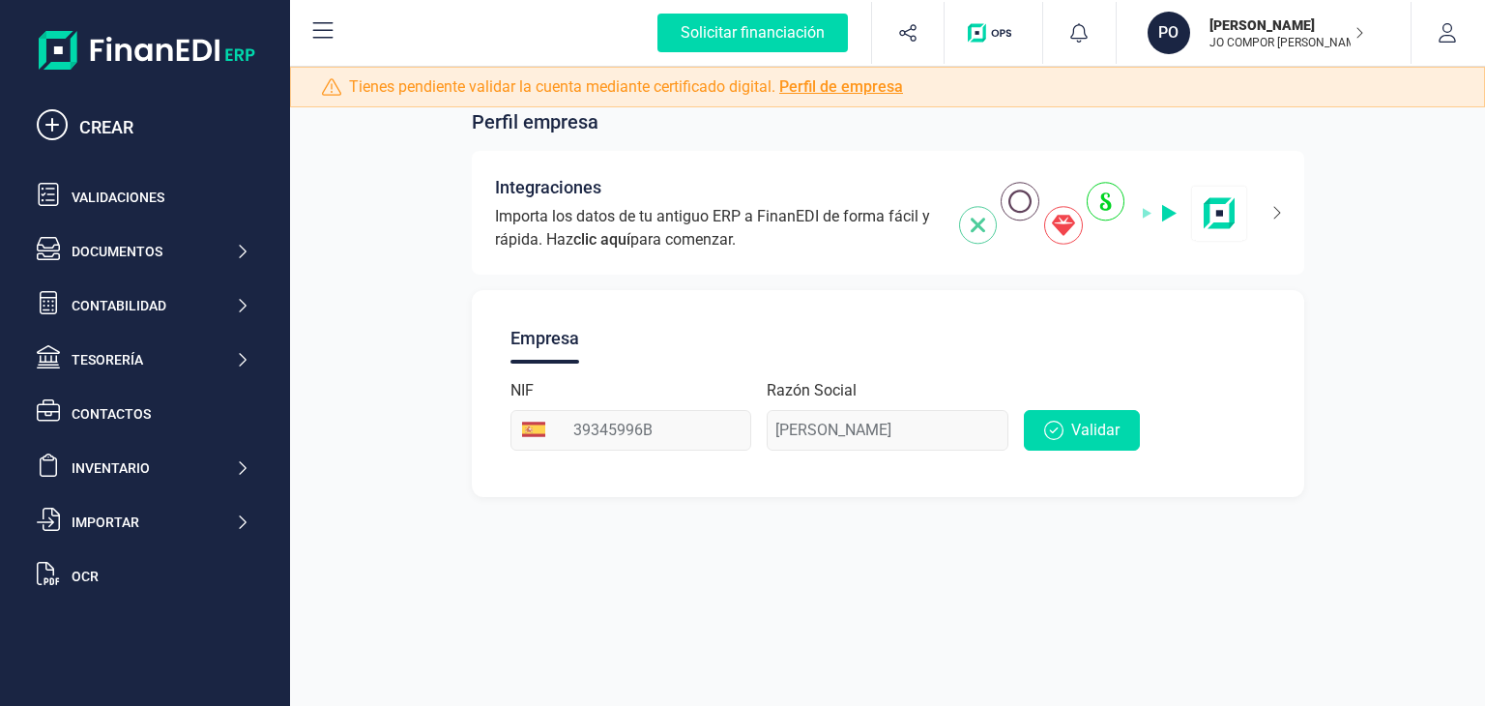
click at [816, 431] on div "Razón Social POL SANCHEZ CASTELLA" at bounding box center [888, 415] width 242 height 72
click at [1456, 20] on button "button" at bounding box center [1447, 33] width 72 height 62
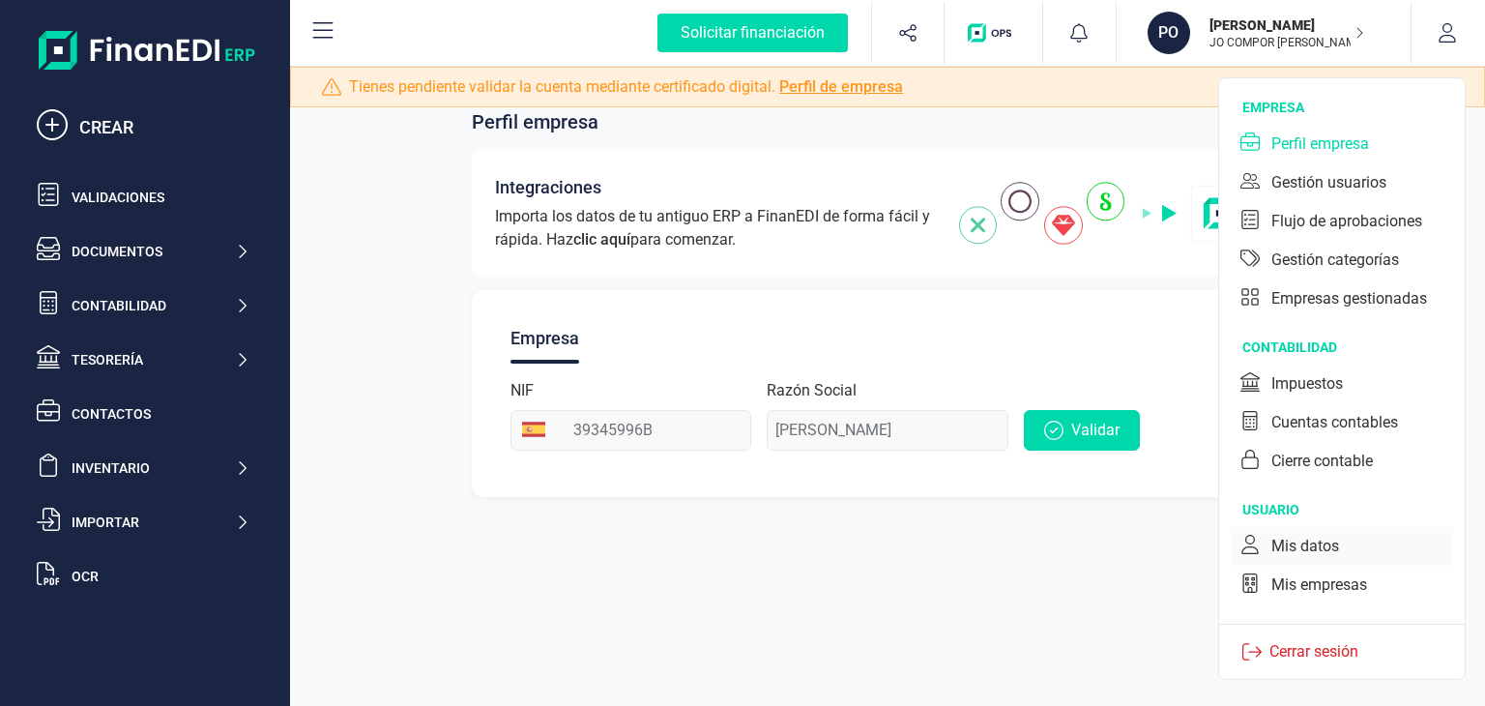
click at [1339, 556] on div "Mis datos" at bounding box center [1342, 546] width 222 height 39
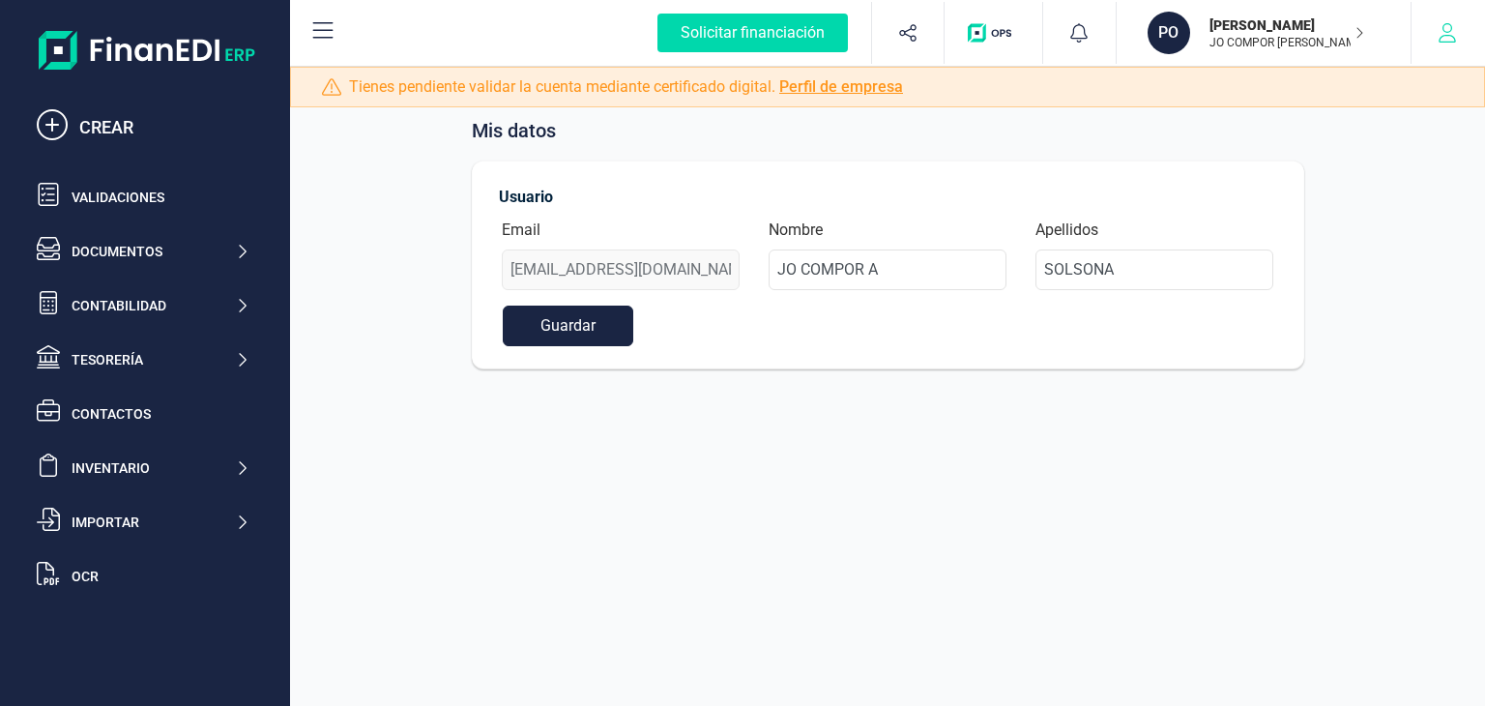
click at [1445, 46] on button "button" at bounding box center [1447, 33] width 72 height 62
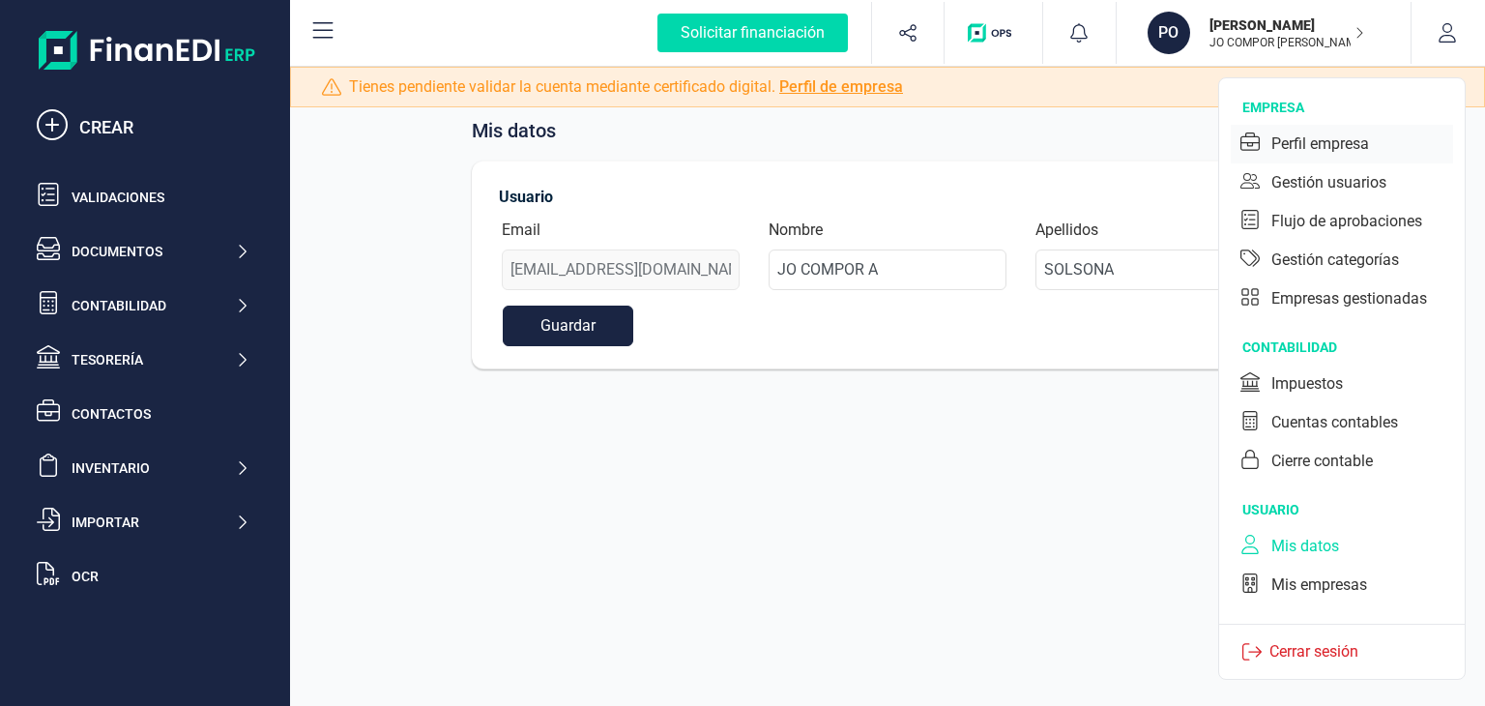
click at [1384, 156] on div "Perfil empresa" at bounding box center [1342, 144] width 222 height 39
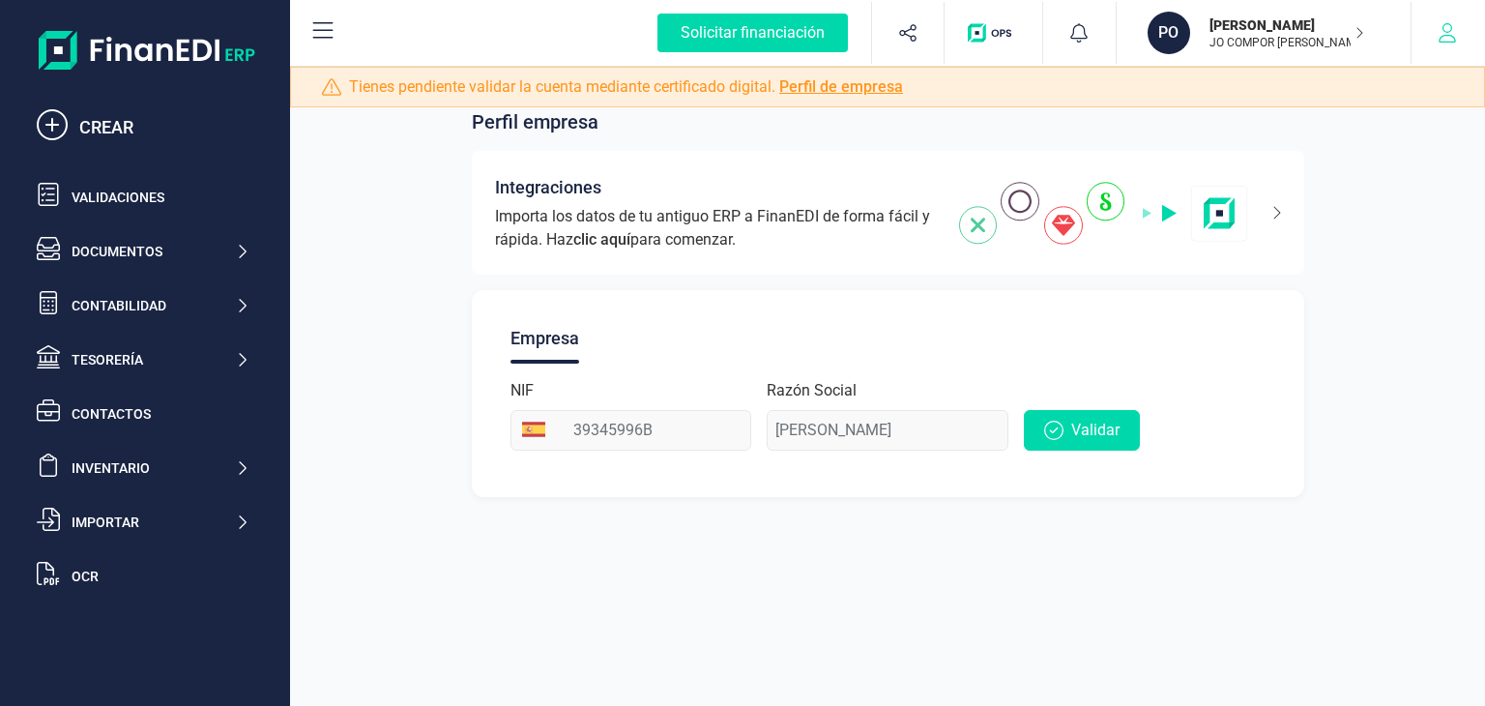
click at [1441, 40] on icon "button" at bounding box center [1446, 32] width 19 height 19
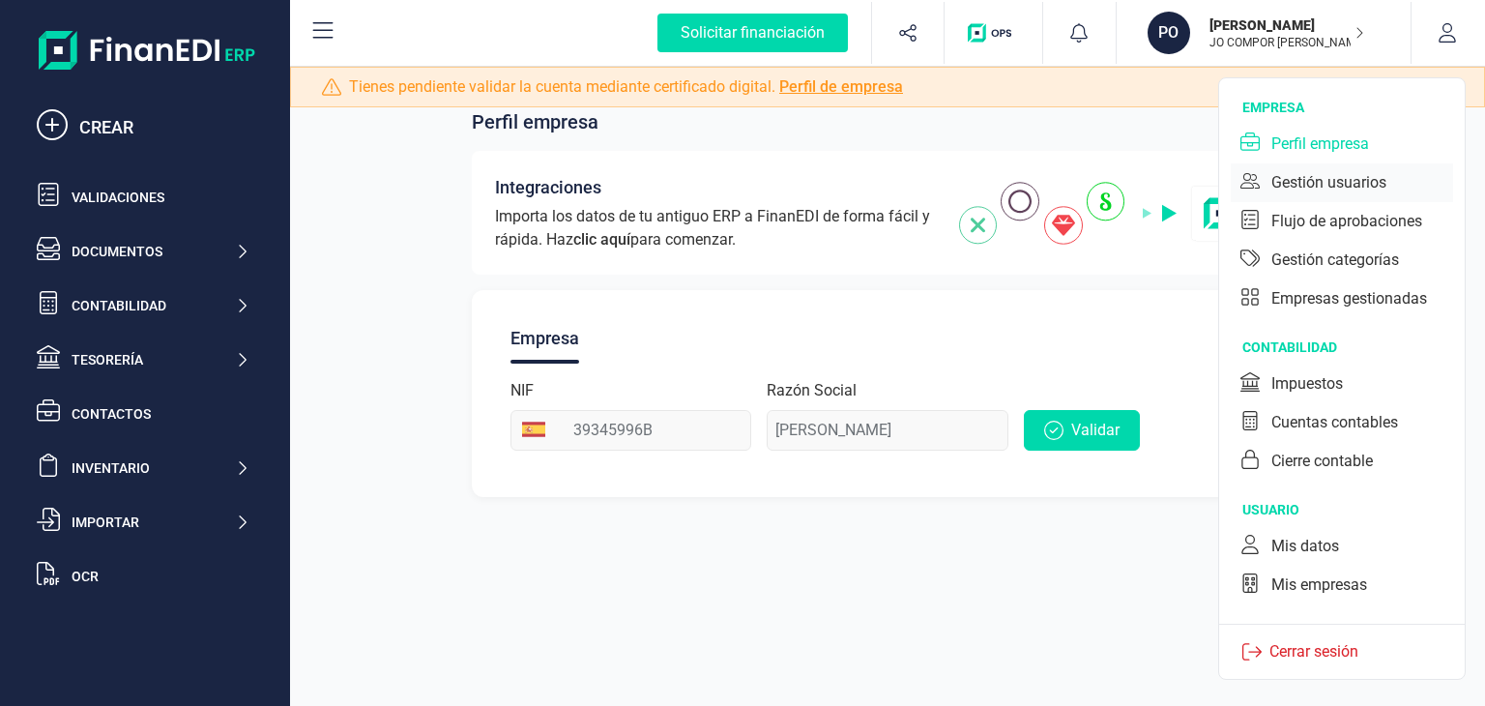
click at [1388, 182] on div "Gestión usuarios" at bounding box center [1342, 182] width 222 height 39
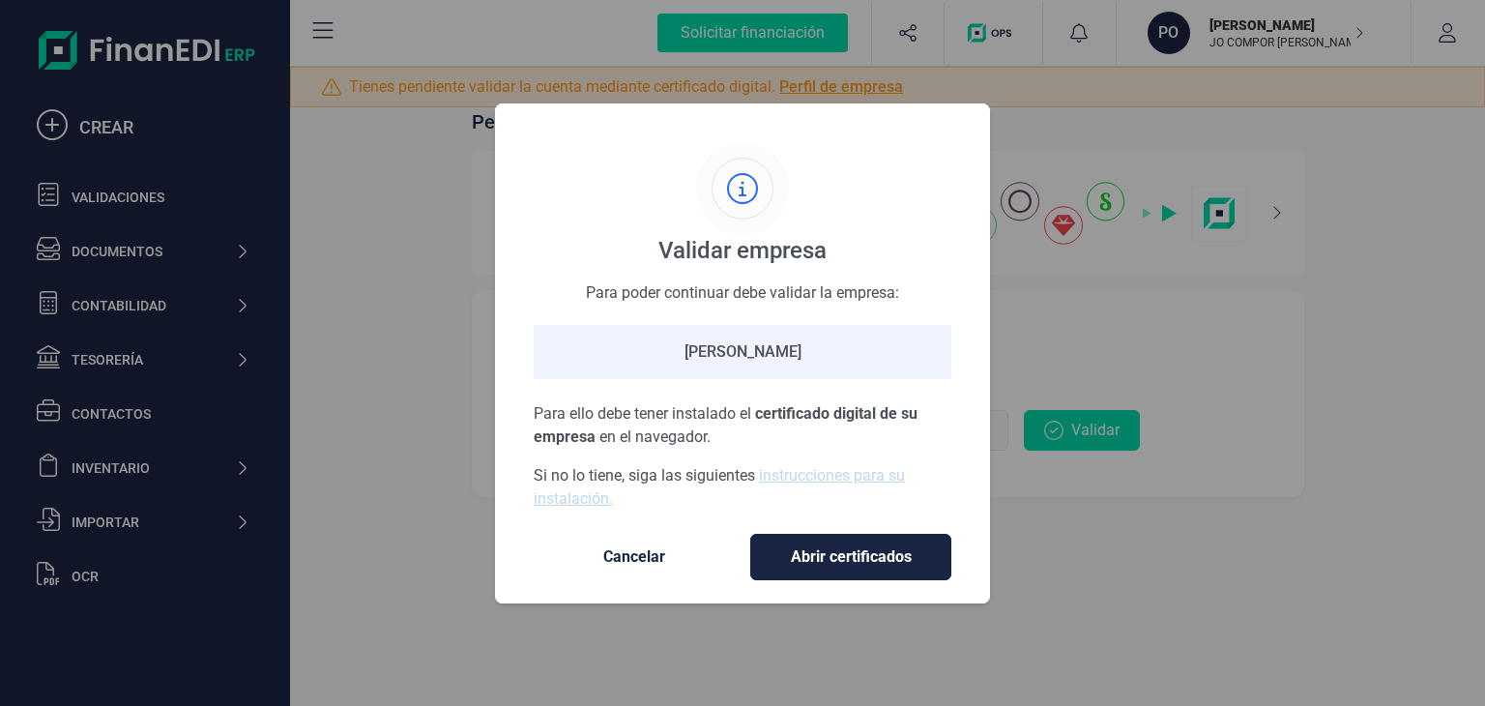
click at [620, 545] on span "Cancelar" at bounding box center [634, 556] width 162 height 23
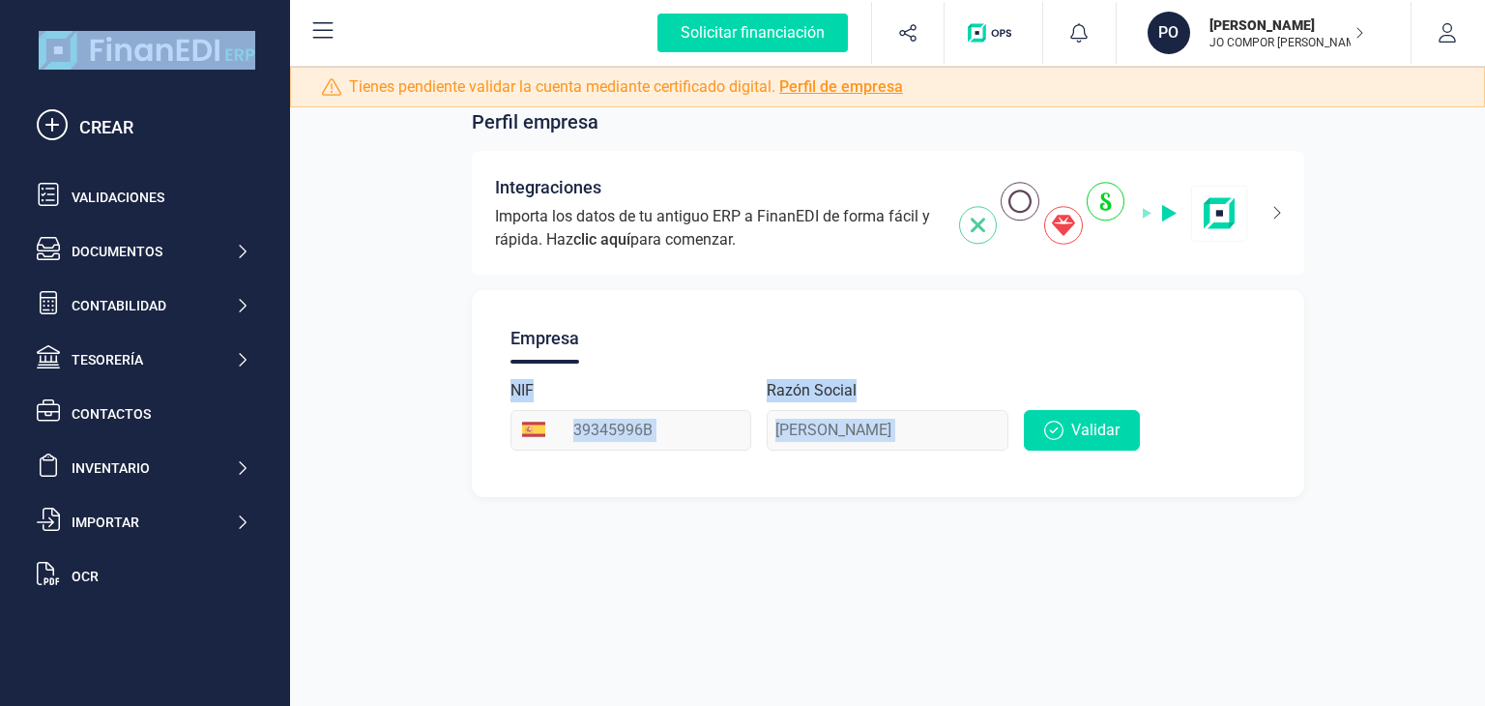
drag, startPoint x: 1176, startPoint y: 420, endPoint x: 440, endPoint y: 404, distance: 736.8
click at [440, 404] on div "Perfil empresa Integraciones Importa los datos de tu antiguo ERP a FinanEDI de …" at bounding box center [887, 291] width 1195 height 458
click at [1442, 47] on button "button" at bounding box center [1447, 33] width 72 height 62
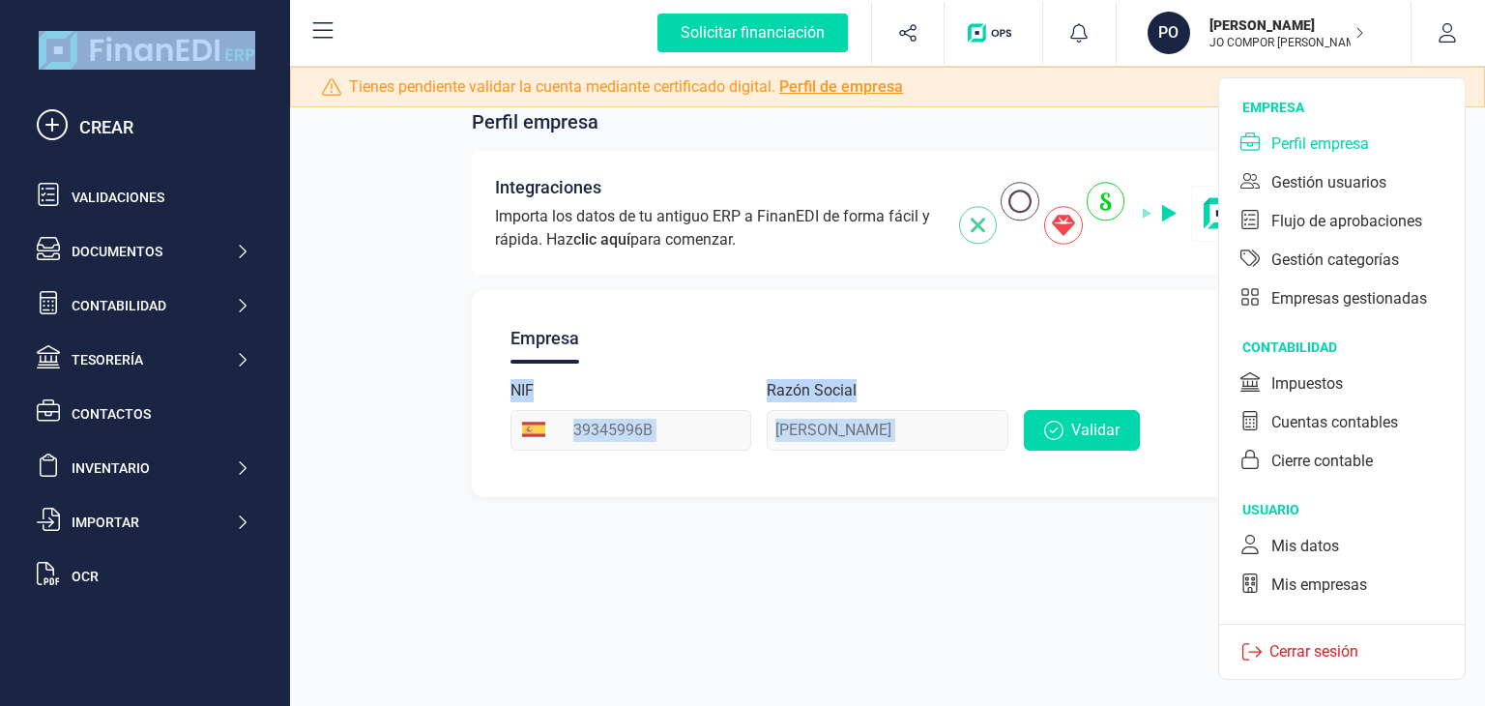
click at [325, 29] on icon at bounding box center [323, 30] width 20 height 16
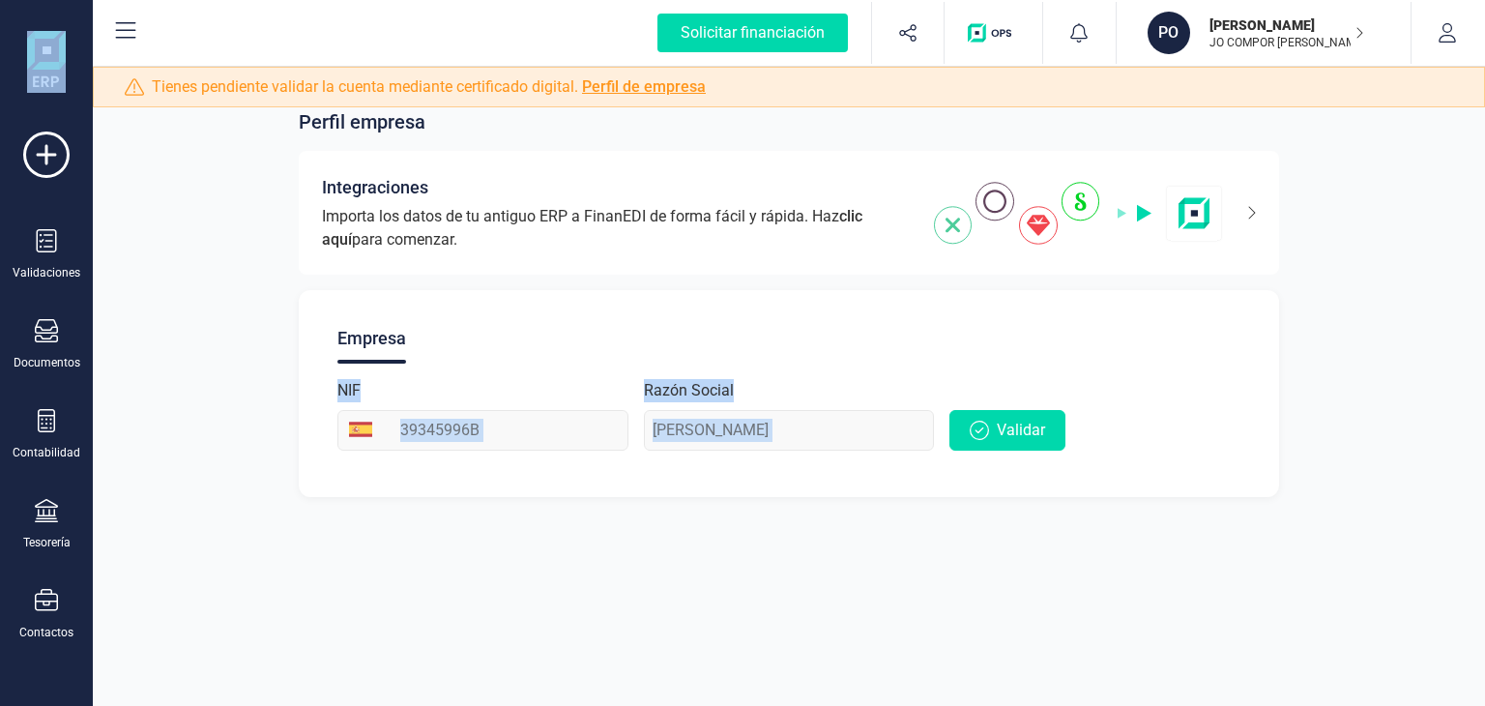
click at [132, 40] on icon at bounding box center [125, 30] width 23 height 23
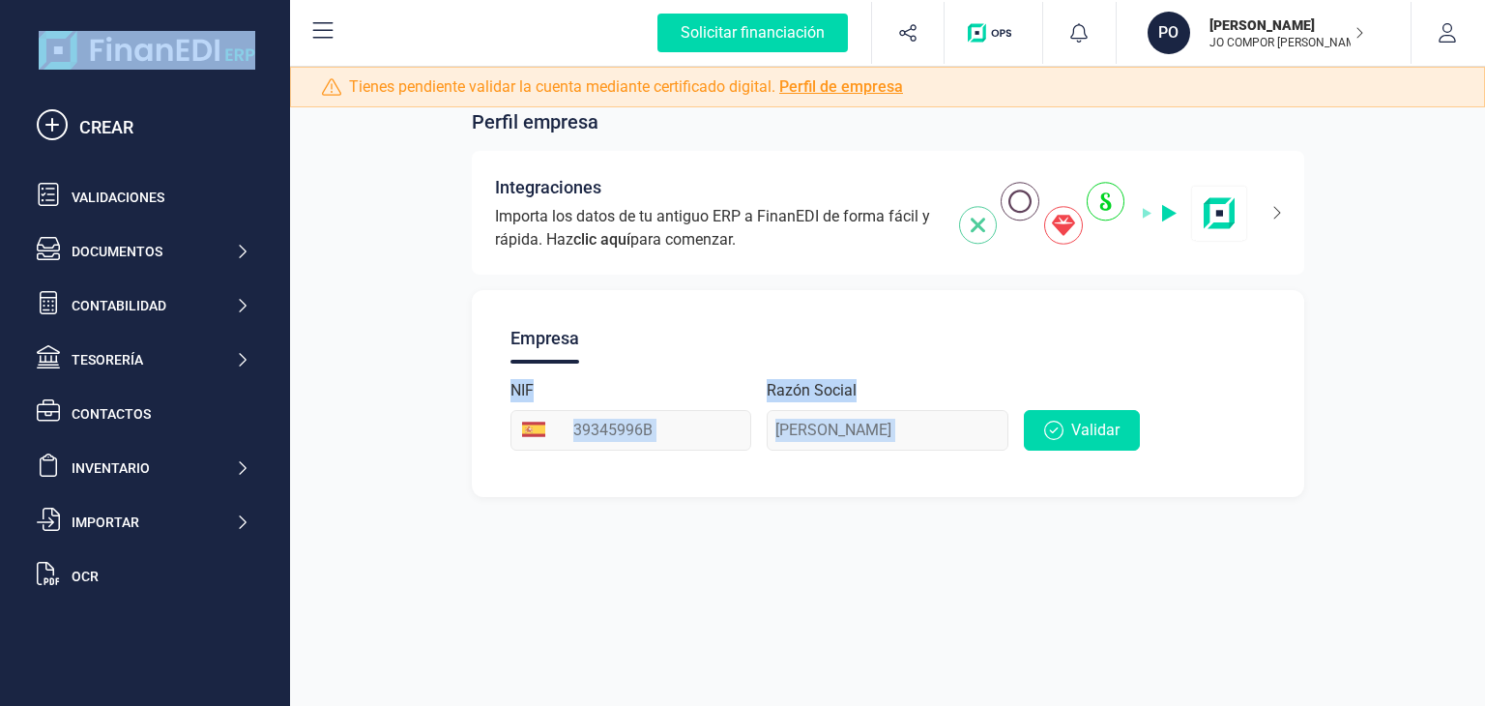
click at [1345, 41] on p "JO COMPOR A SOLSONA" at bounding box center [1286, 42] width 155 height 15
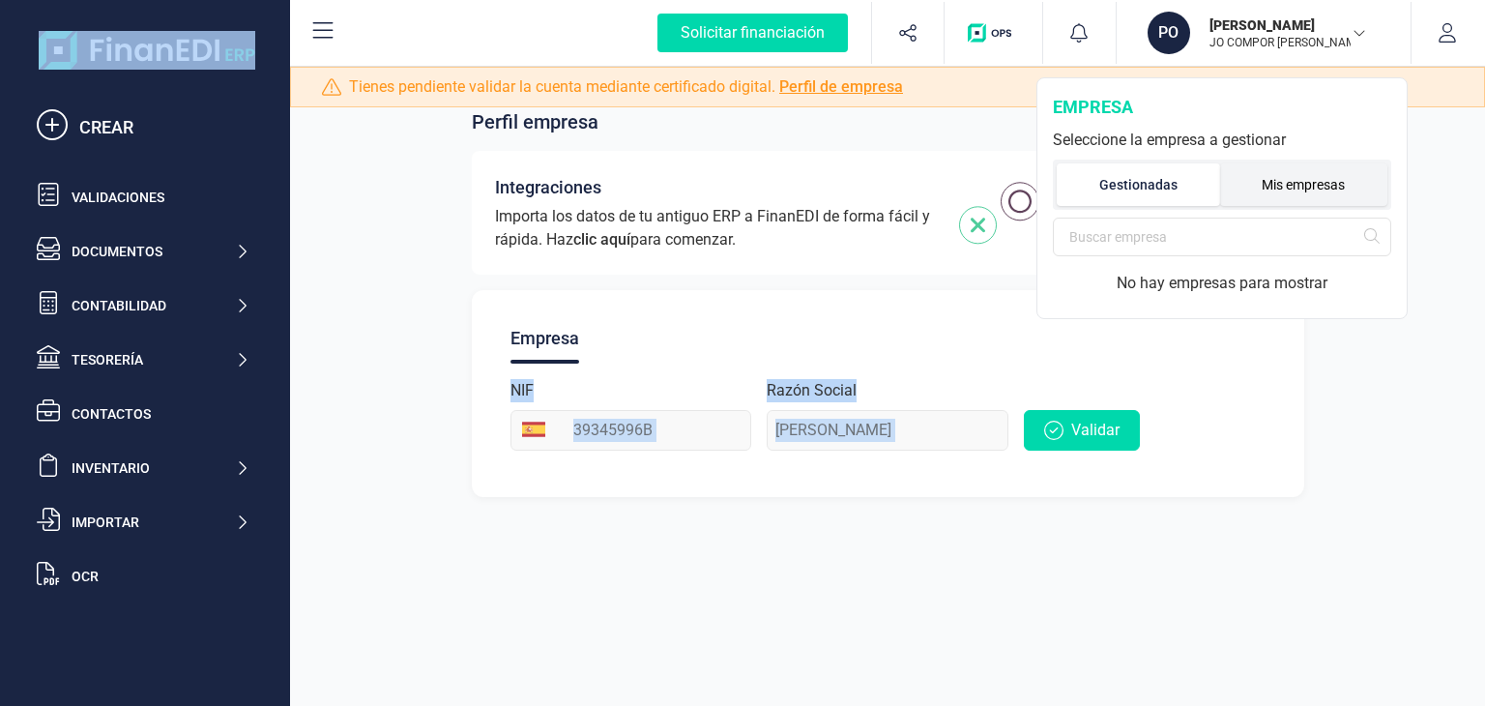
click at [1324, 179] on li "Mis empresas" at bounding box center [1304, 184] width 168 height 43
click at [1380, 296] on div "[PERSON_NAME]" at bounding box center [1243, 296] width 283 height 23
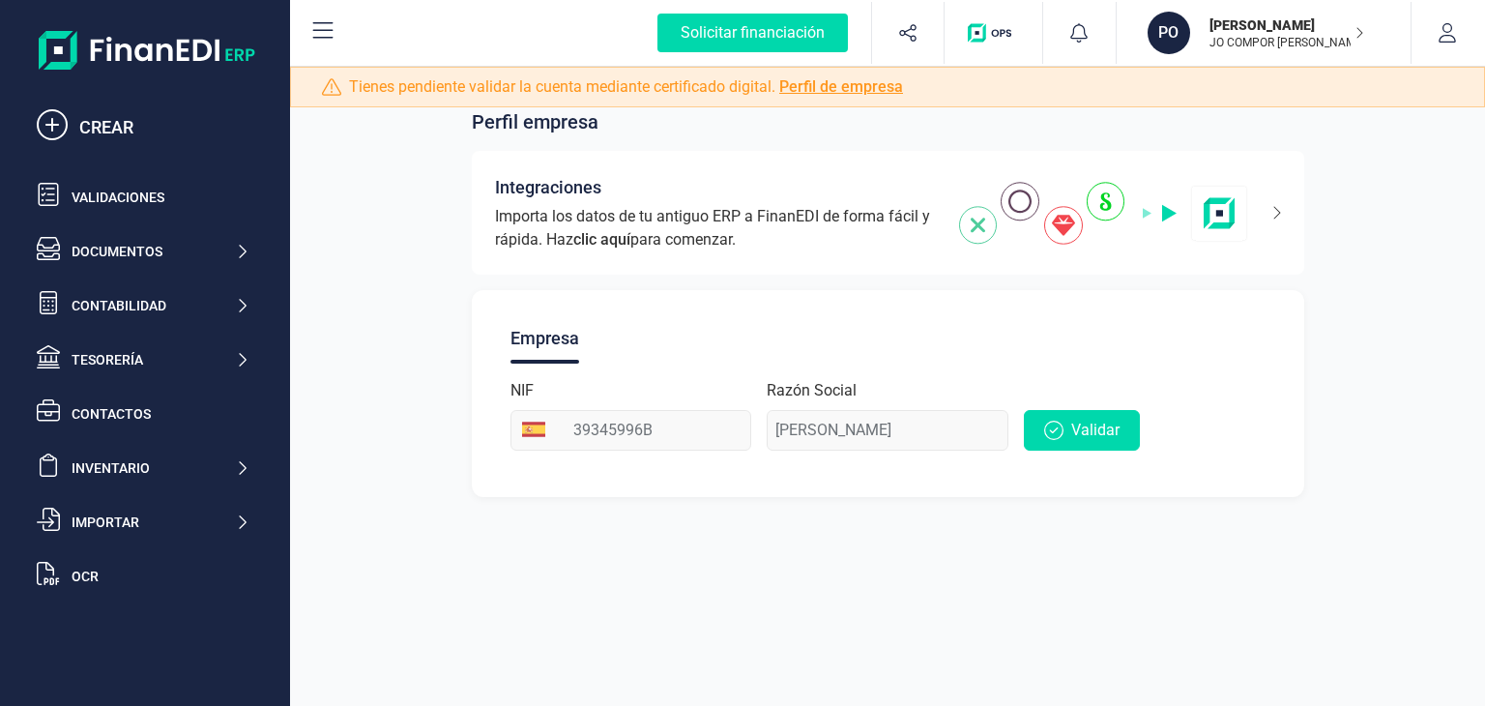
drag, startPoint x: 1380, startPoint y: 296, endPoint x: 1415, endPoint y: 286, distance: 36.1
click at [1415, 286] on div "Perfil empresa Integraciones Importa los datos de tu antiguo ERP a FinanEDI de …" at bounding box center [887, 291] width 1195 height 458
click at [1330, 36] on p "JO COMPOR A SOLSONA" at bounding box center [1286, 42] width 155 height 15
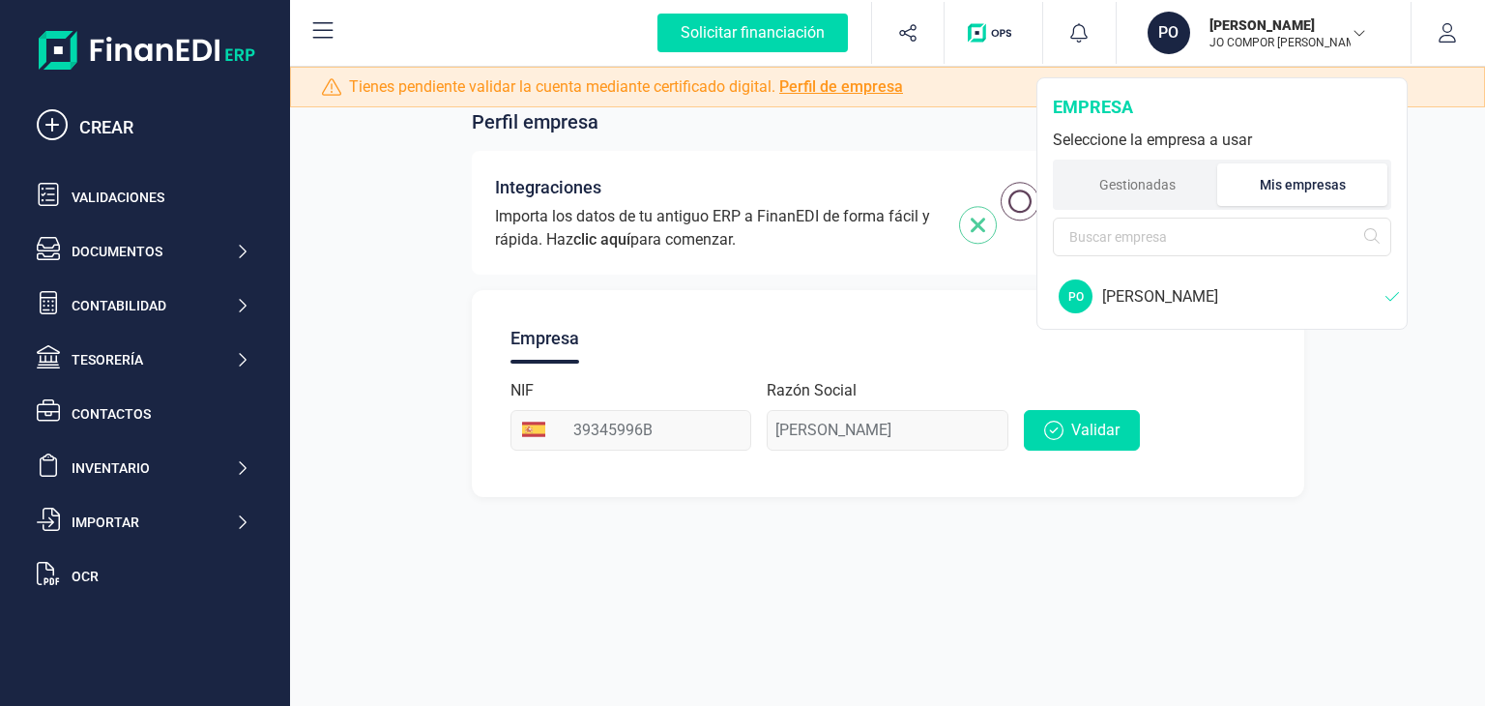
click at [1230, 303] on div "[PERSON_NAME]" at bounding box center [1243, 296] width 283 height 23
drag, startPoint x: 1094, startPoint y: 291, endPoint x: 1084, endPoint y: 295, distance: 11.3
click at [1084, 295] on div "PO" at bounding box center [1075, 296] width 34 height 34
click at [1141, 166] on li "Gestionadas" at bounding box center [1137, 184] width 160 height 43
click at [1449, 47] on button "button" at bounding box center [1447, 33] width 72 height 62
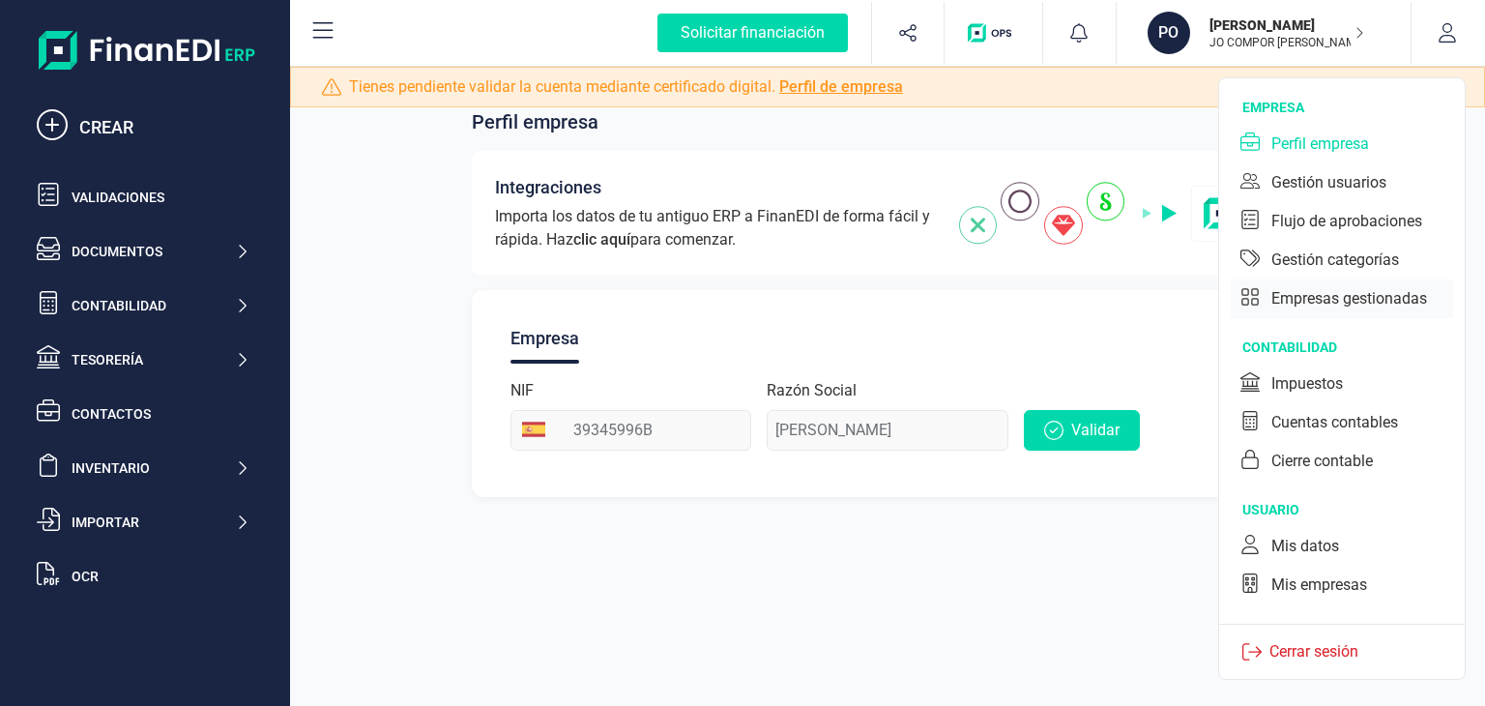
click at [1385, 310] on div "Empresas gestionadas" at bounding box center [1342, 298] width 222 height 39
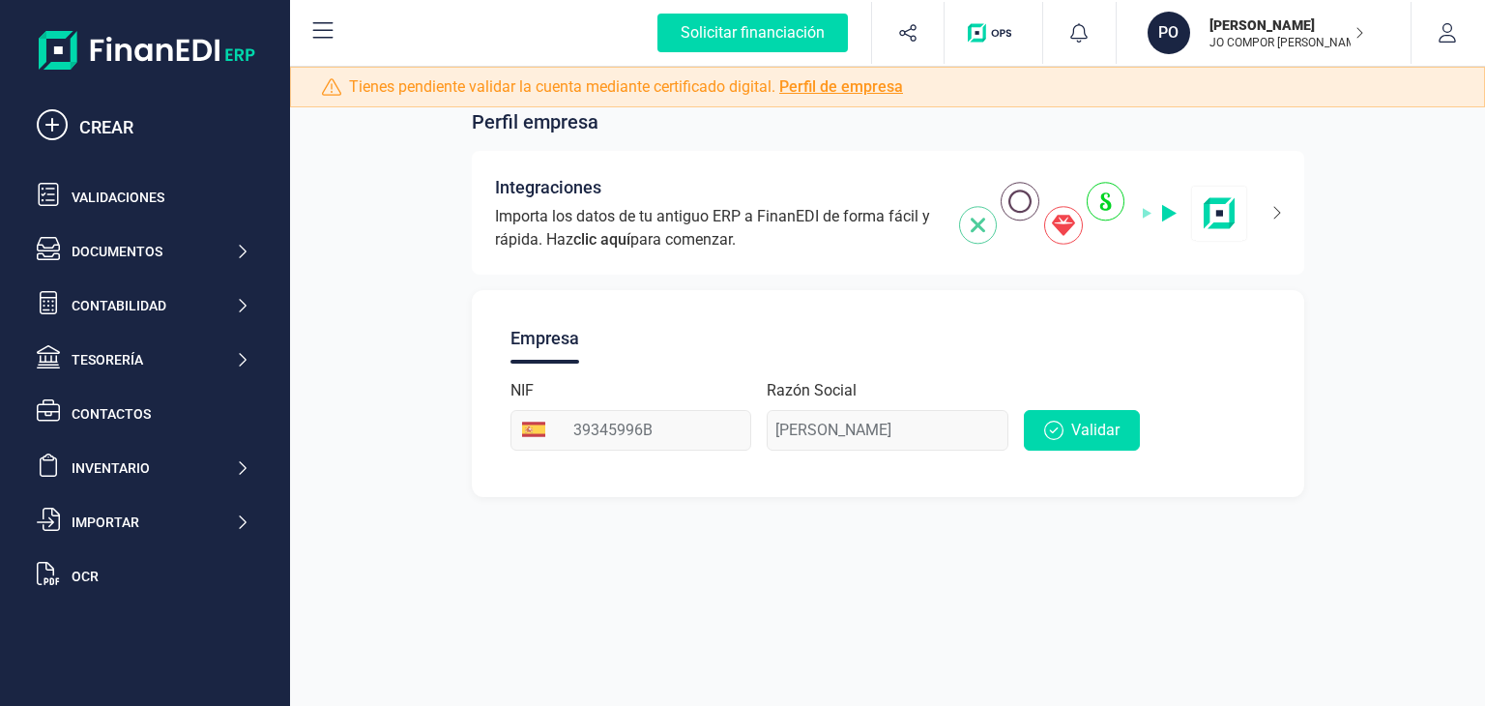
click at [1211, 417] on div "Validar" at bounding box center [1145, 415] width 242 height 72
click at [1025, 447] on button "Validar" at bounding box center [1082, 430] width 116 height 41
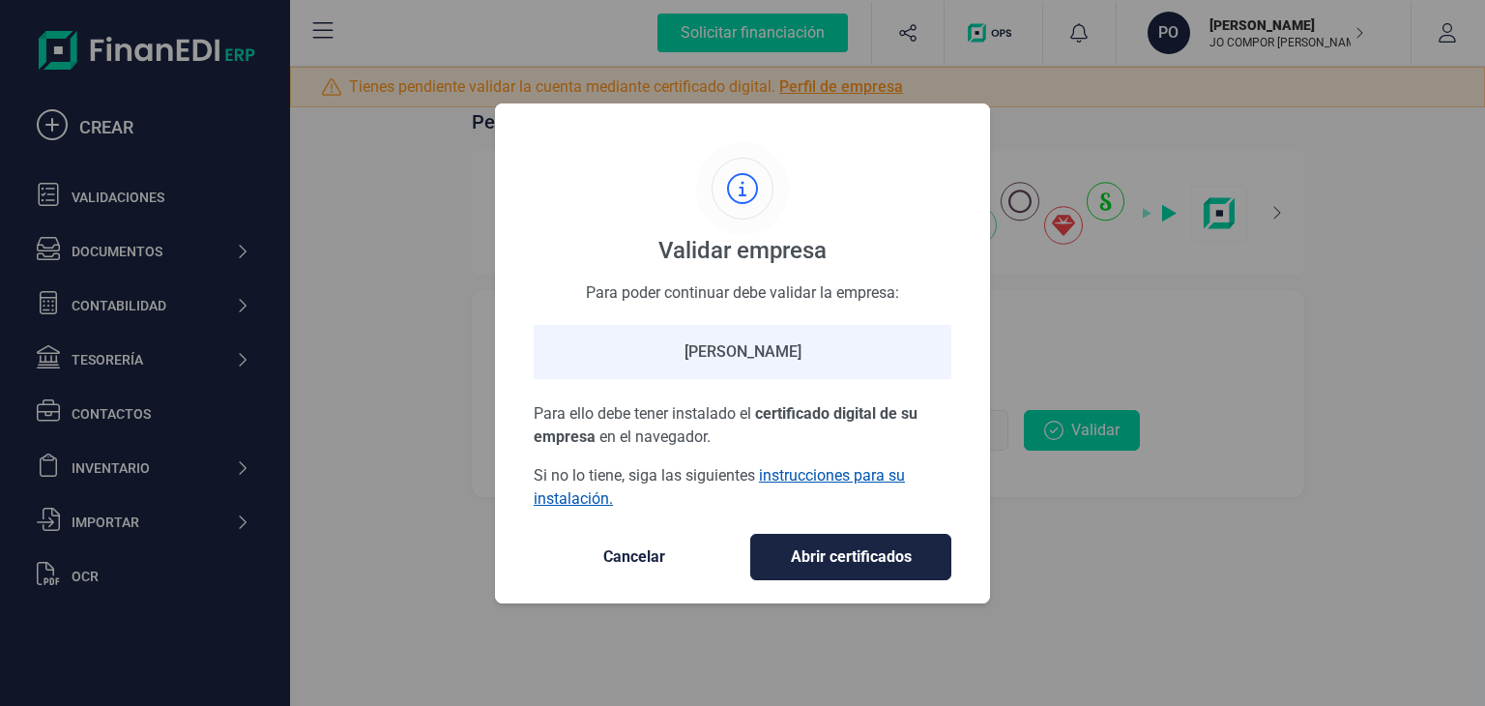
click at [857, 478] on link "instrucciones para su instalación." at bounding box center [719, 487] width 371 height 42
drag, startPoint x: 850, startPoint y: 361, endPoint x: 665, endPoint y: 366, distance: 184.7
click at [665, 366] on div "[PERSON_NAME]" at bounding box center [743, 352] width 418 height 54
click at [629, 570] on button "Cancelar" at bounding box center [634, 557] width 201 height 46
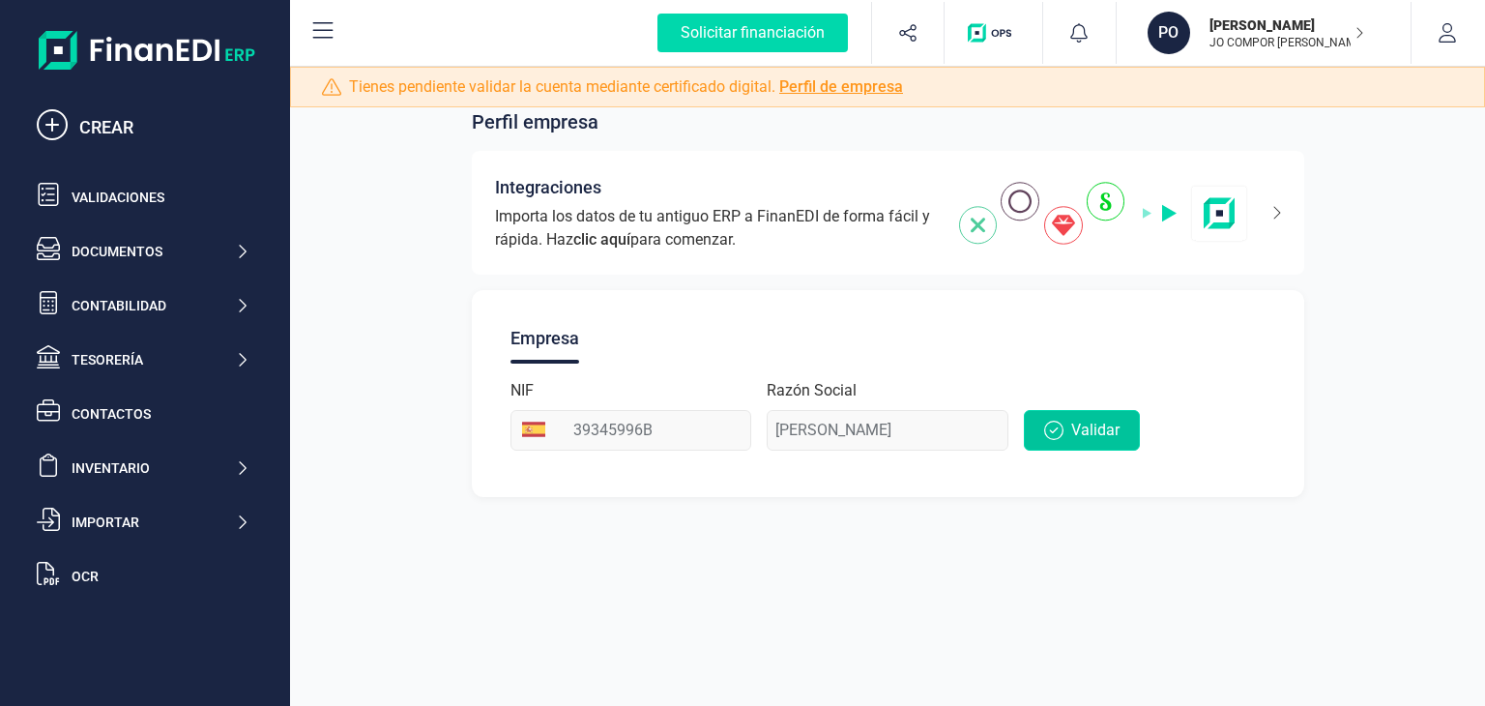
click at [1040, 446] on button "Validar" at bounding box center [1082, 430] width 116 height 41
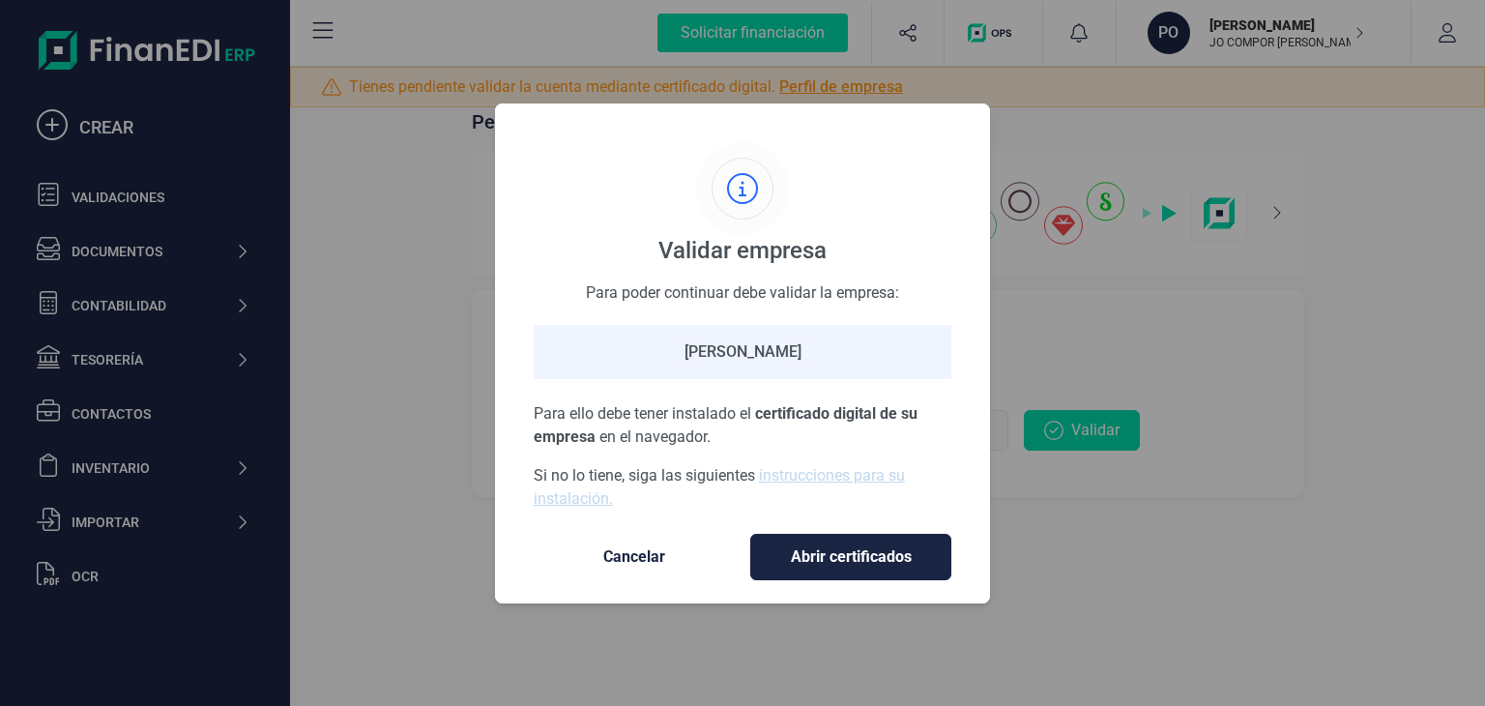
click at [848, 581] on div "Validar empresa Para poder continuar debe validar la empresa: POL SANCHEZ CASTE…" at bounding box center [742, 353] width 495 height 500
click at [851, 565] on span "Abrir certificados" at bounding box center [850, 556] width 160 height 23
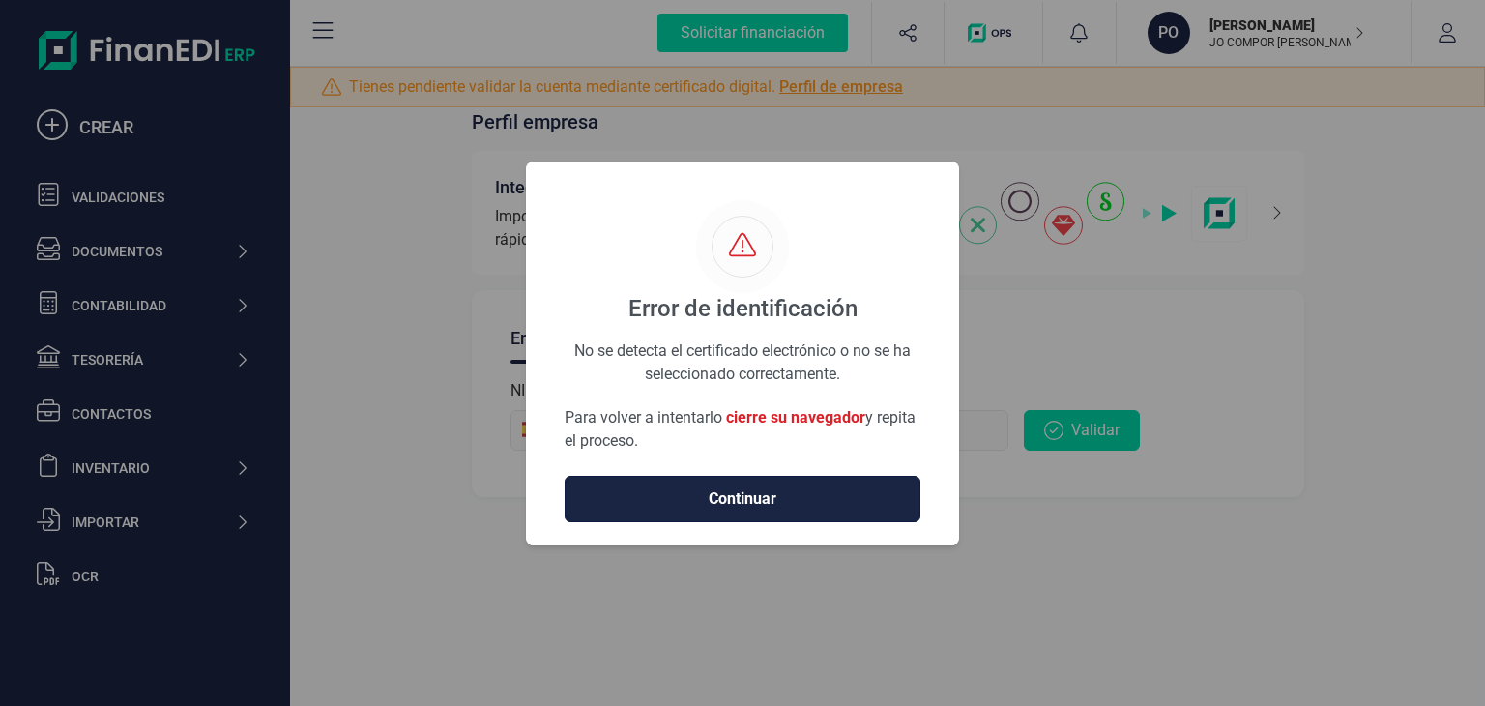
click at [730, 492] on span "Continuar" at bounding box center [742, 498] width 315 height 23
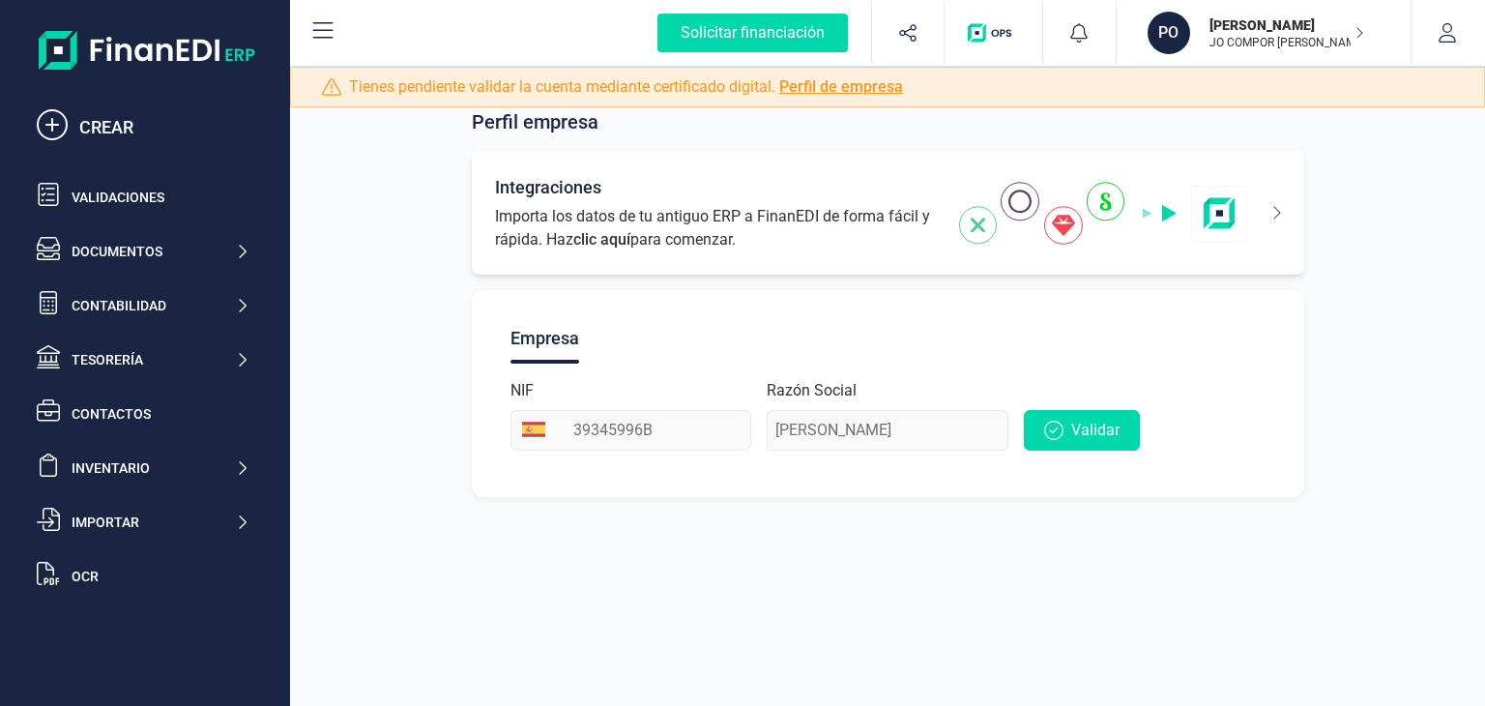
click at [984, 232] on img at bounding box center [1103, 213] width 289 height 63
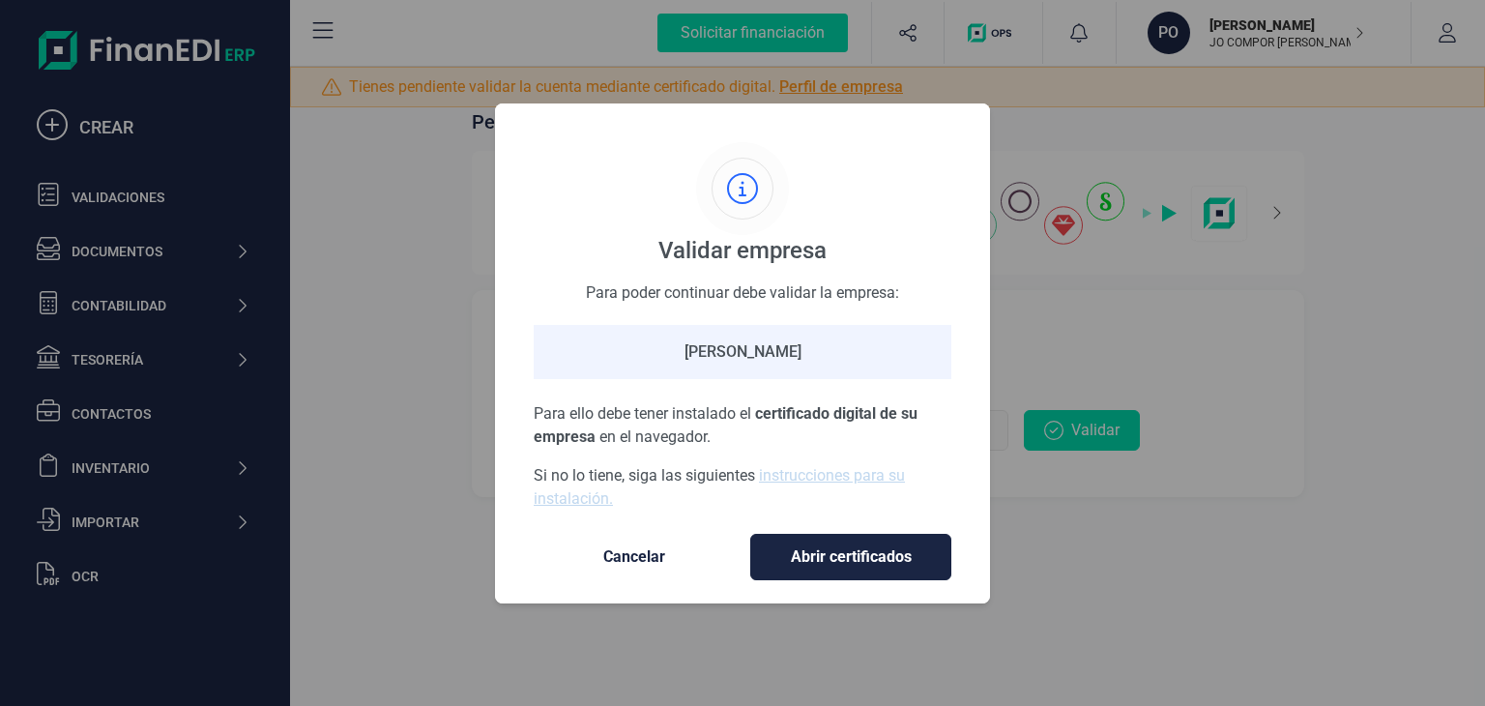
click at [634, 556] on span "Cancelar" at bounding box center [634, 556] width 162 height 23
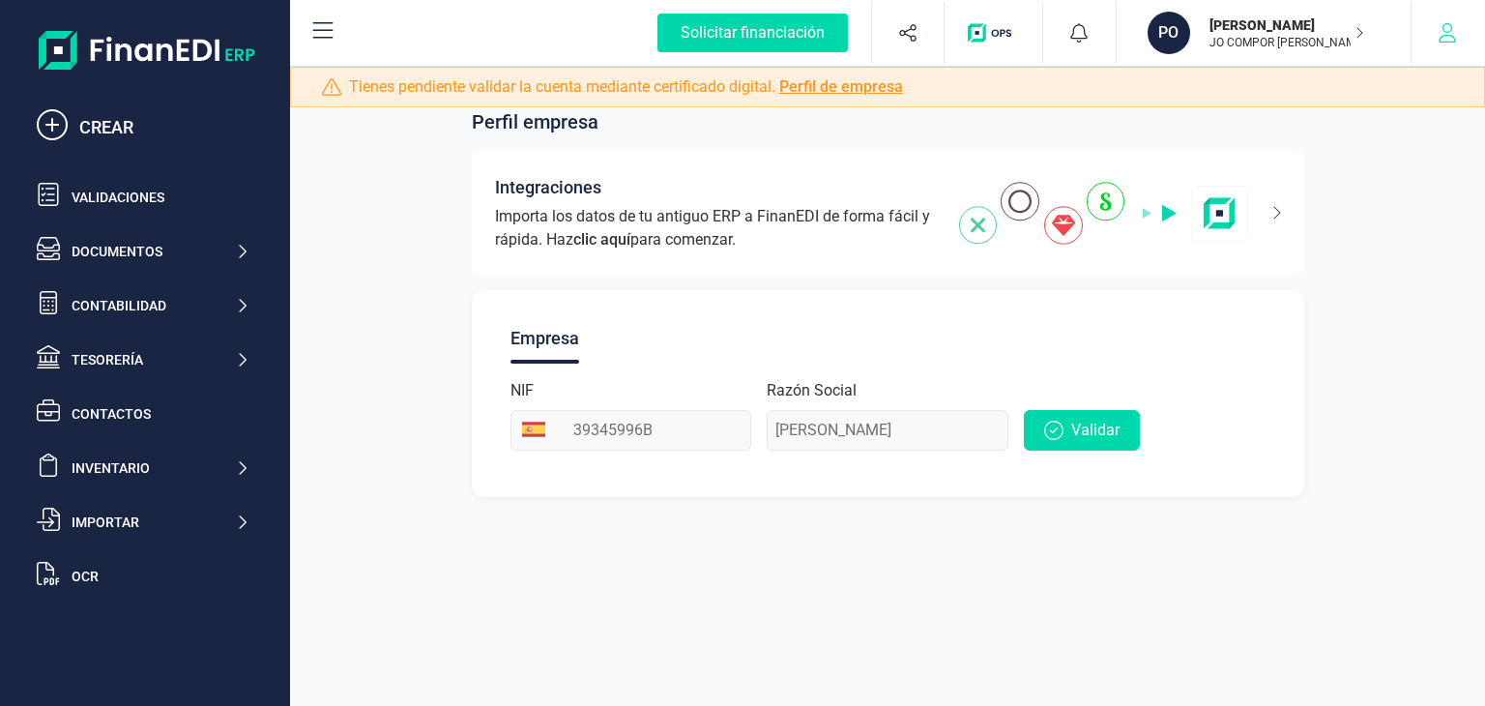
click at [1463, 46] on button "button" at bounding box center [1447, 33] width 72 height 62
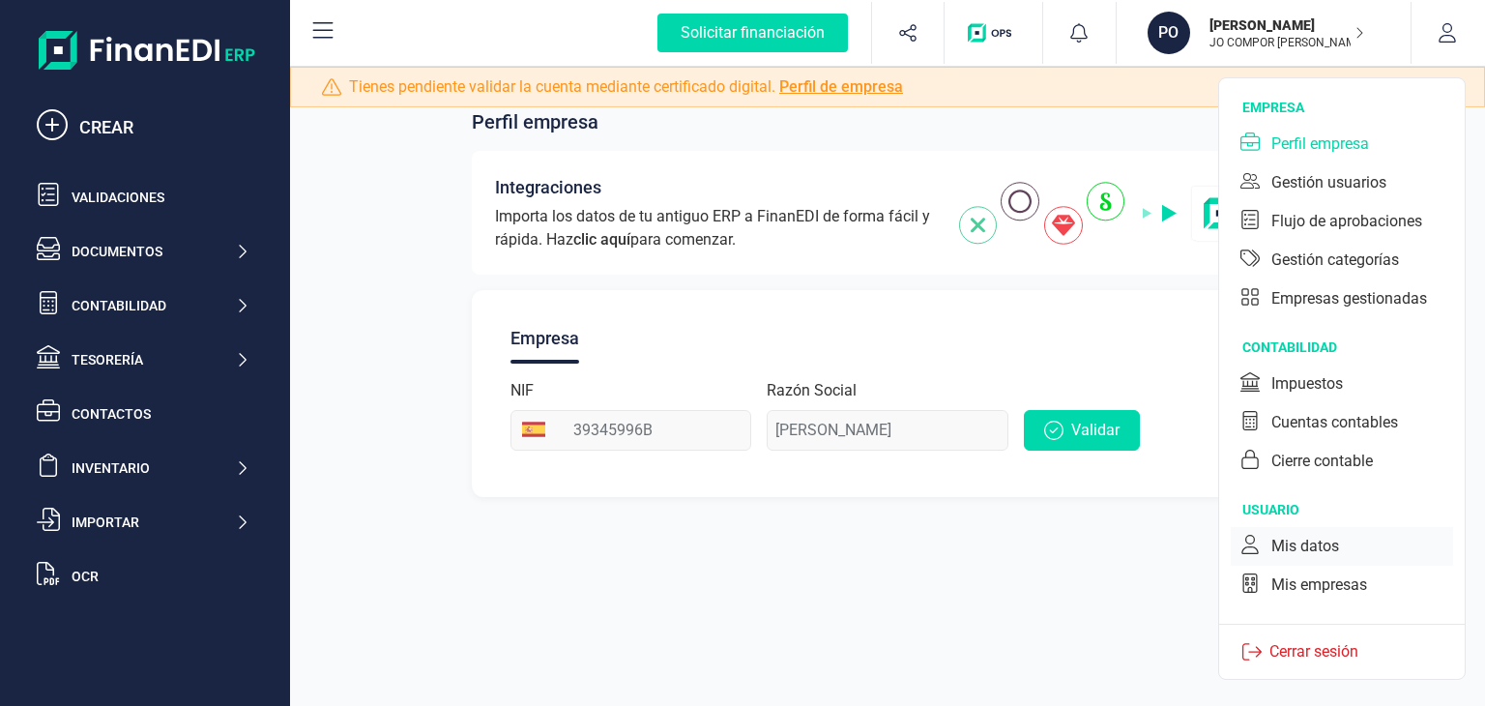
click at [1331, 554] on div "Mis datos" at bounding box center [1305, 546] width 68 height 23
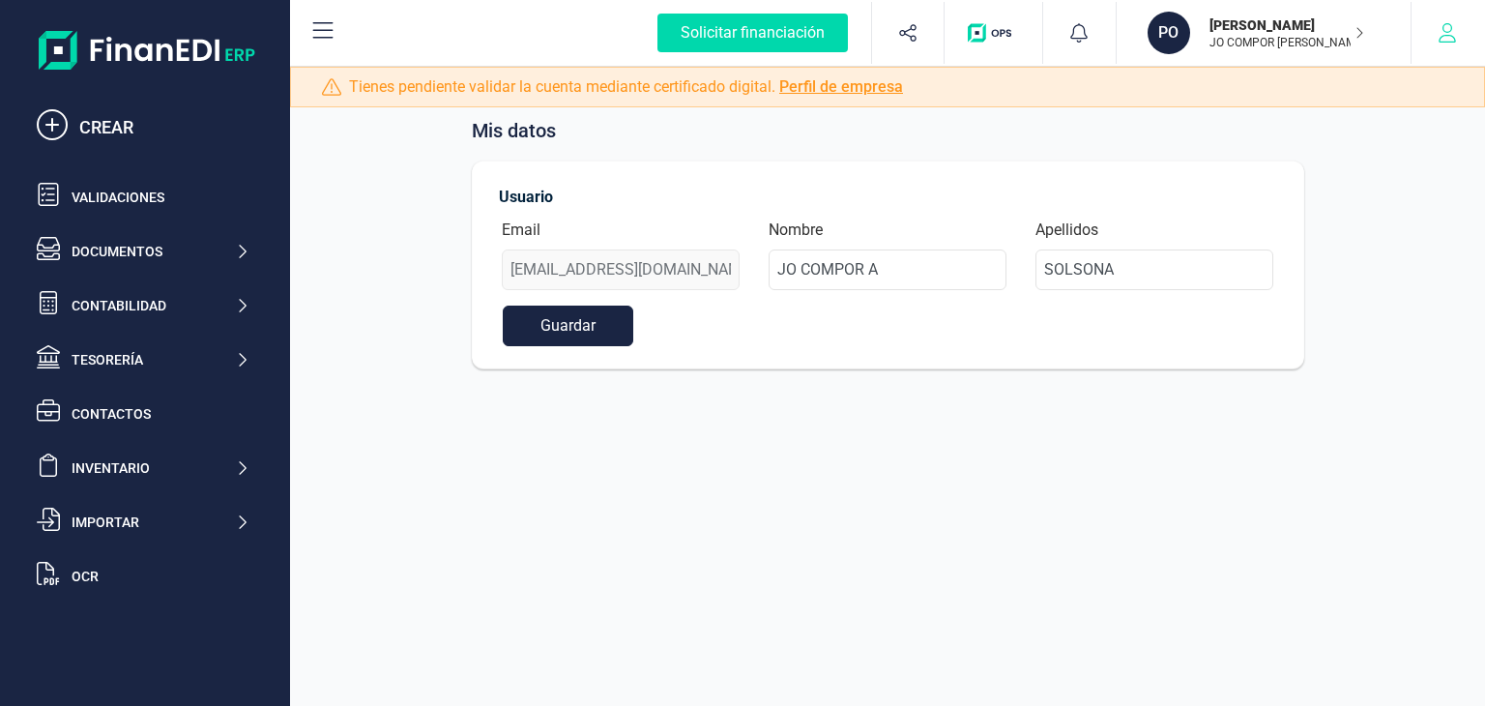
click at [1459, 43] on button "button" at bounding box center [1447, 33] width 72 height 62
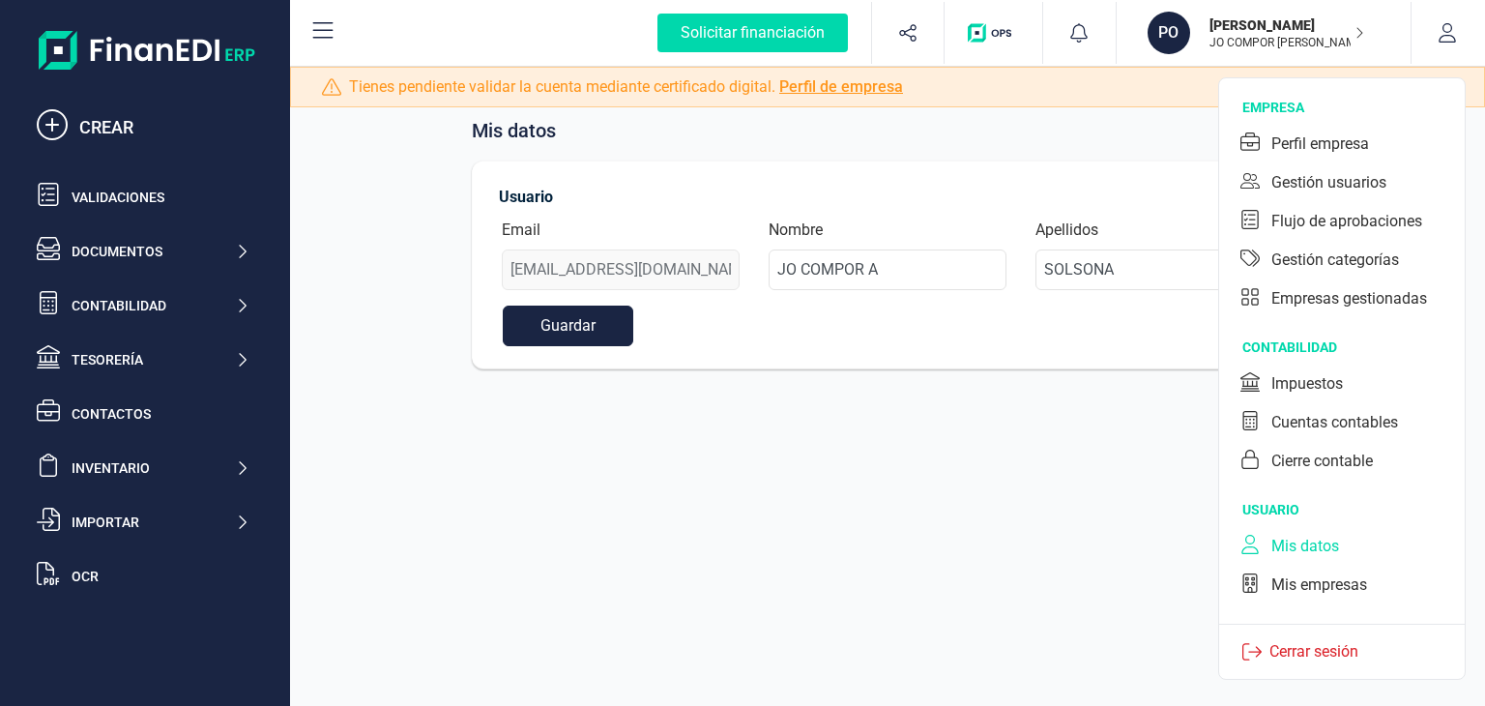
click at [987, 23] on img "button" at bounding box center [993, 32] width 51 height 19
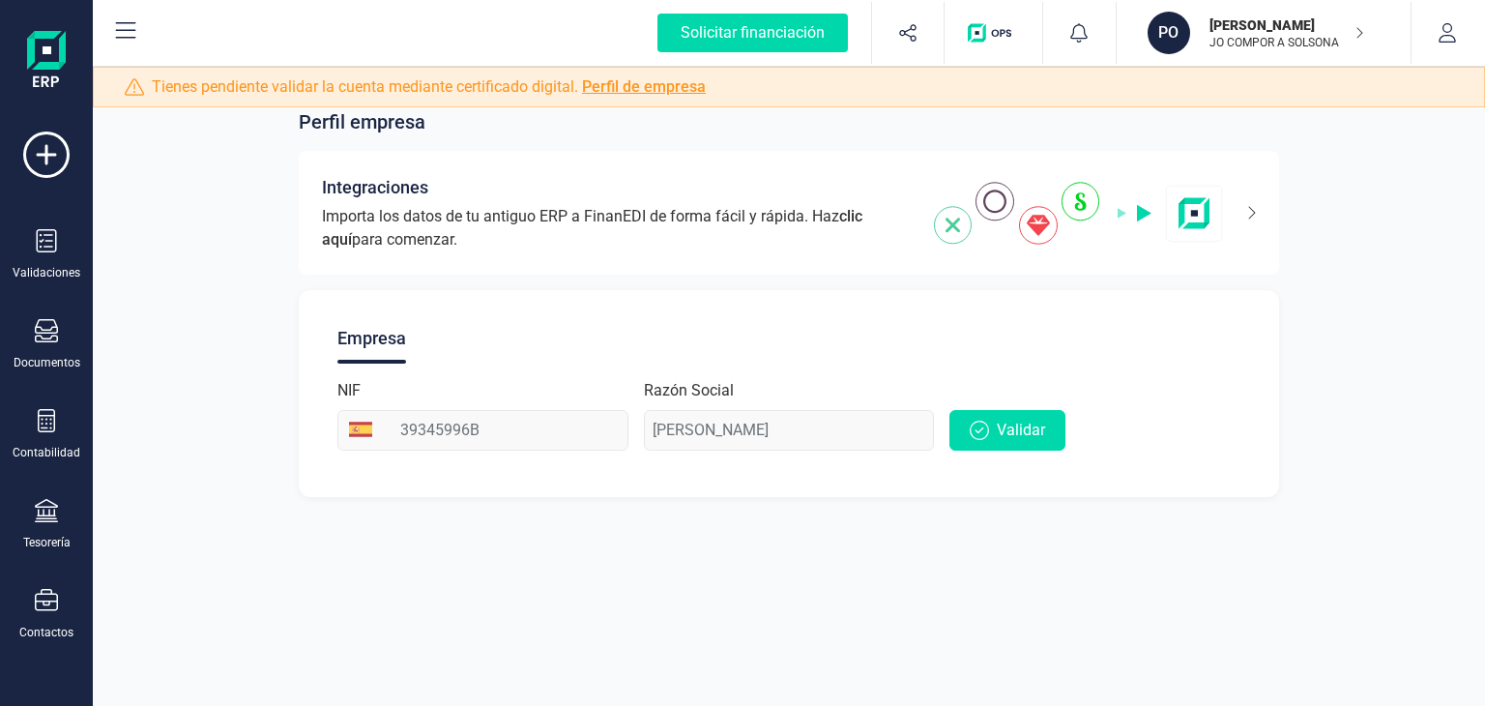
click at [1356, 34] on icon "button" at bounding box center [1359, 32] width 10 height 15
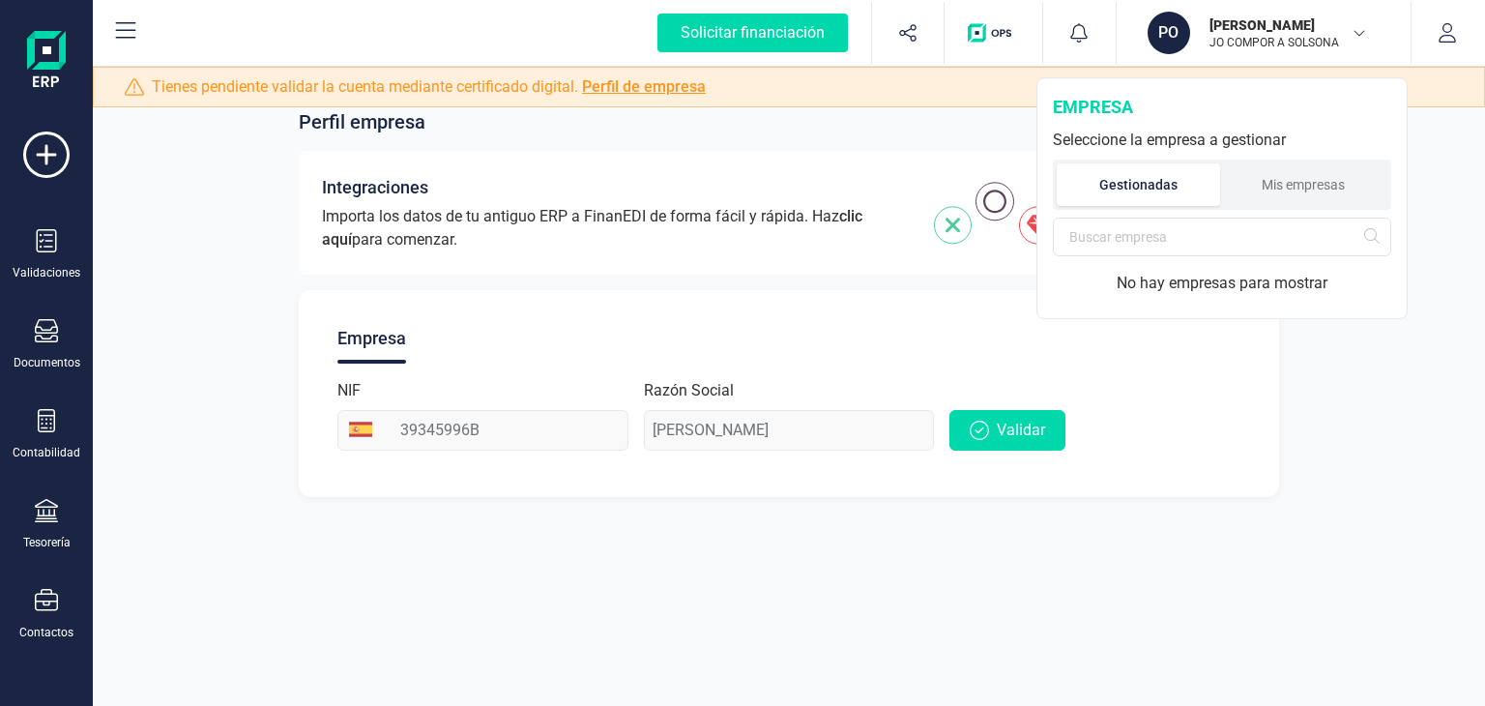
click at [1311, 206] on ul "Gestionadas Mis empresas" at bounding box center [1222, 184] width 338 height 50
click at [1311, 192] on li "Mis empresas" at bounding box center [1304, 184] width 168 height 43
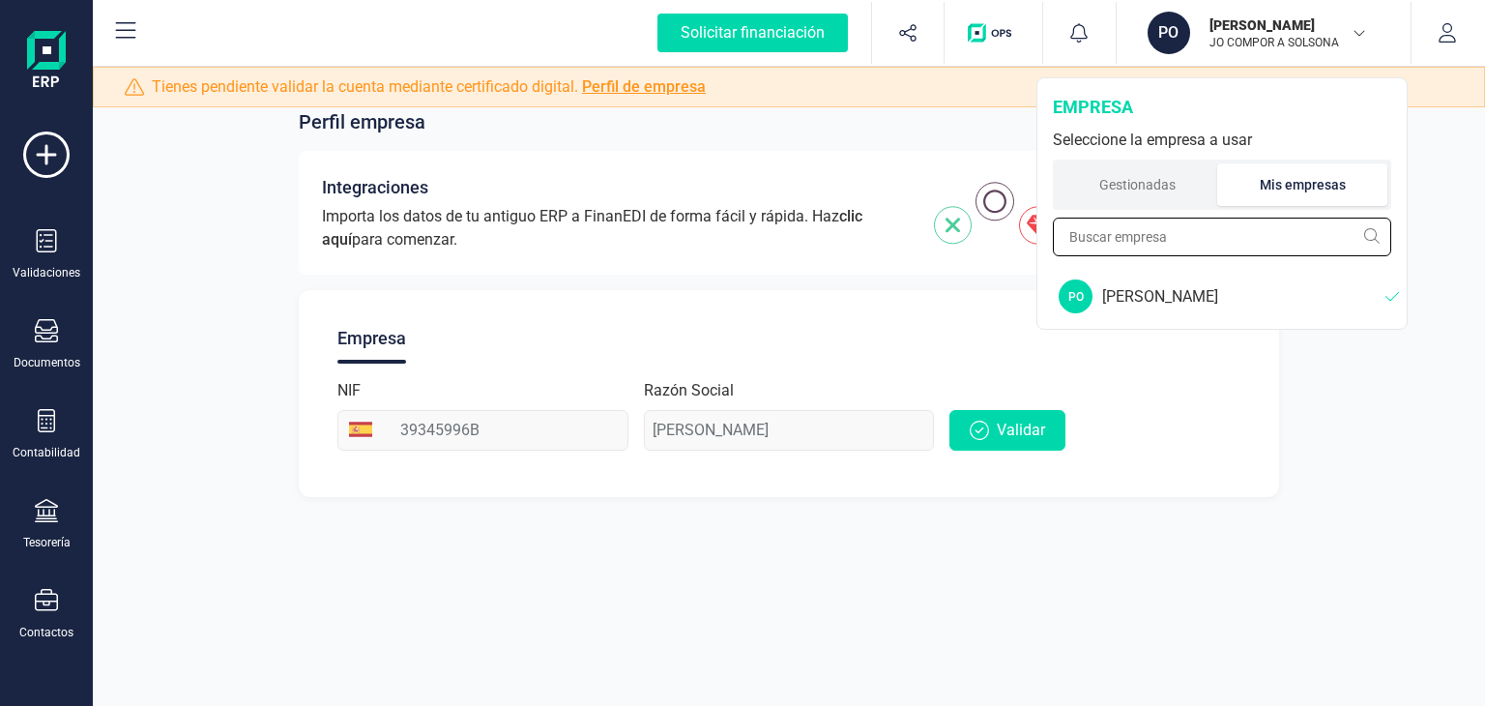
click at [1349, 243] on input "text" at bounding box center [1222, 236] width 338 height 39
click at [1372, 43] on button "PO [PERSON_NAME] JO COMPOR A [GEOGRAPHIC_DATA]" at bounding box center [1263, 33] width 247 height 62
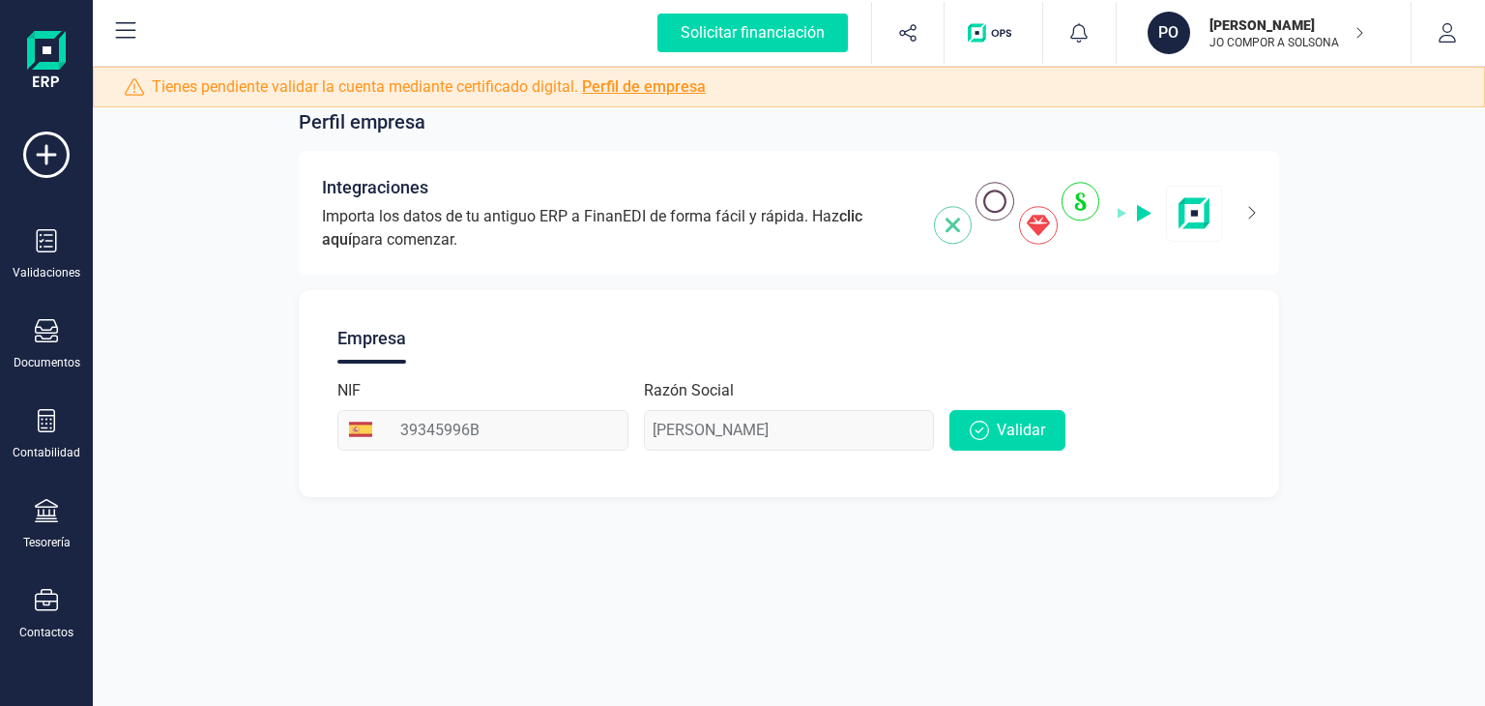
click at [1372, 42] on button "PO [PERSON_NAME] JO COMPOR A [GEOGRAPHIC_DATA]" at bounding box center [1263, 33] width 247 height 62
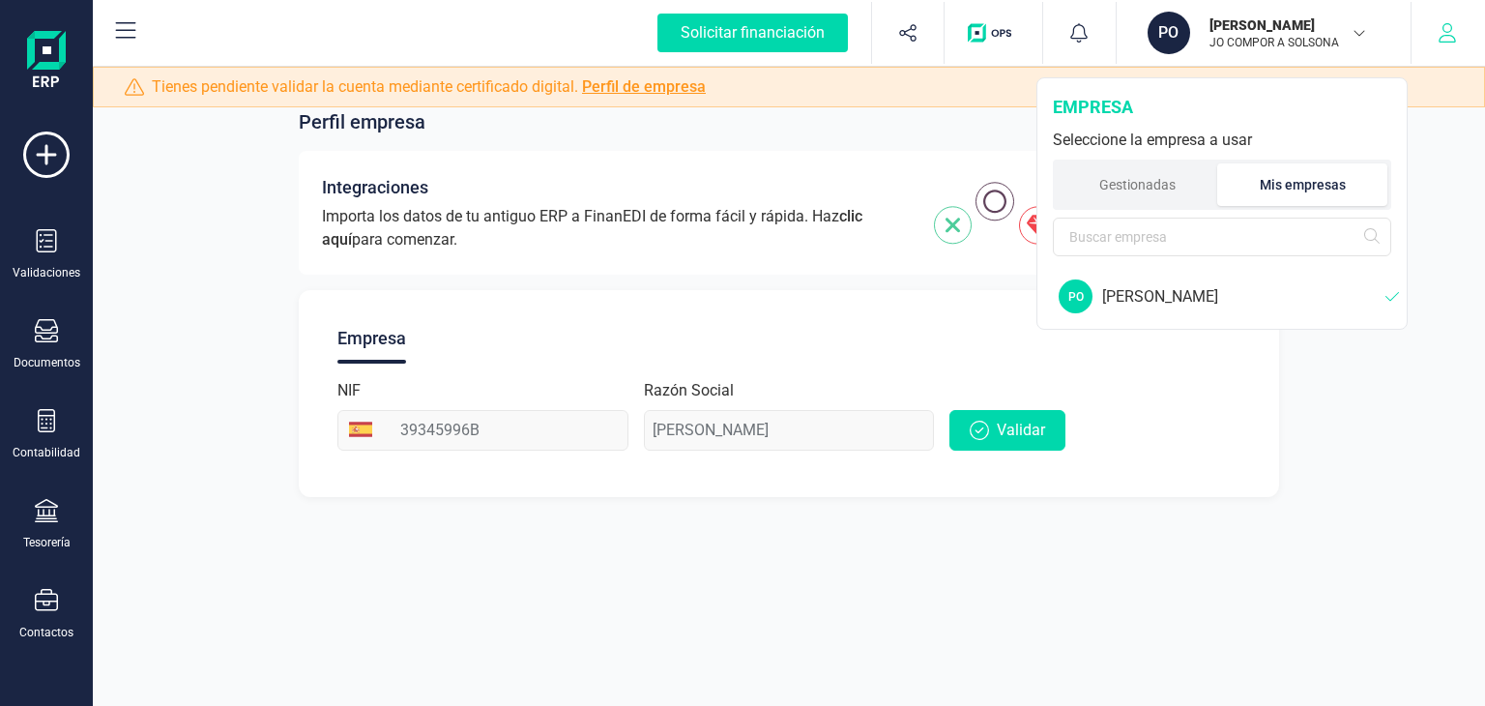
click at [1472, 40] on button "button" at bounding box center [1447, 33] width 72 height 62
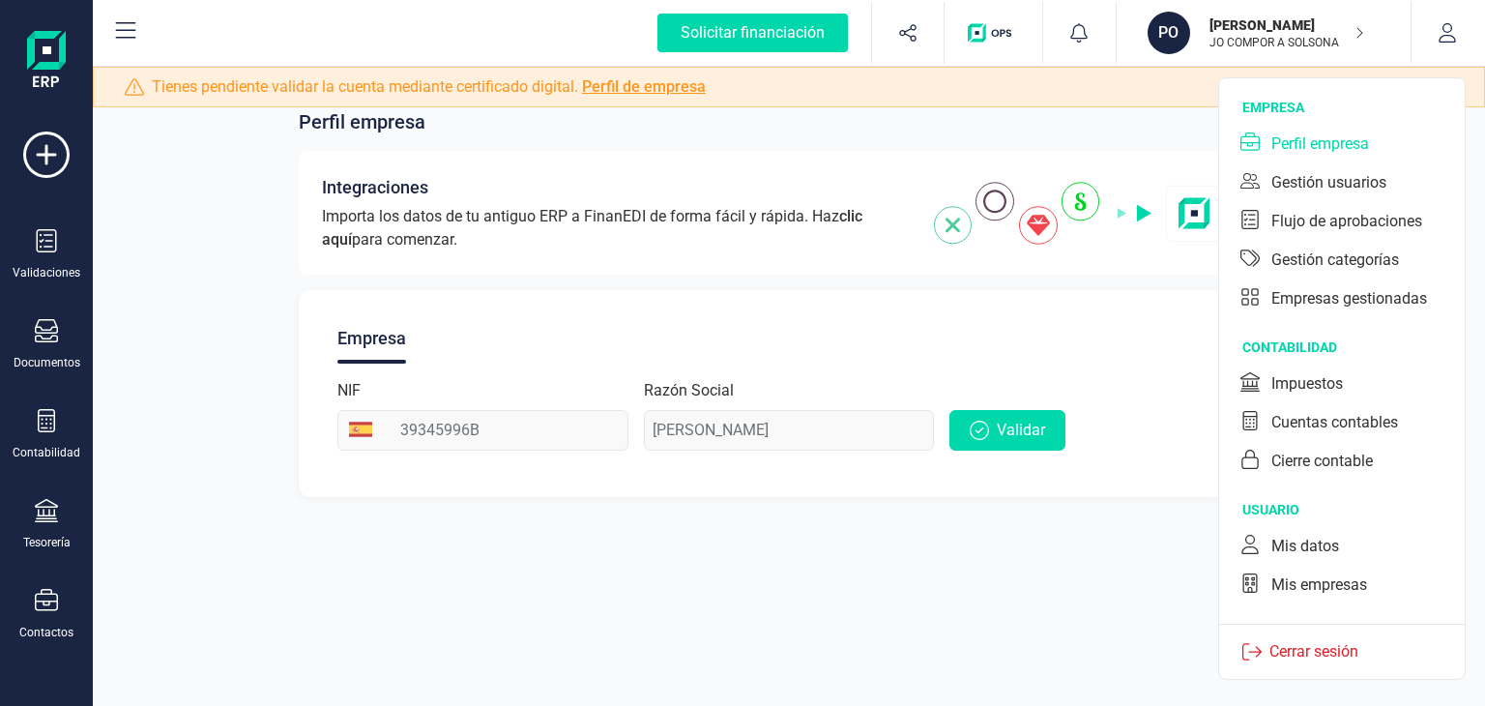
click at [120, 29] on icon at bounding box center [126, 30] width 20 height 16
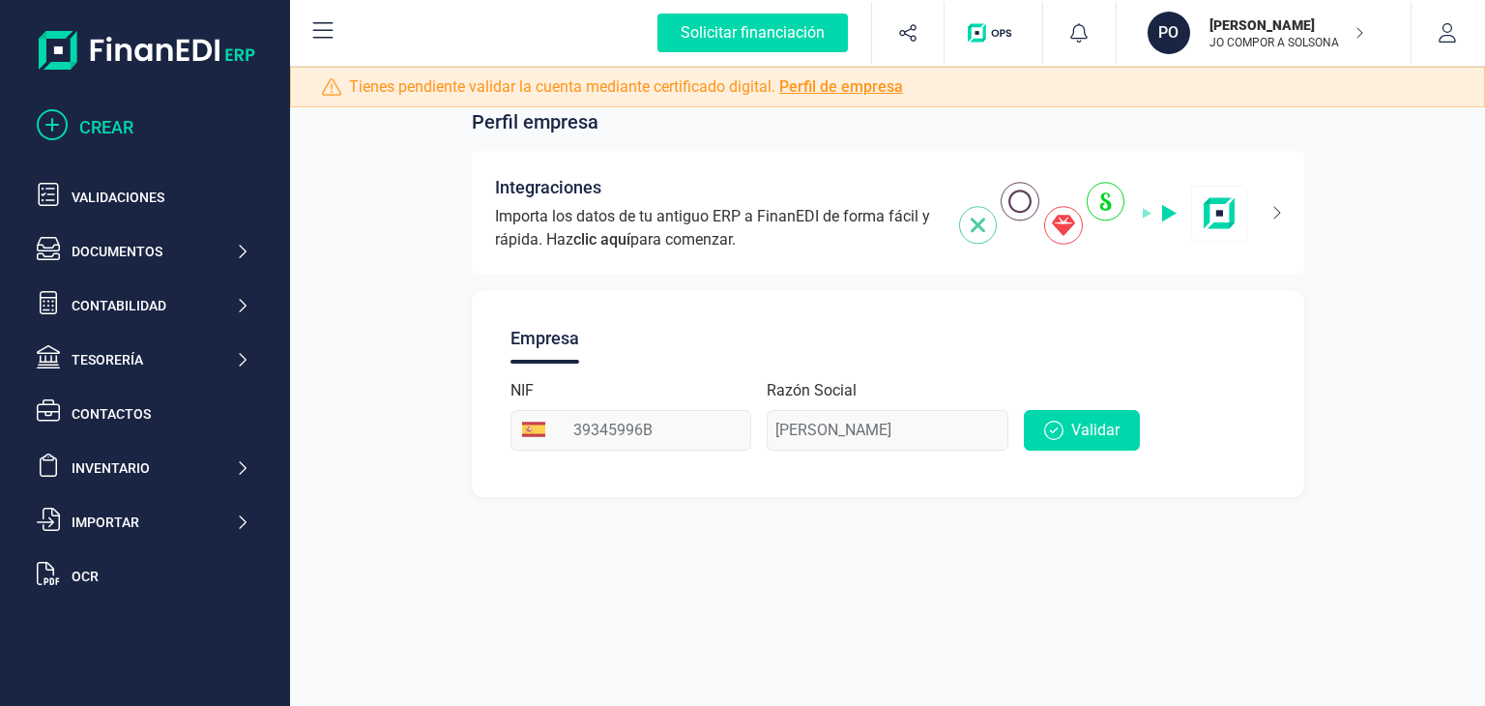
click at [100, 132] on div "CREAR" at bounding box center [164, 127] width 170 height 27
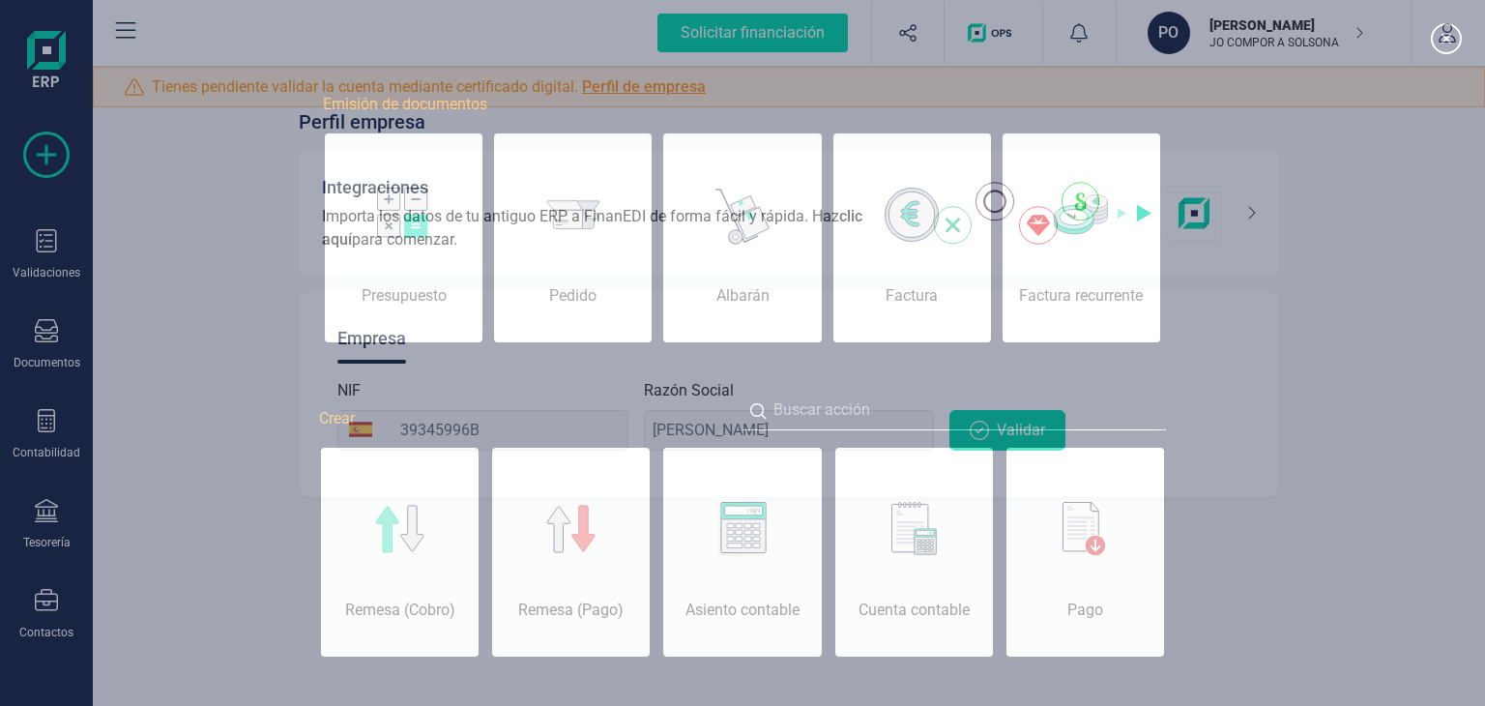
scroll to position [0, 97]
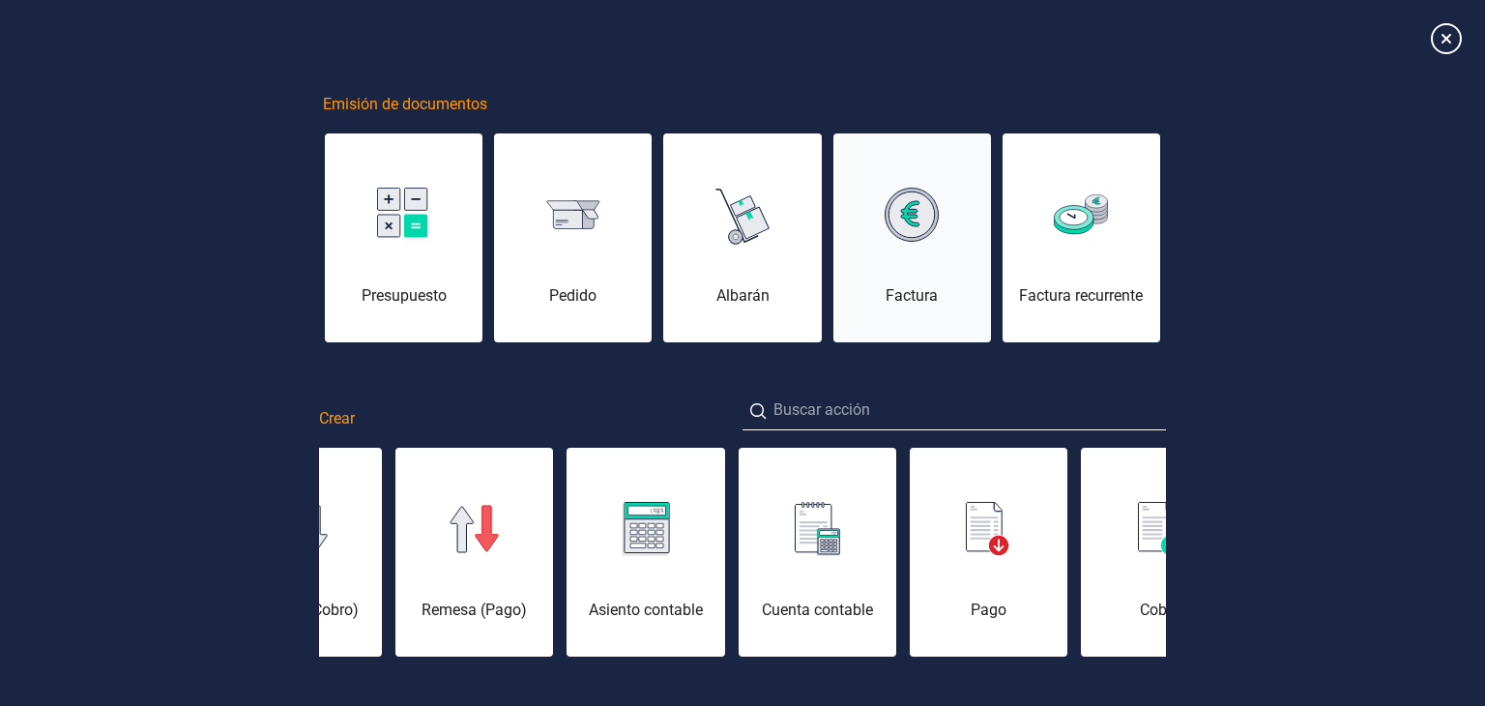
click at [897, 280] on div "Factura" at bounding box center [912, 249] width 158 height 116
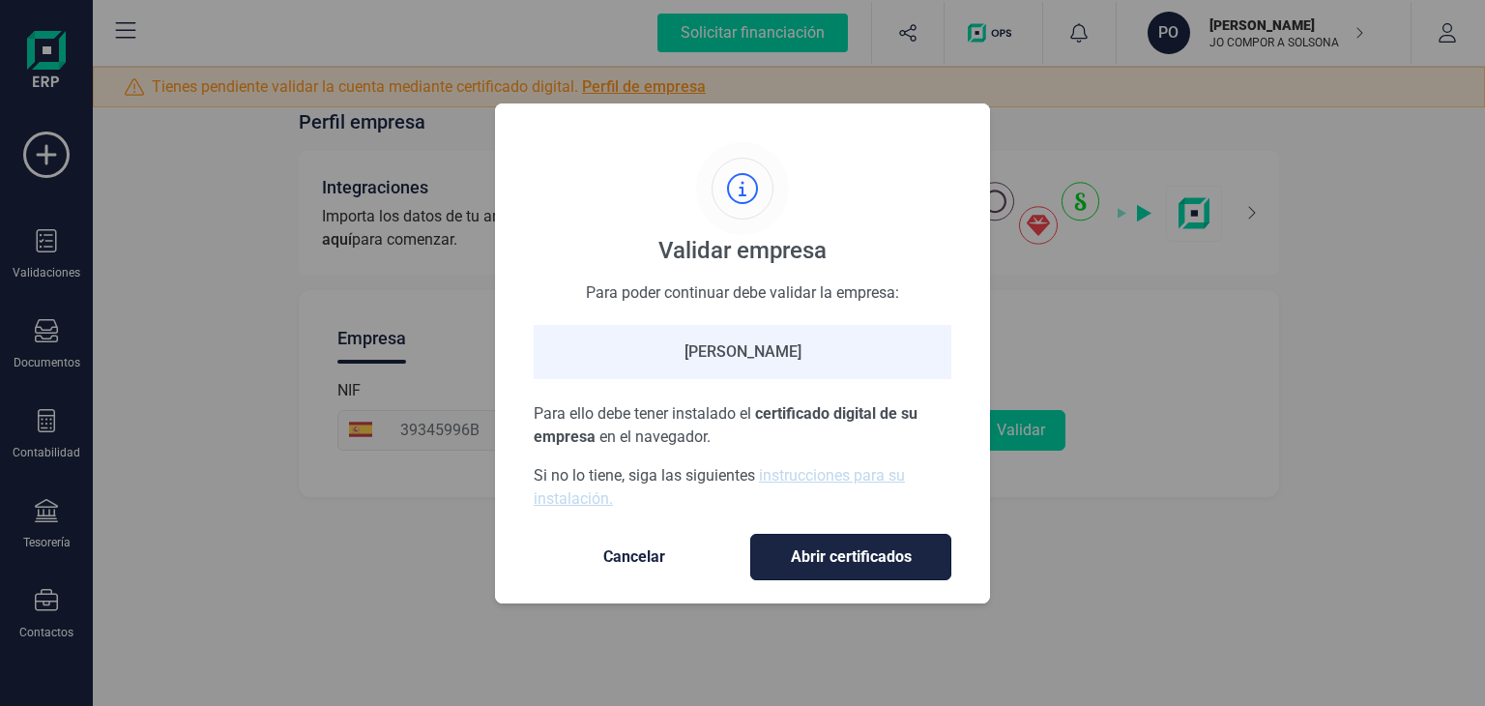
click at [875, 561] on span "Abrir certificados" at bounding box center [850, 556] width 160 height 23
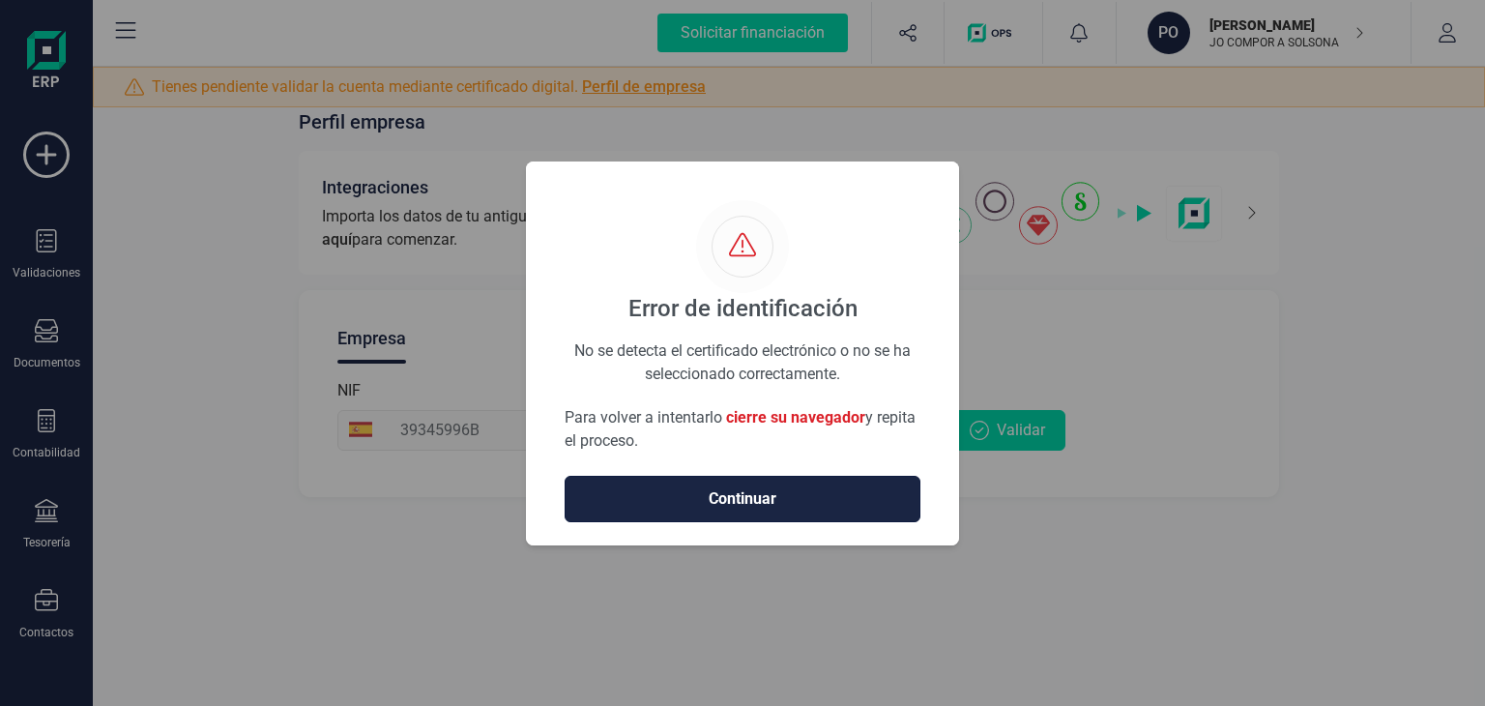
click at [686, 491] on span "Continuar" at bounding box center [742, 498] width 315 height 23
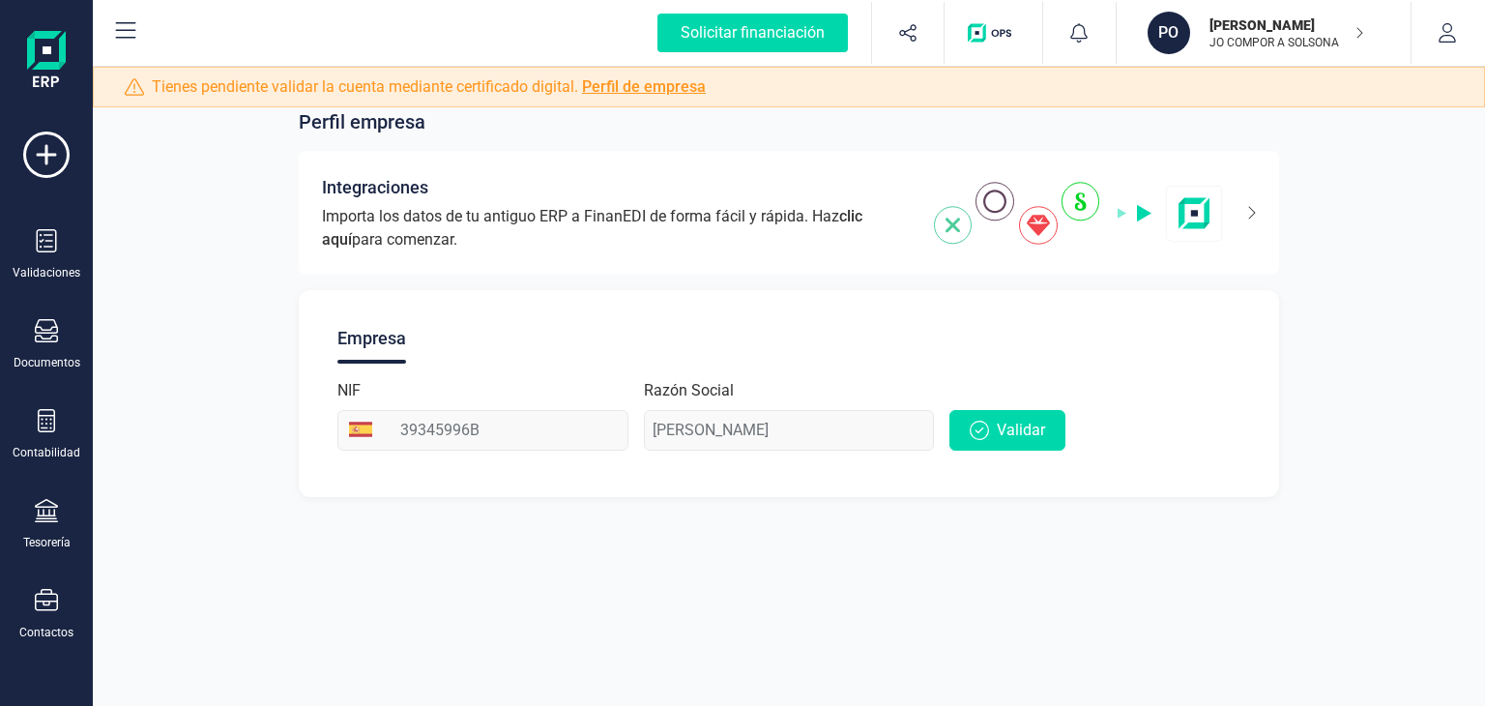
click at [974, 40] on img "button" at bounding box center [993, 32] width 51 height 19
